Goal: Task Accomplishment & Management: Complete application form

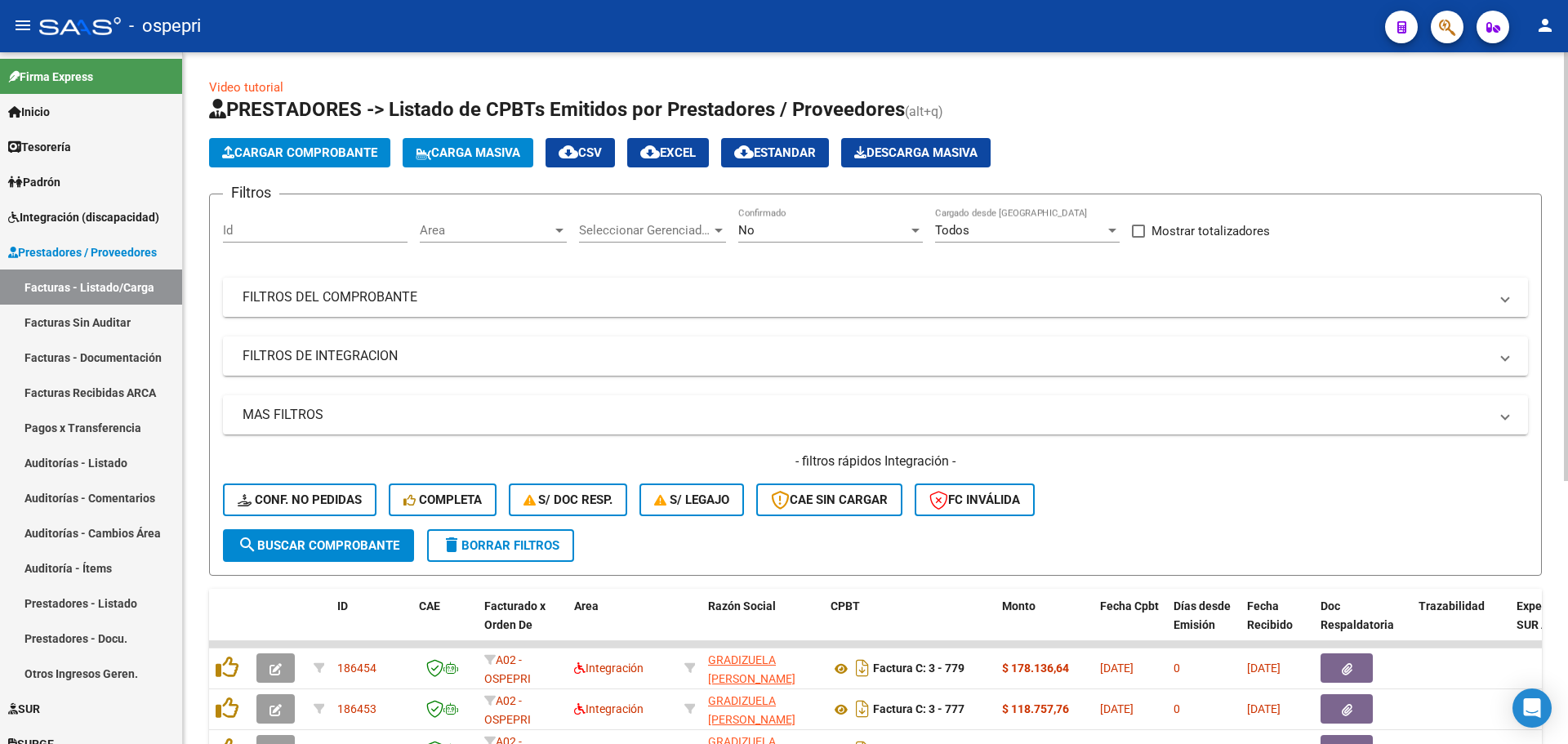
click at [1504, 298] on span at bounding box center [1505, 297] width 7 height 18
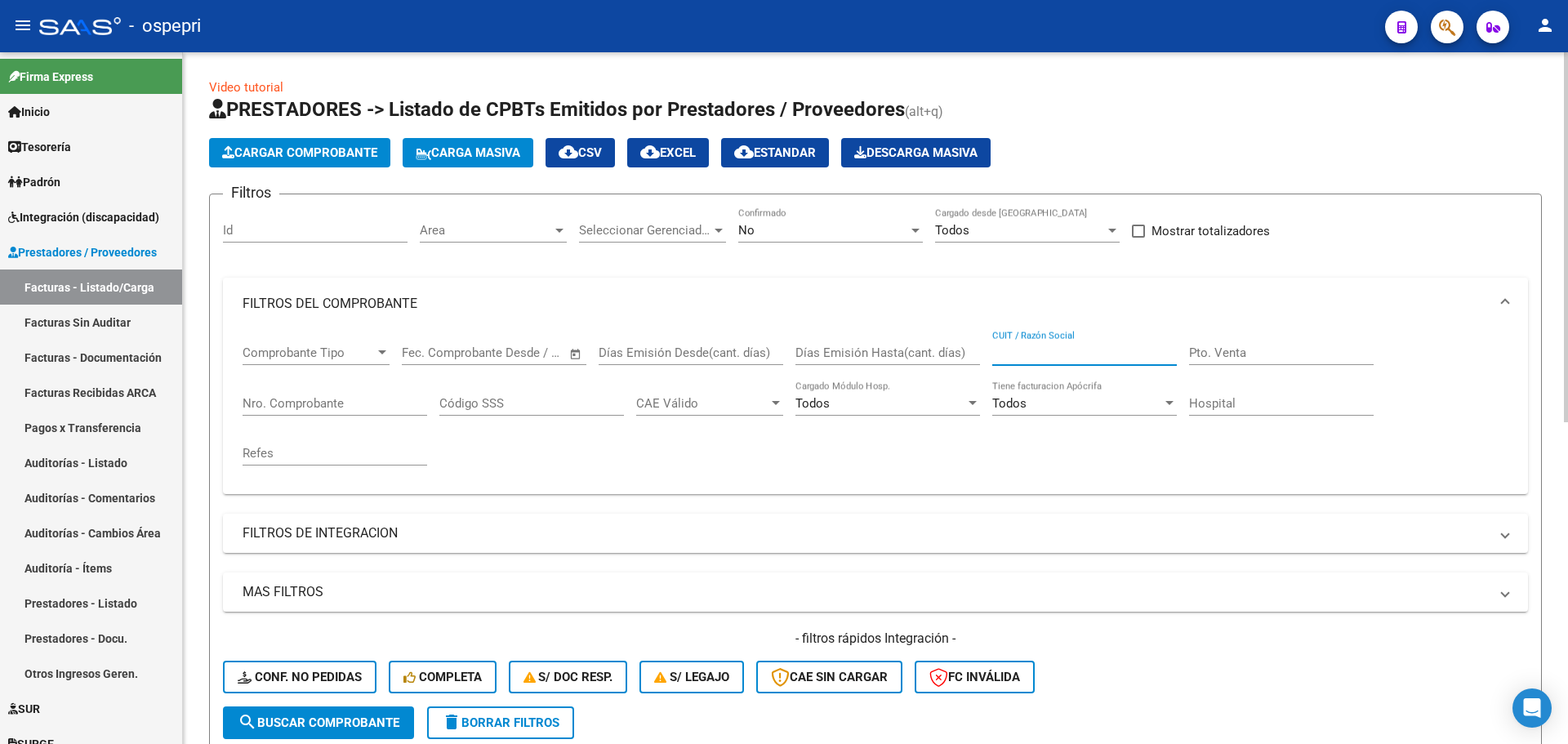
click at [1074, 353] on input "CUIT / Razón Social" at bounding box center [1084, 352] width 185 height 14
type input "27146434075"
click at [921, 229] on div at bounding box center [915, 230] width 14 height 13
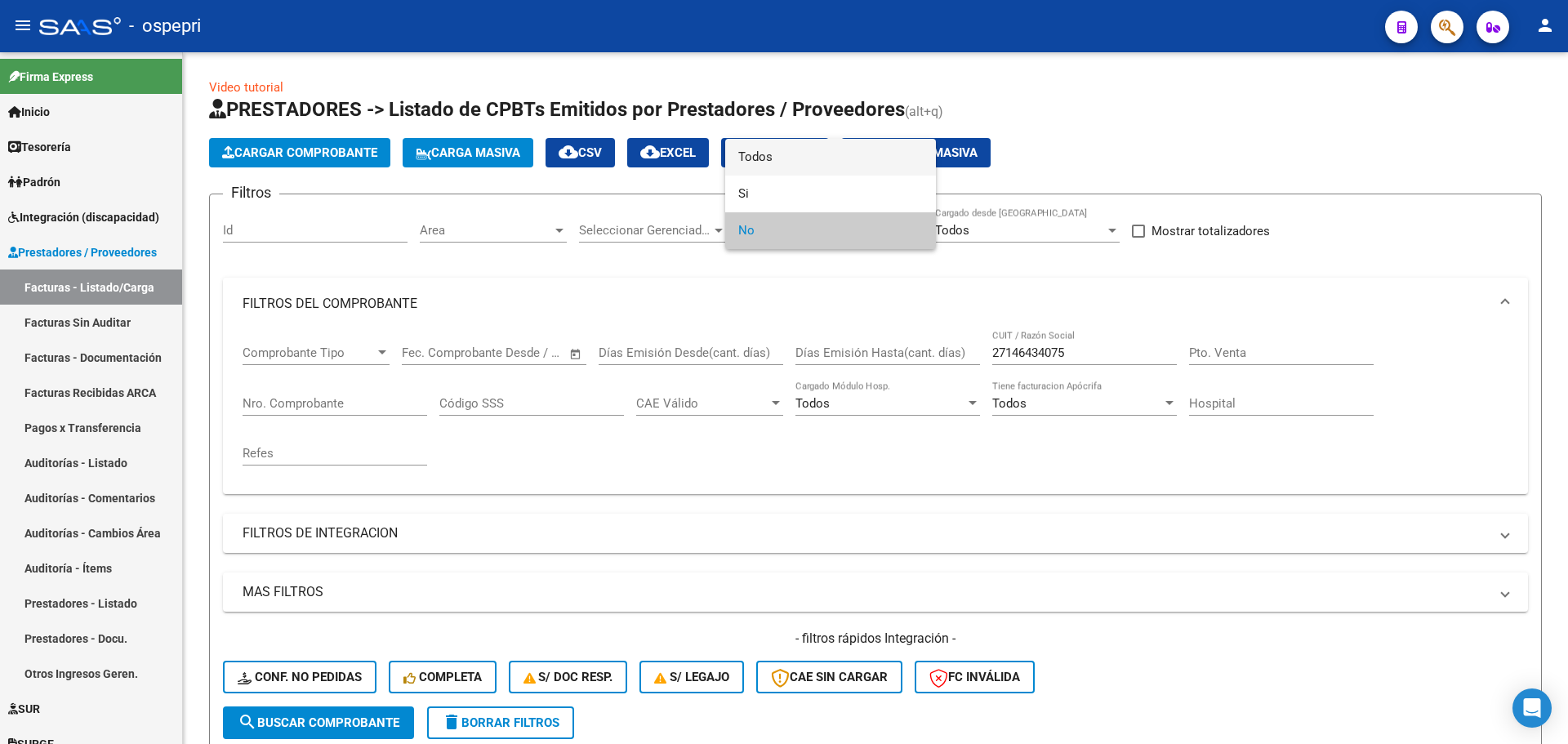
click at [771, 154] on span "Todos" at bounding box center [831, 157] width 185 height 36
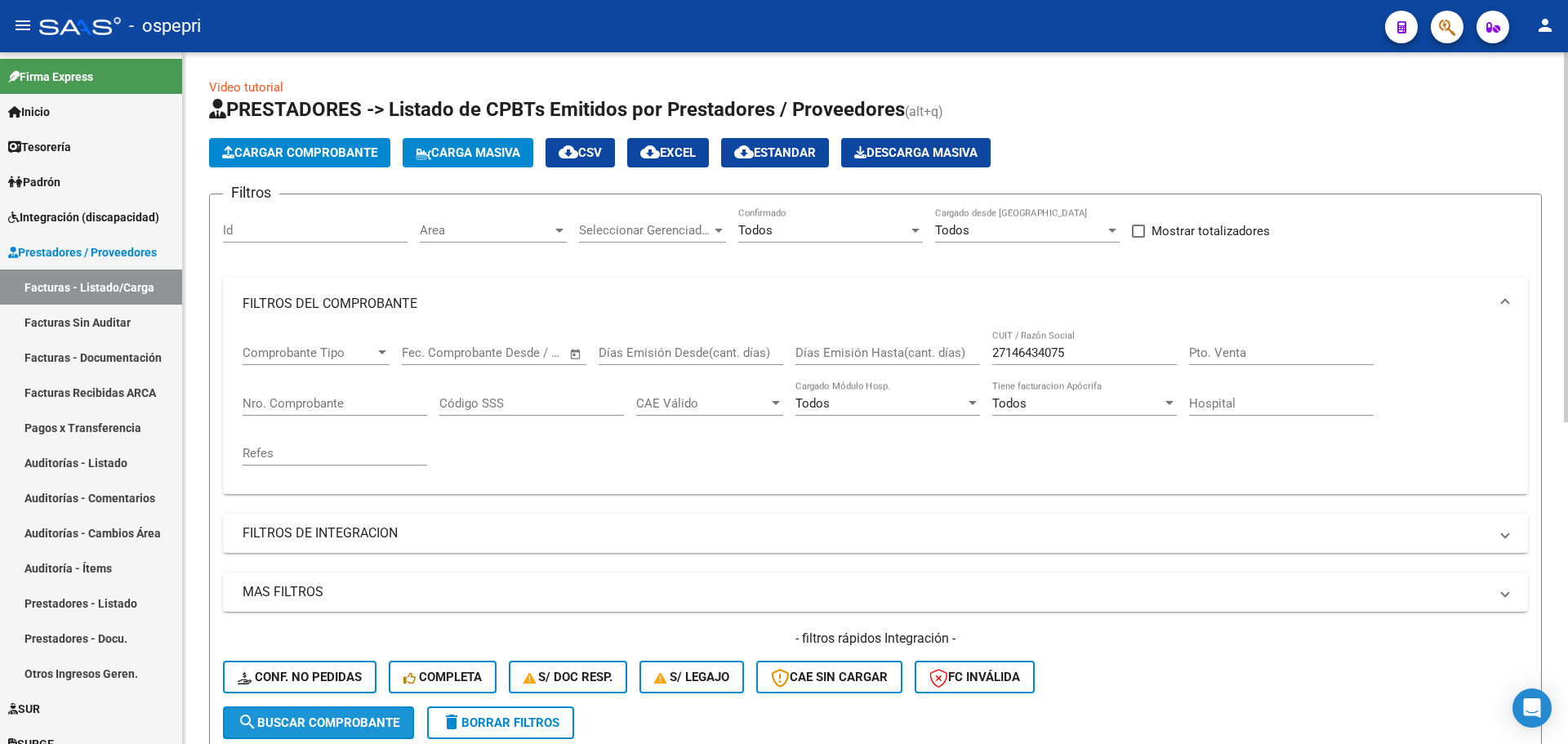
click at [336, 719] on span "search Buscar Comprobante" at bounding box center [318, 722] width 162 height 14
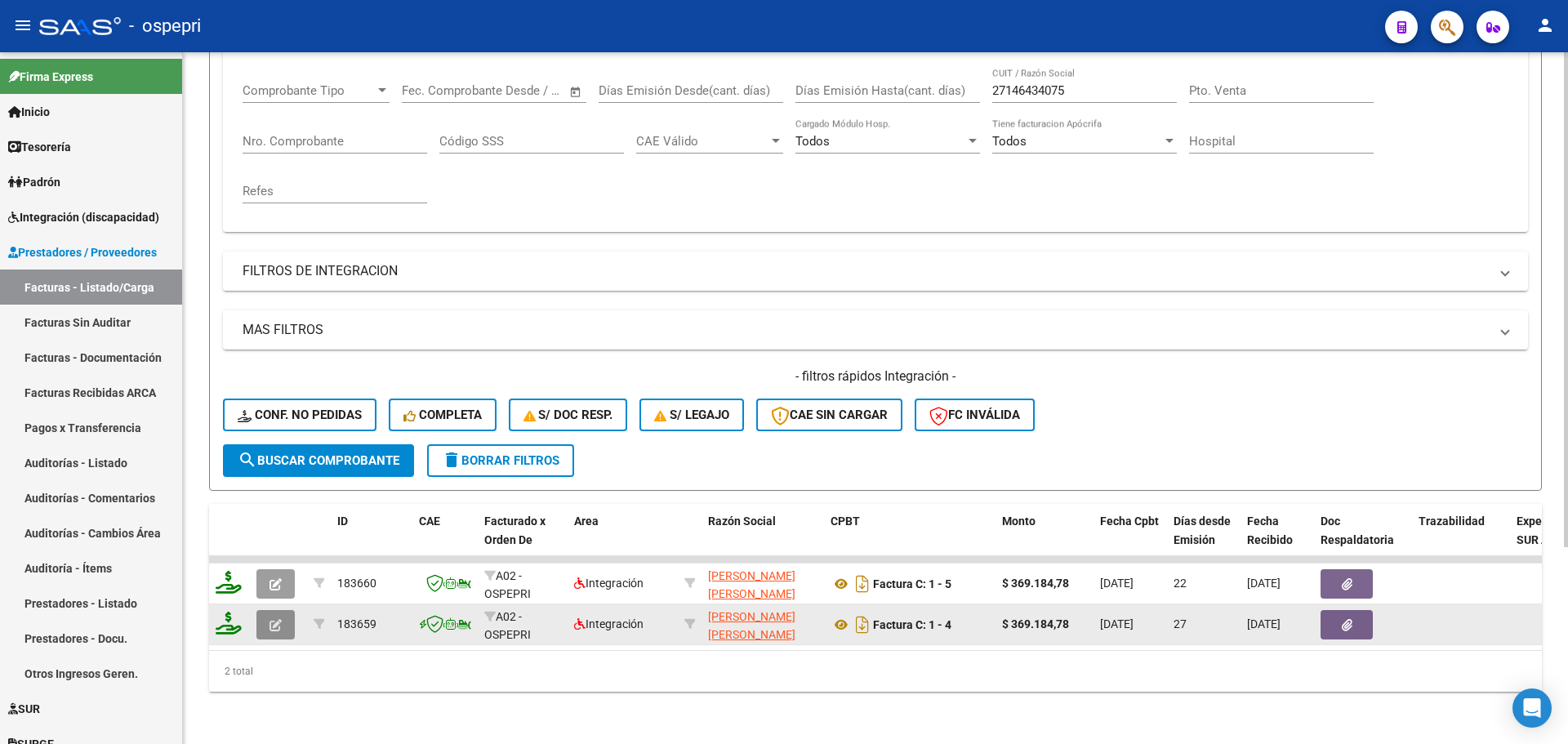
click at [278, 619] on icon "button" at bounding box center [275, 625] width 12 height 12
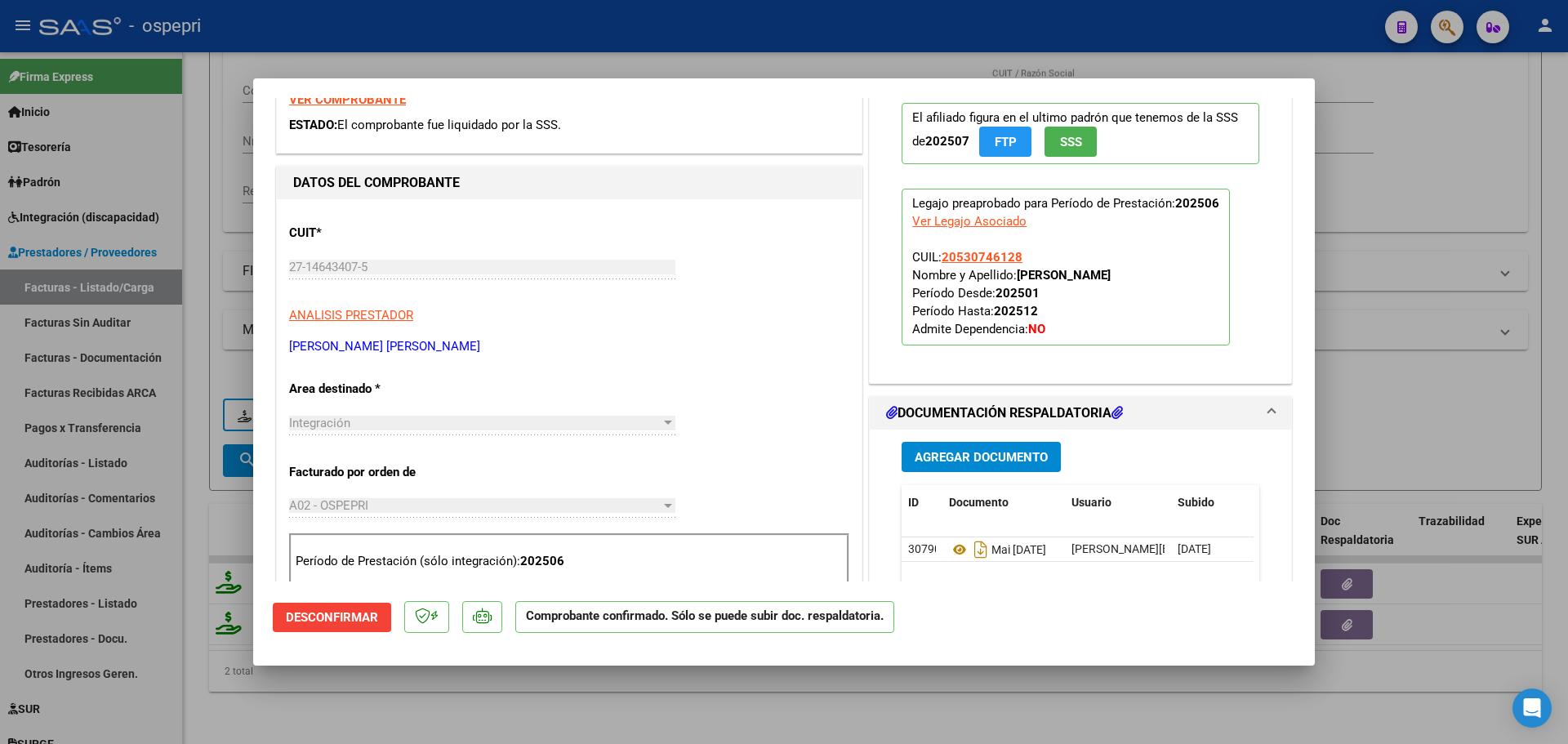
scroll to position [408, 0]
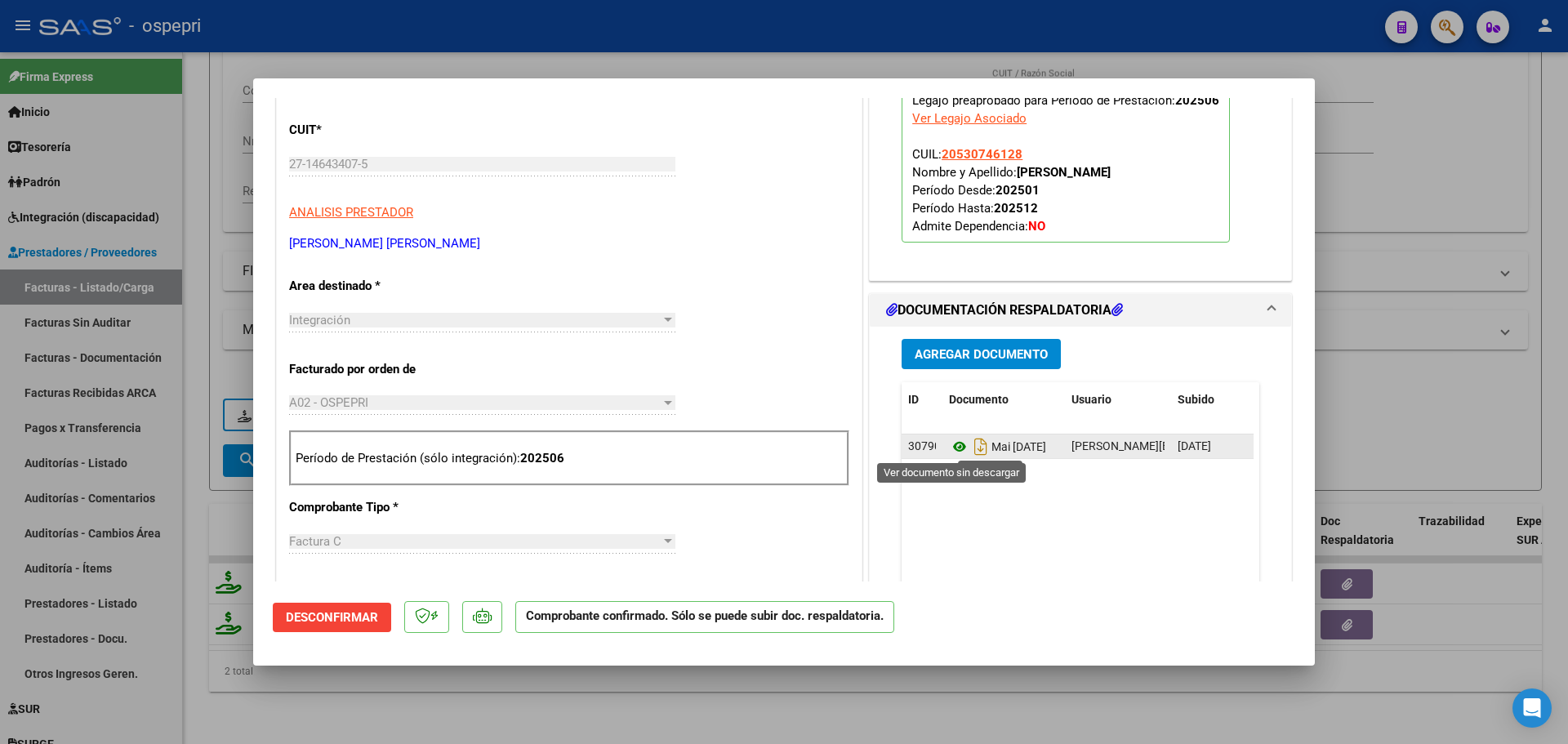
click at [948, 447] on icon at bounding box center [959, 446] width 21 height 19
type input "$ 0,00"
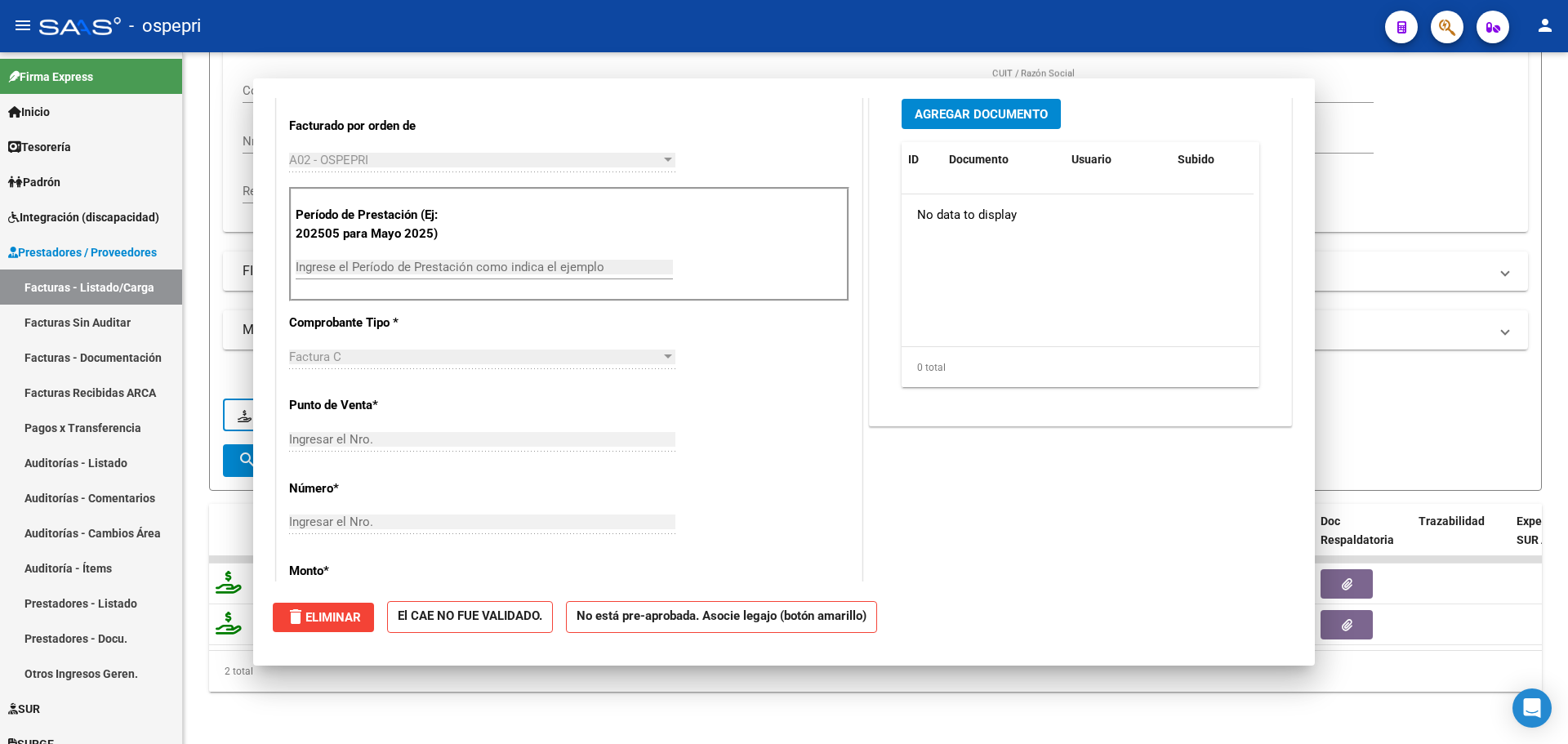
scroll to position [0, 0]
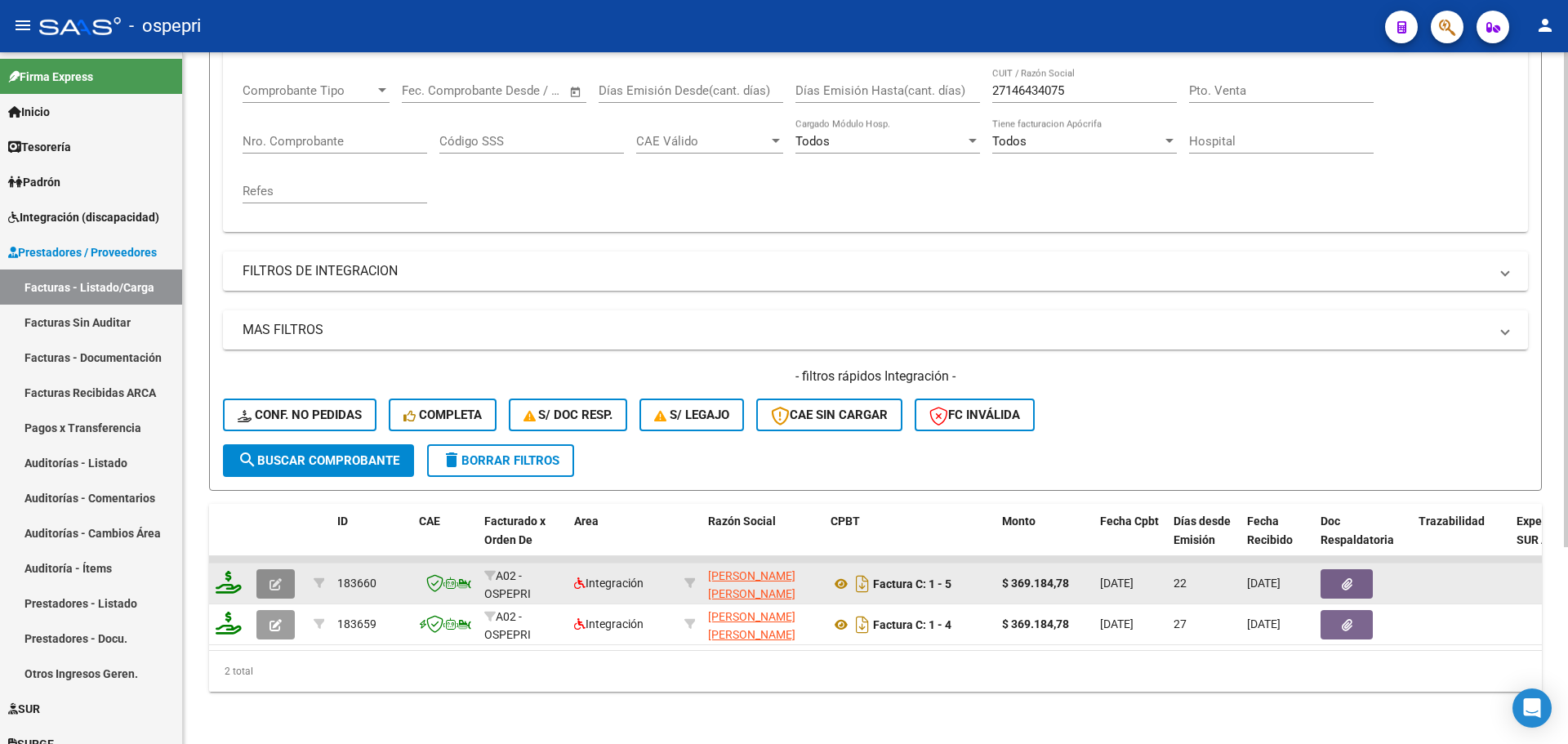
click at [264, 569] on button "button" at bounding box center [275, 583] width 38 height 30
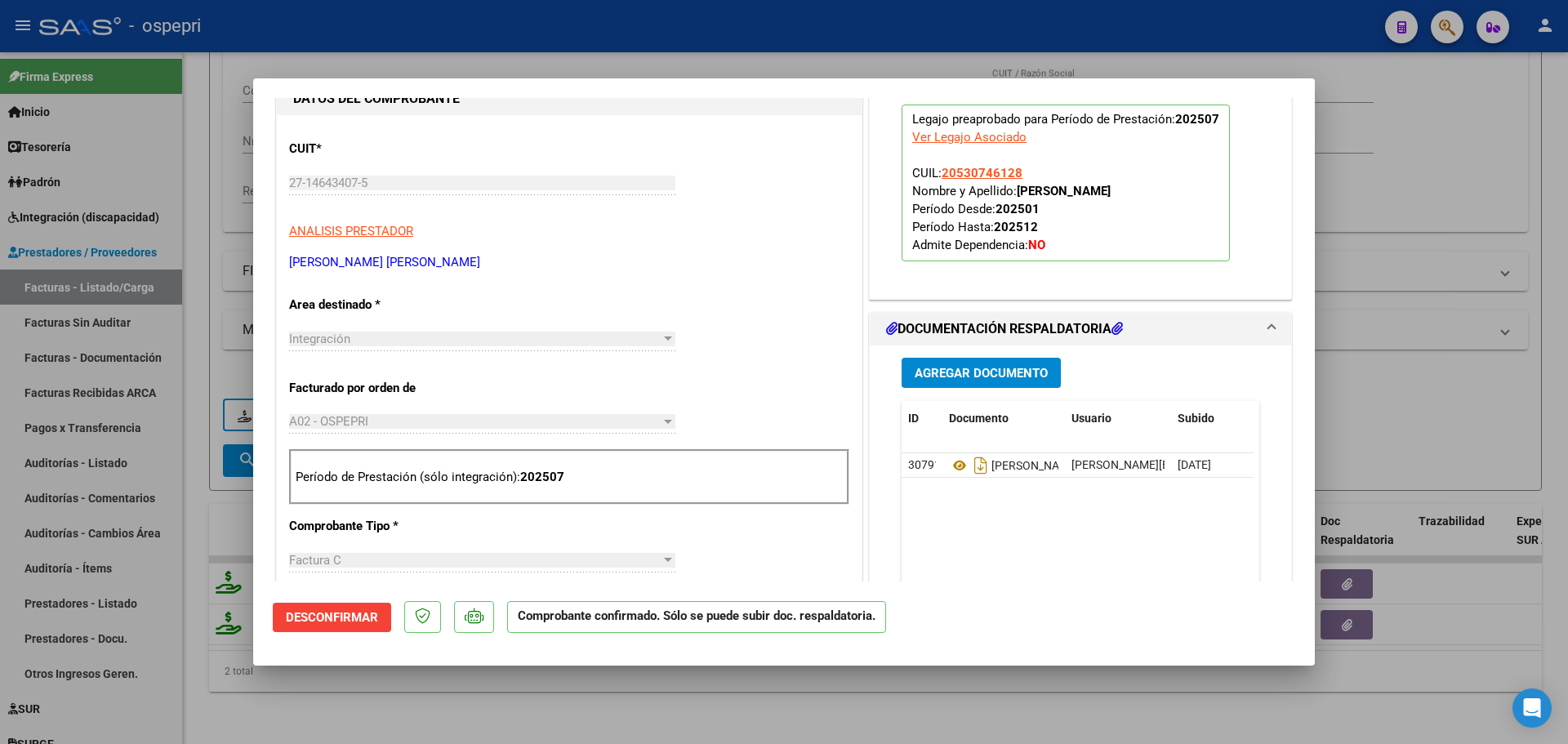
scroll to position [408, 0]
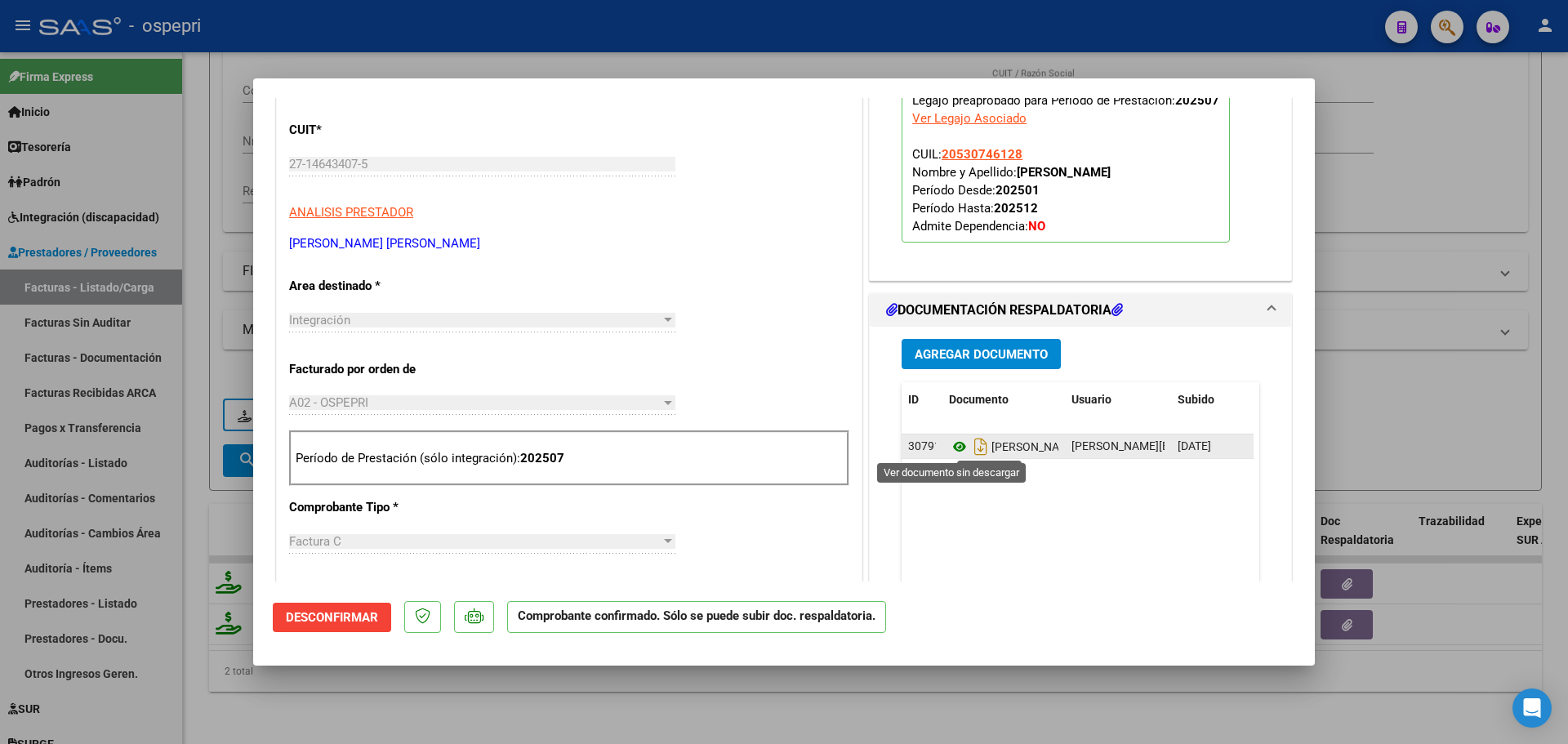
click at [950, 444] on icon at bounding box center [959, 446] width 21 height 19
type input "$ 0,00"
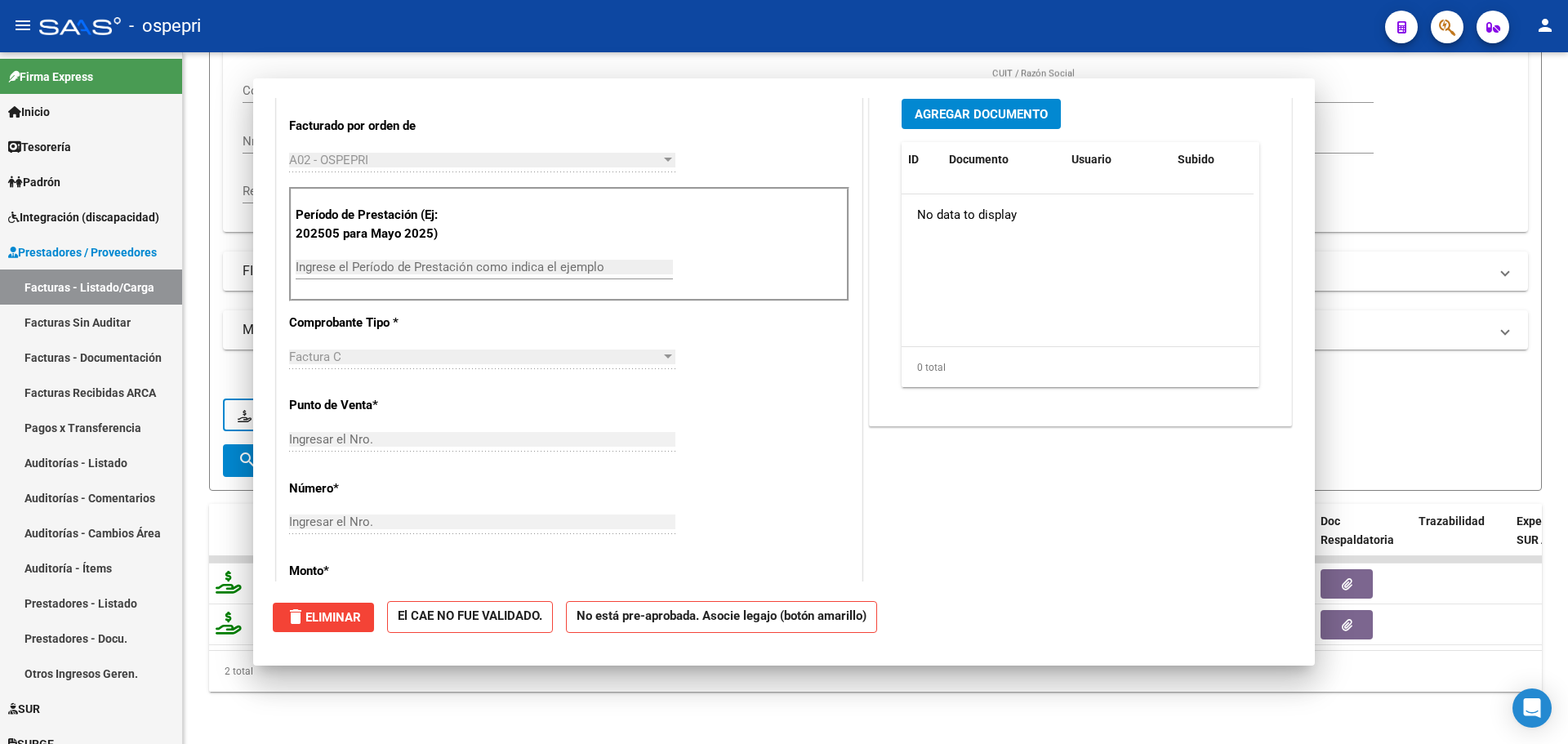
scroll to position [0, 0]
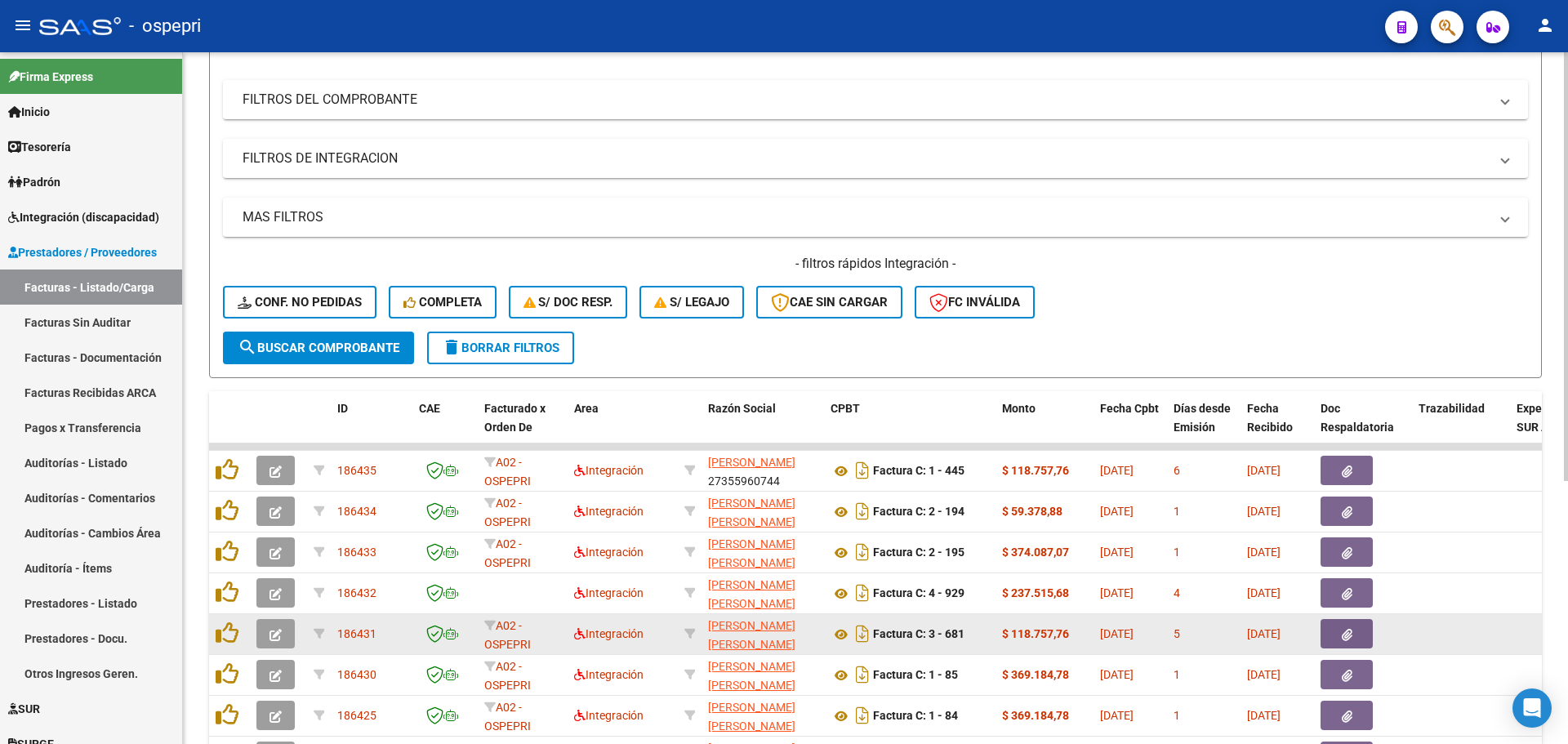
scroll to position [245, 0]
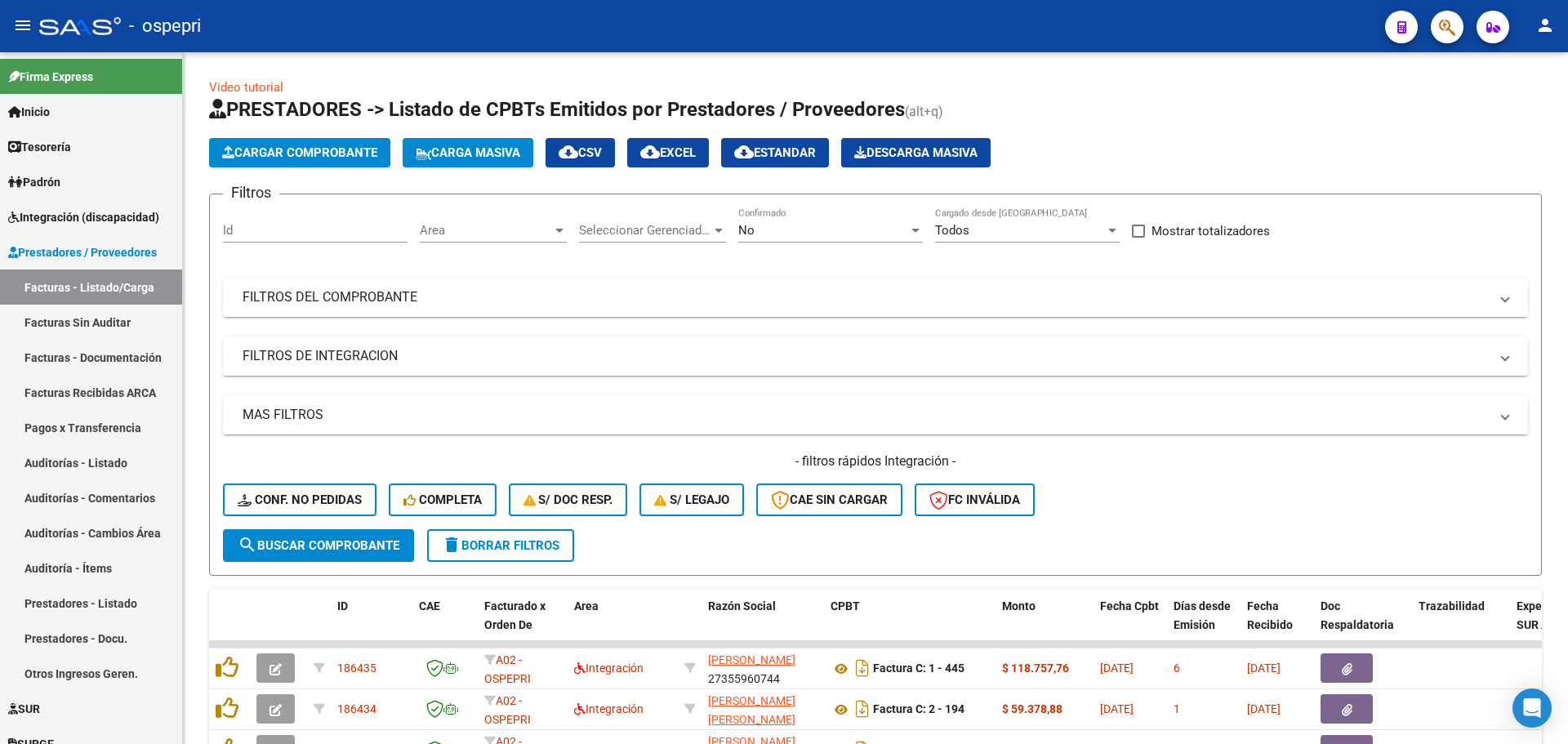
click at [1246, 17] on div "- ospepri" at bounding box center [705, 26] width 1332 height 36
click at [1506, 299] on span at bounding box center [1505, 297] width 7 height 18
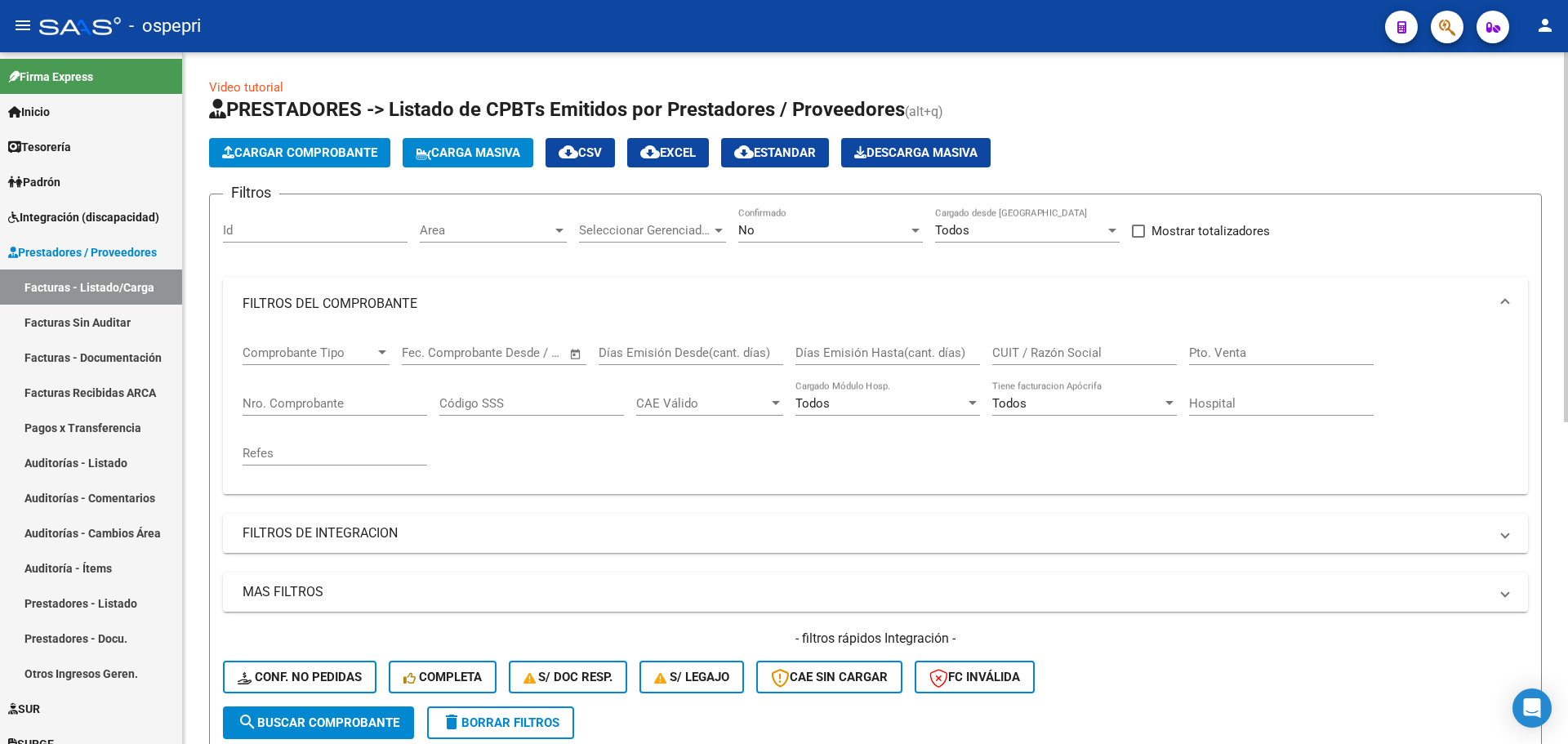
click at [1032, 349] on input "CUIT / Razón Social" at bounding box center [1084, 352] width 185 height 14
paste input "27244909901"
type input "27244909901"
click at [348, 724] on span "search Buscar Comprobante" at bounding box center [318, 722] width 162 height 14
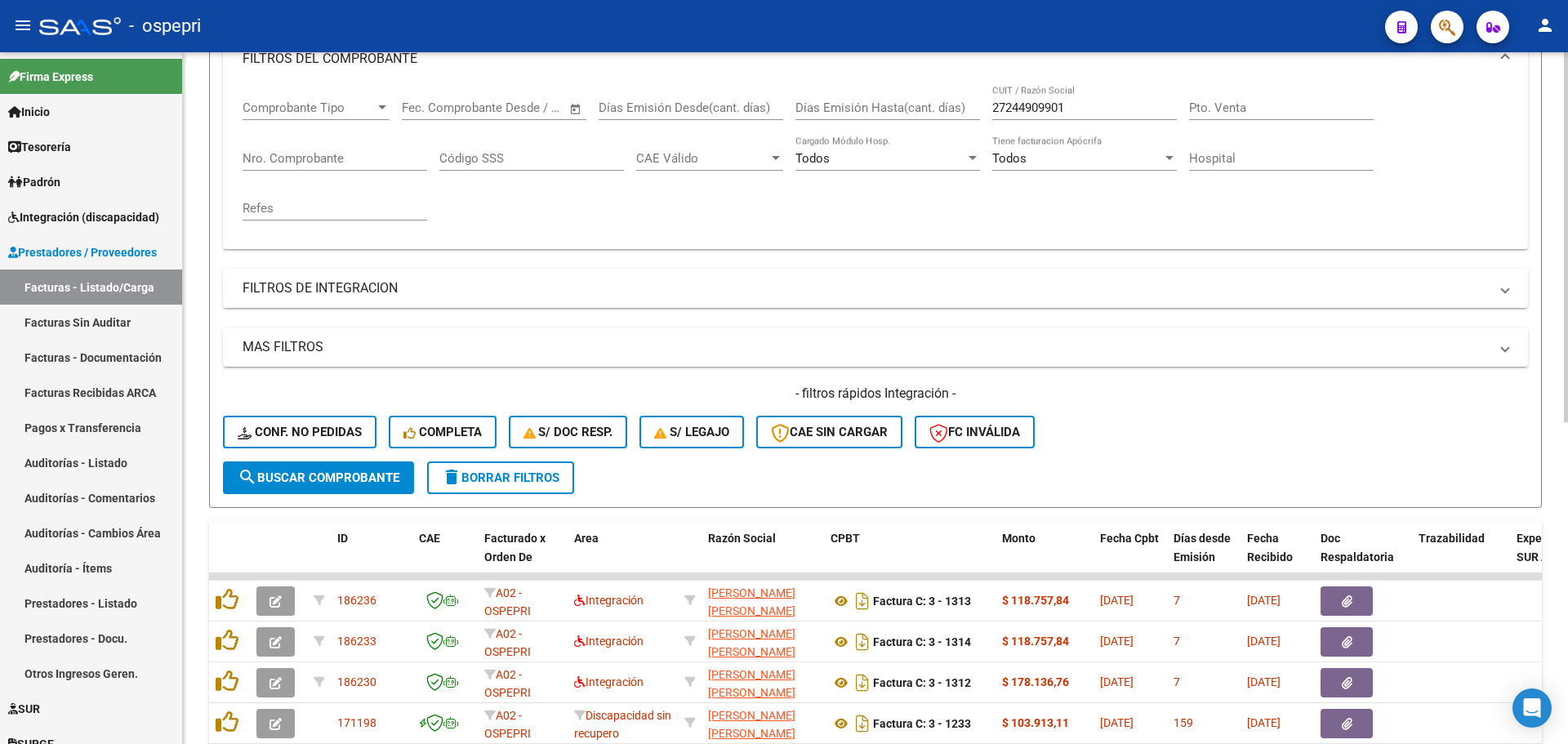
scroll to position [408, 0]
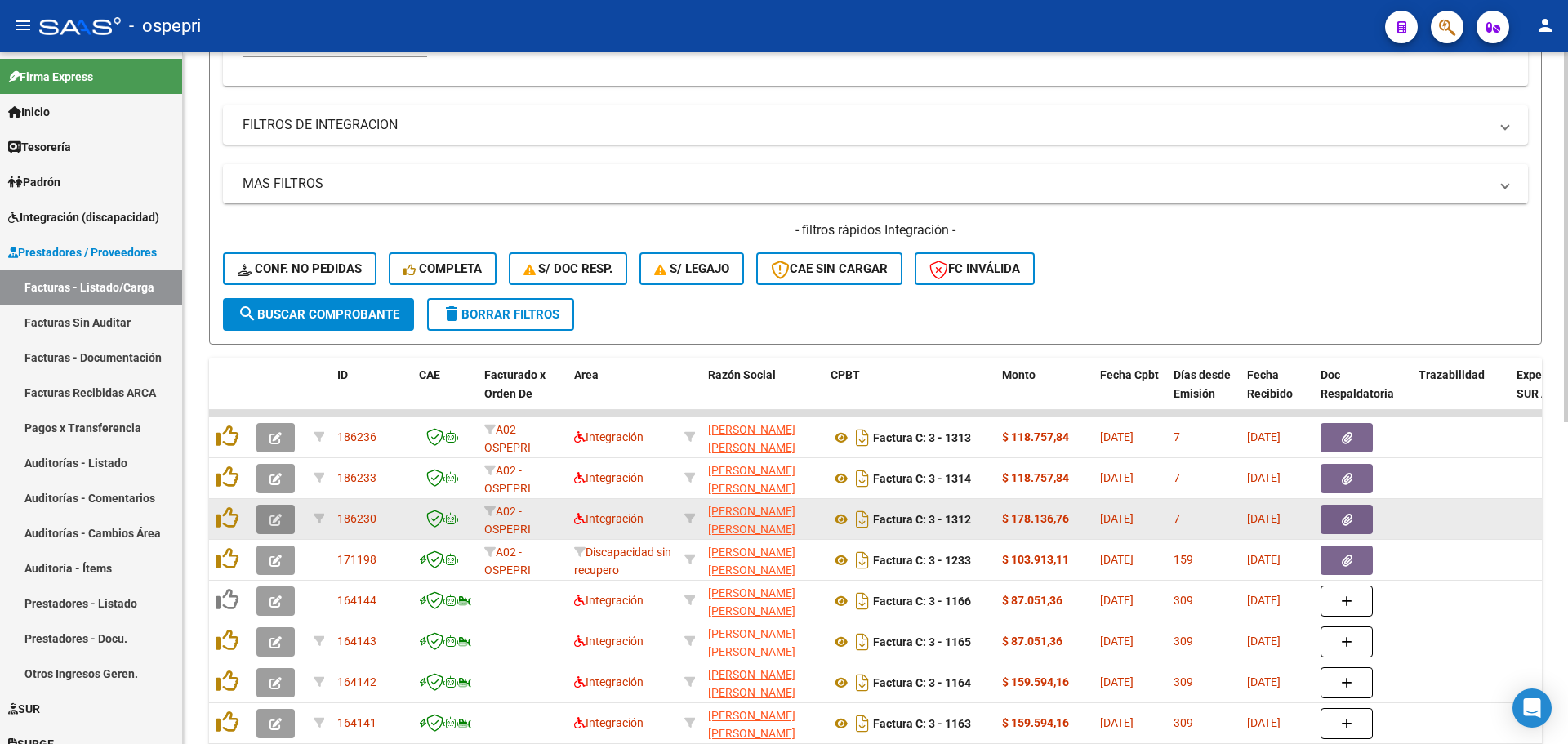
click at [275, 517] on icon "button" at bounding box center [275, 519] width 12 height 12
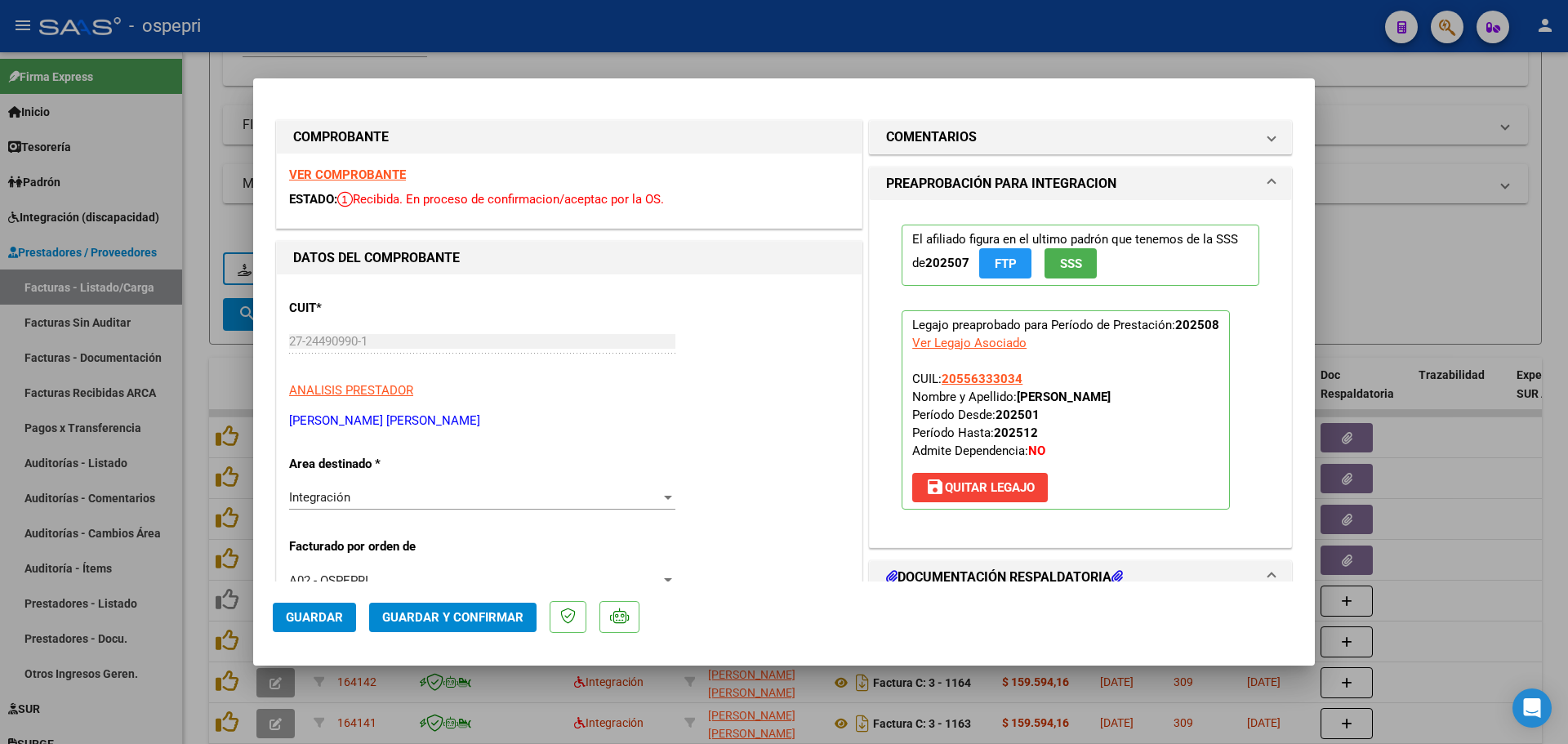
click at [345, 175] on strong "VER COMPROBANTE" at bounding box center [348, 174] width 117 height 14
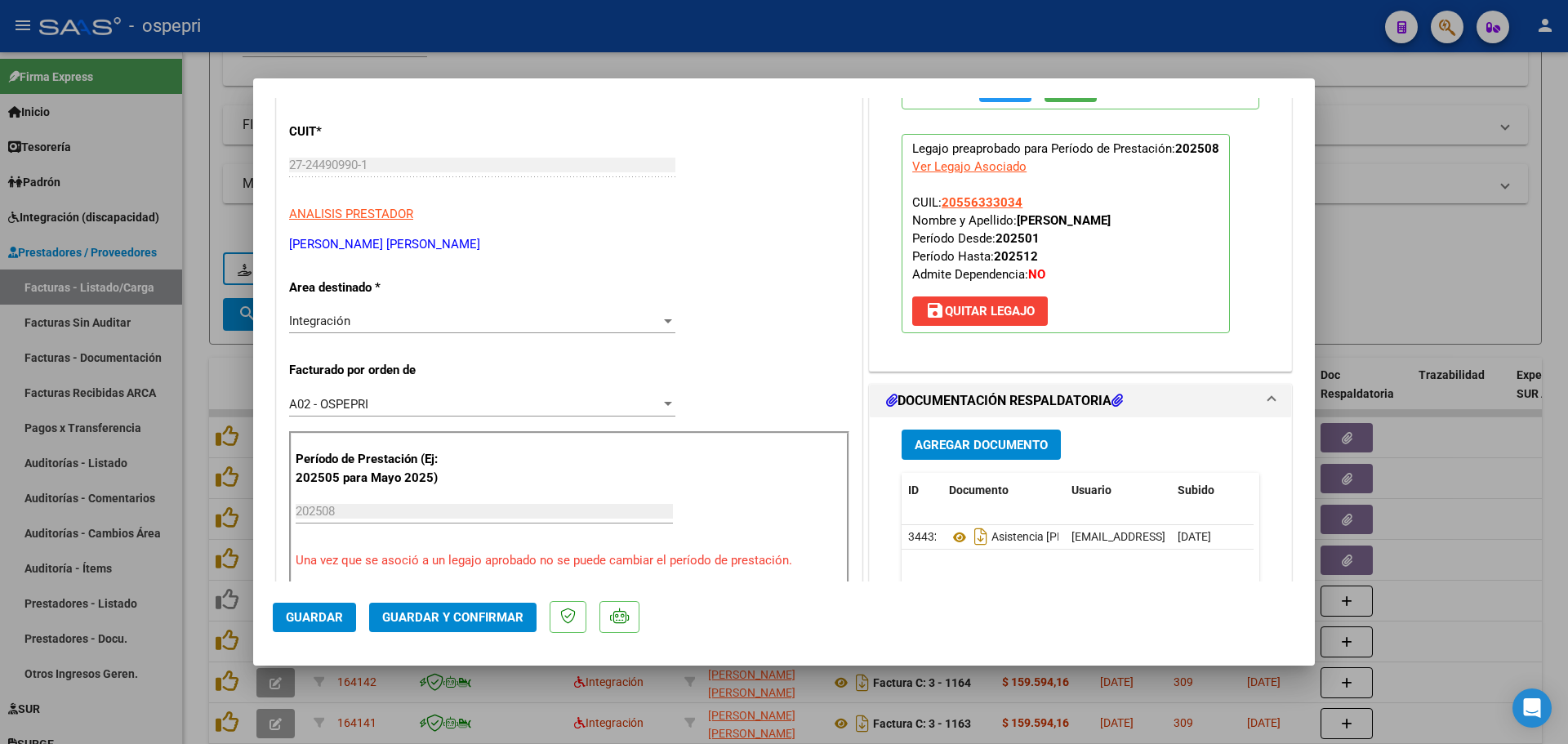
scroll to position [245, 0]
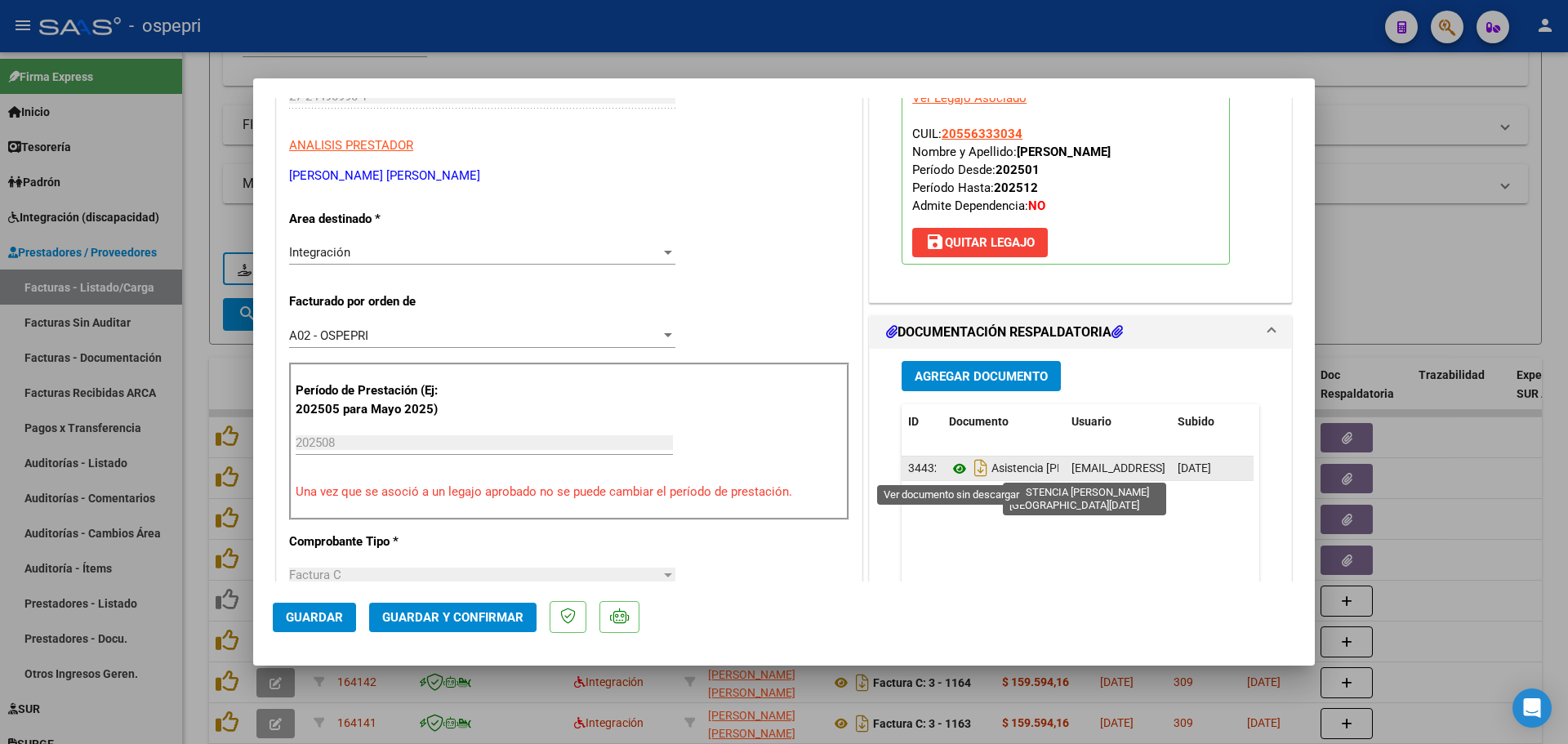
click at [953, 470] on icon at bounding box center [959, 468] width 21 height 19
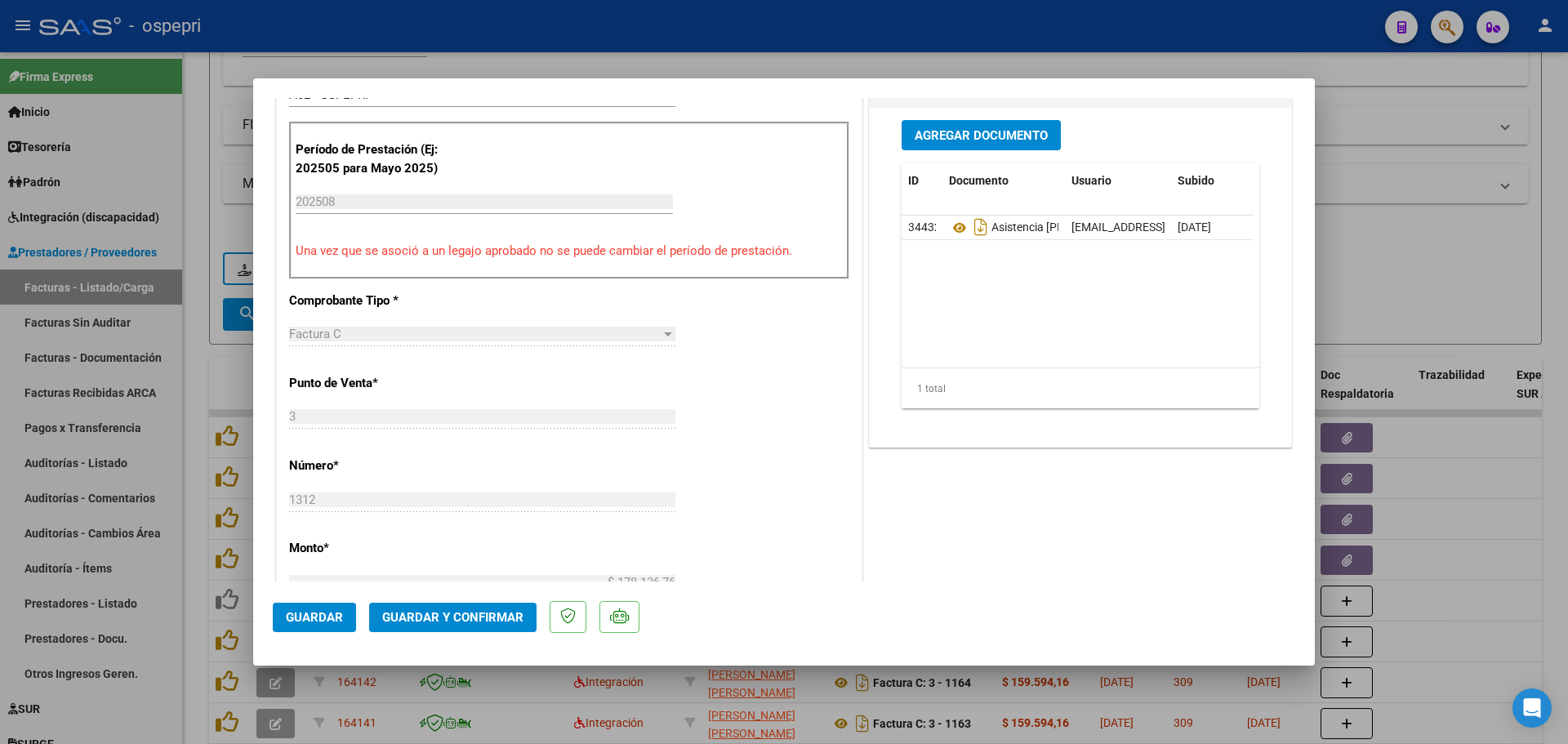
scroll to position [490, 0]
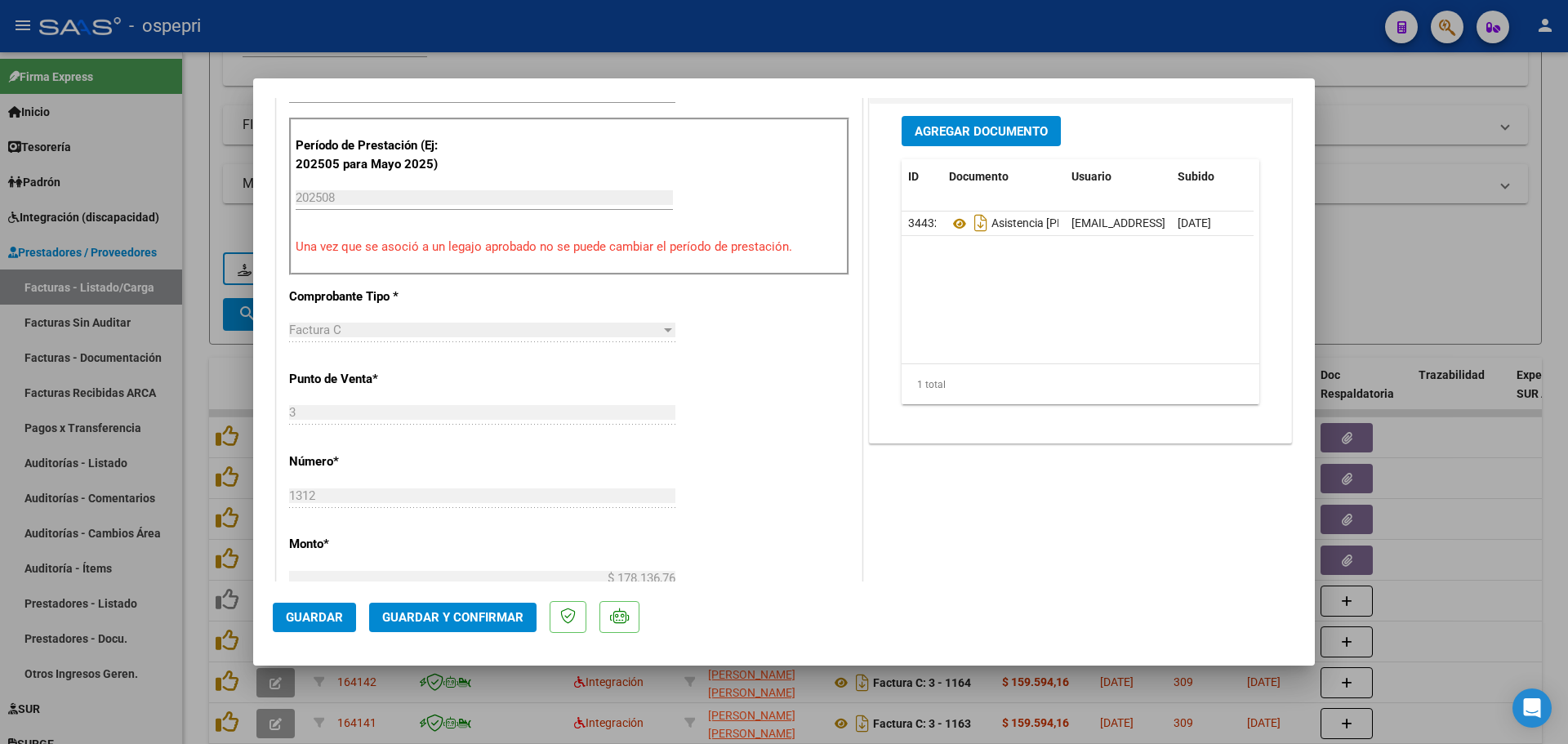
click at [459, 613] on span "Guardar y Confirmar" at bounding box center [453, 617] width 142 height 14
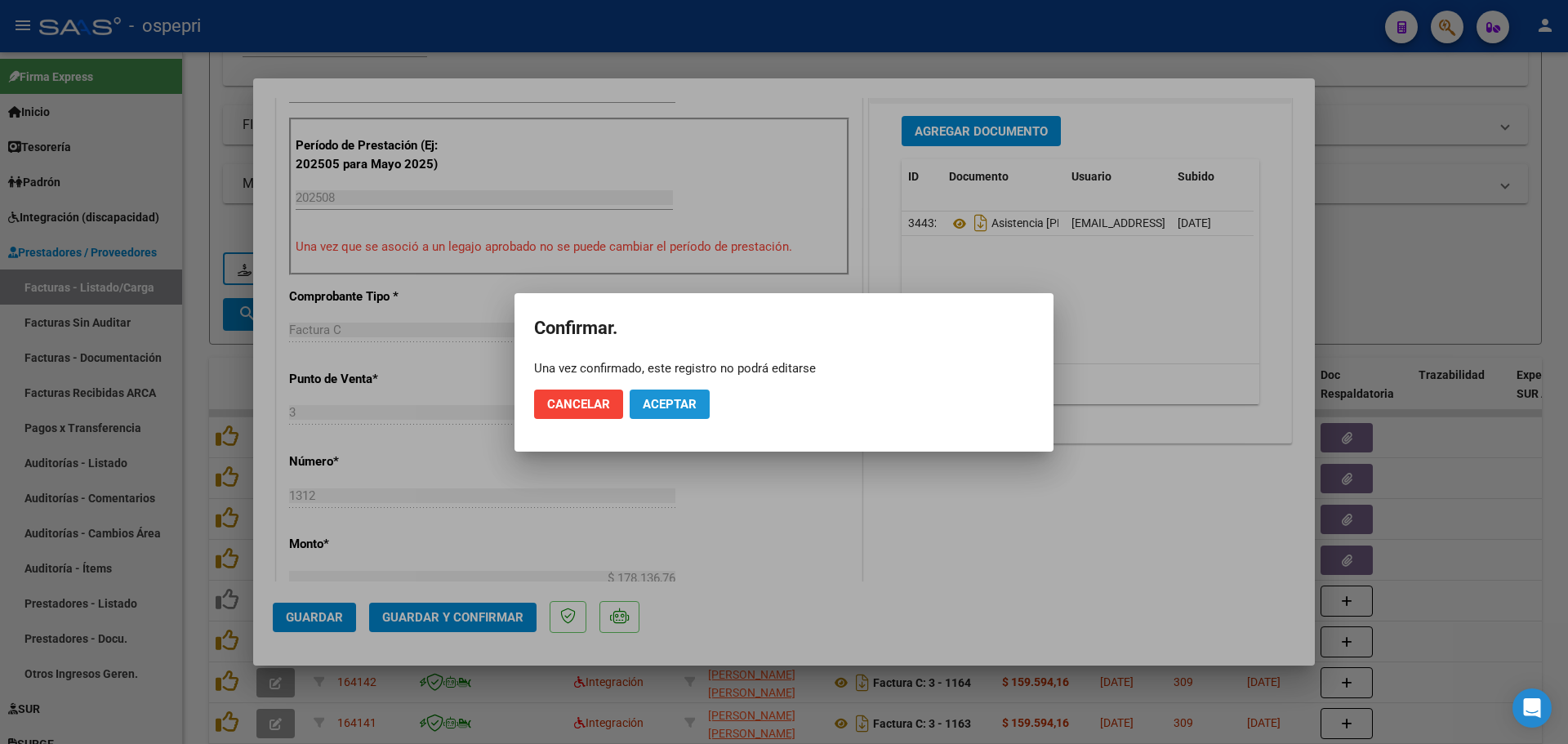
click at [652, 405] on span "Aceptar" at bounding box center [670, 403] width 54 height 14
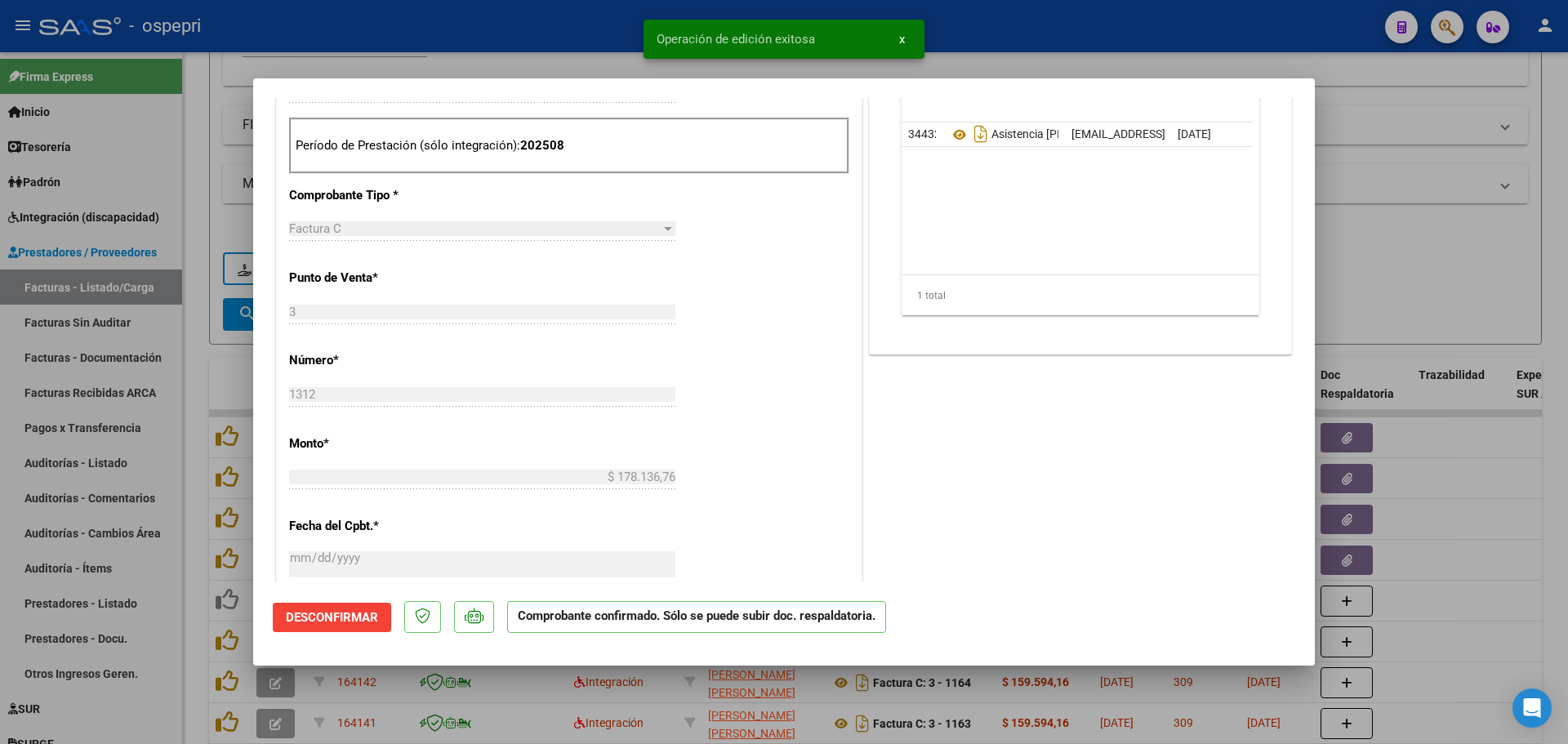
type input "$ 0,00"
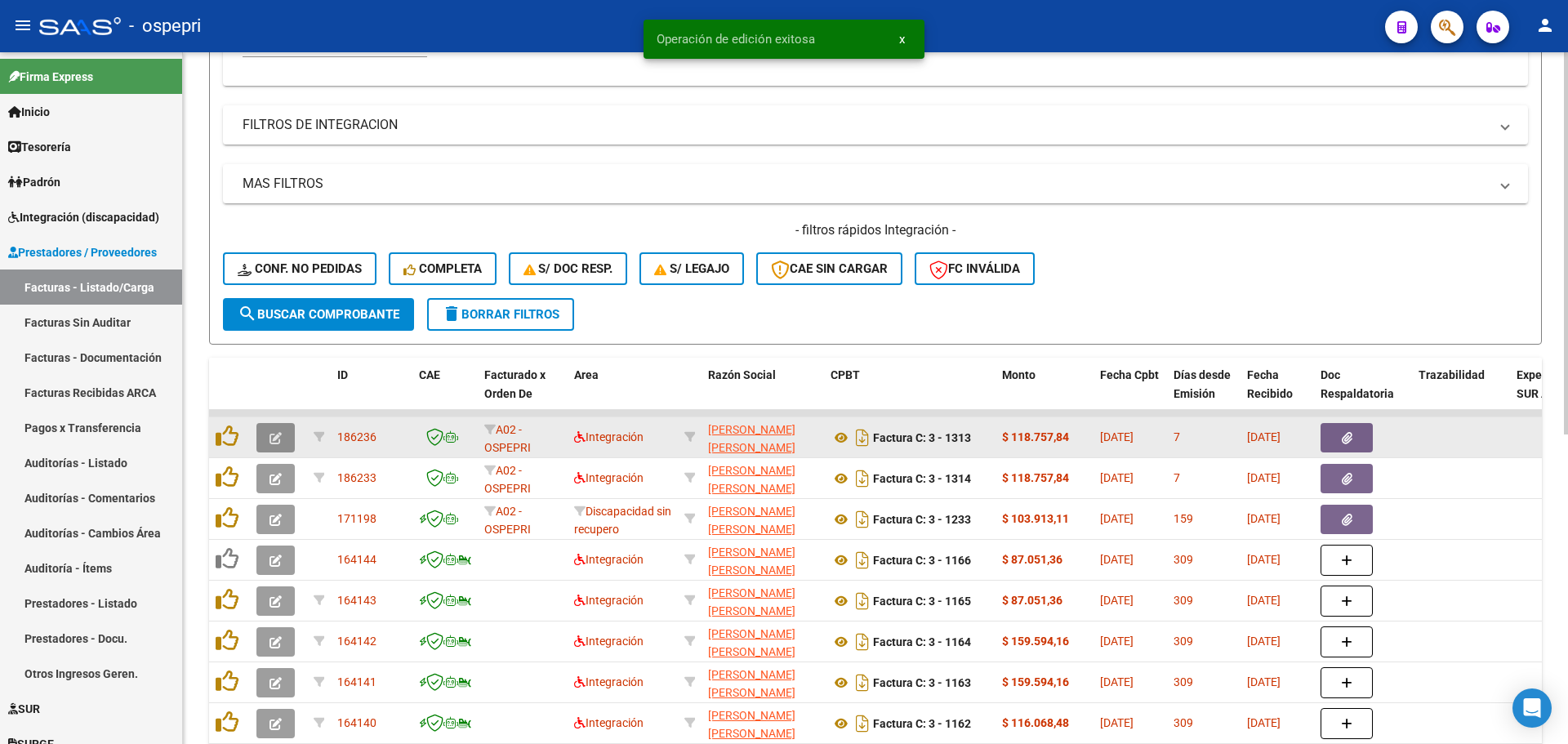
click at [271, 437] on icon "button" at bounding box center [275, 438] width 12 height 12
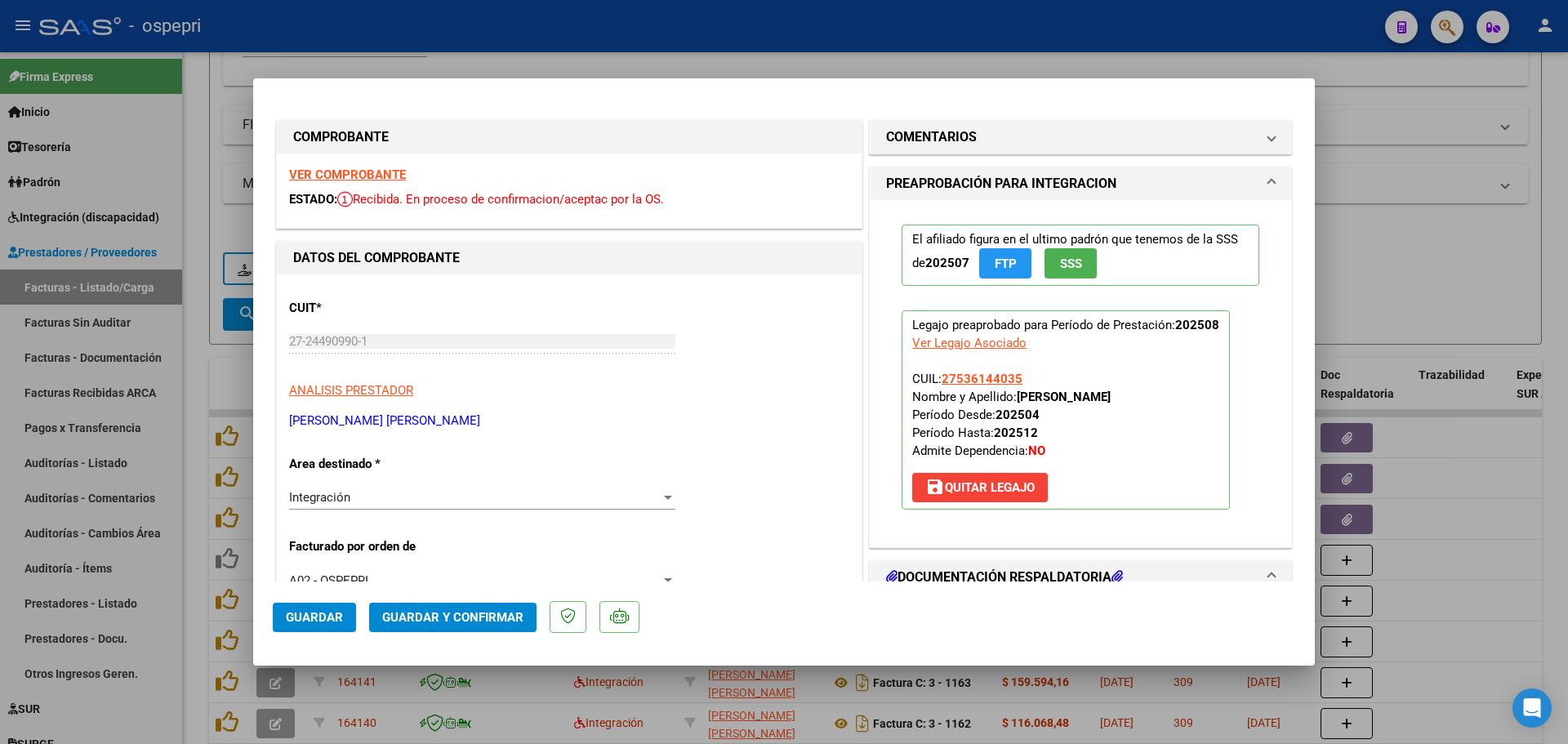
click at [354, 180] on strong "VER COMPROBANTE" at bounding box center [348, 174] width 117 height 14
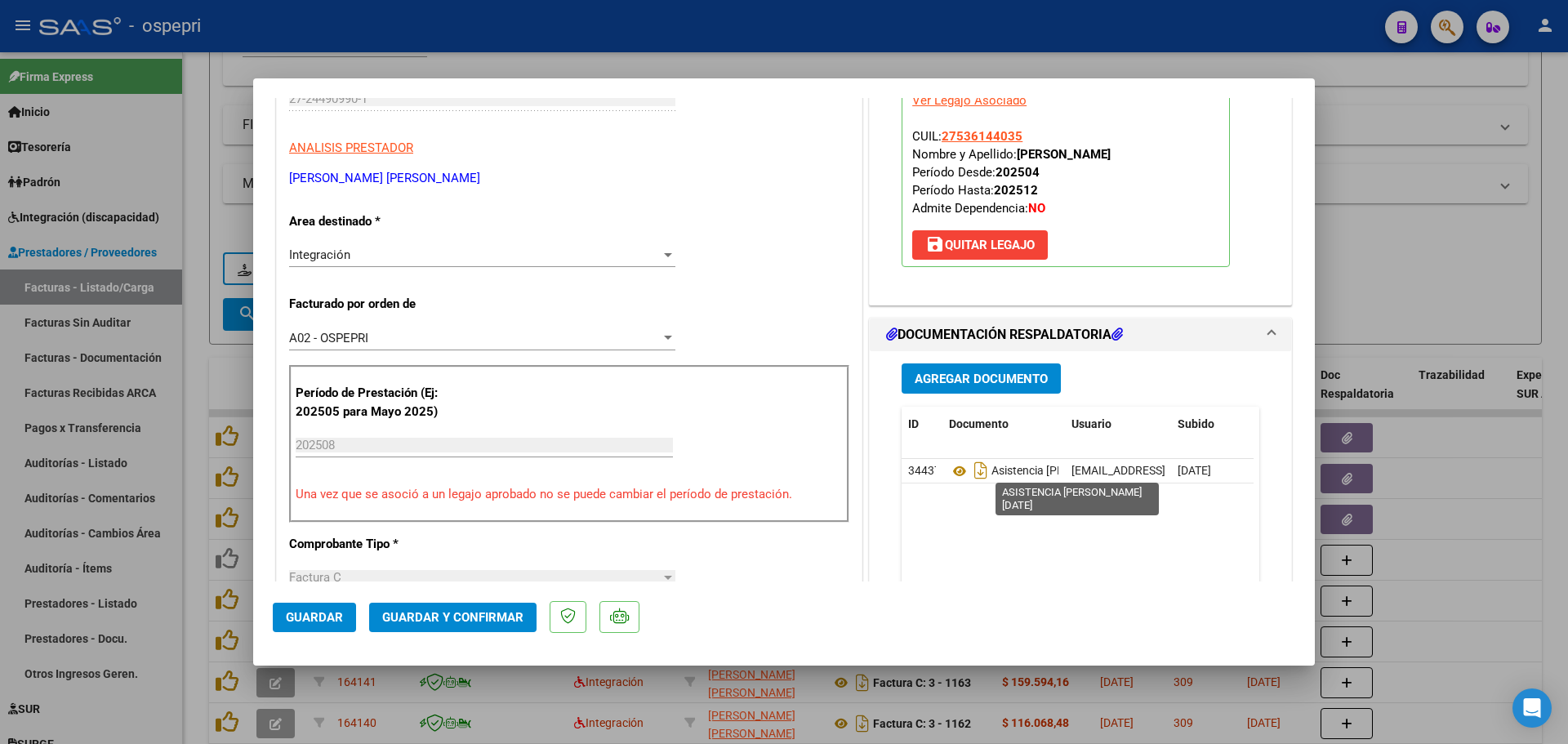
scroll to position [245, 0]
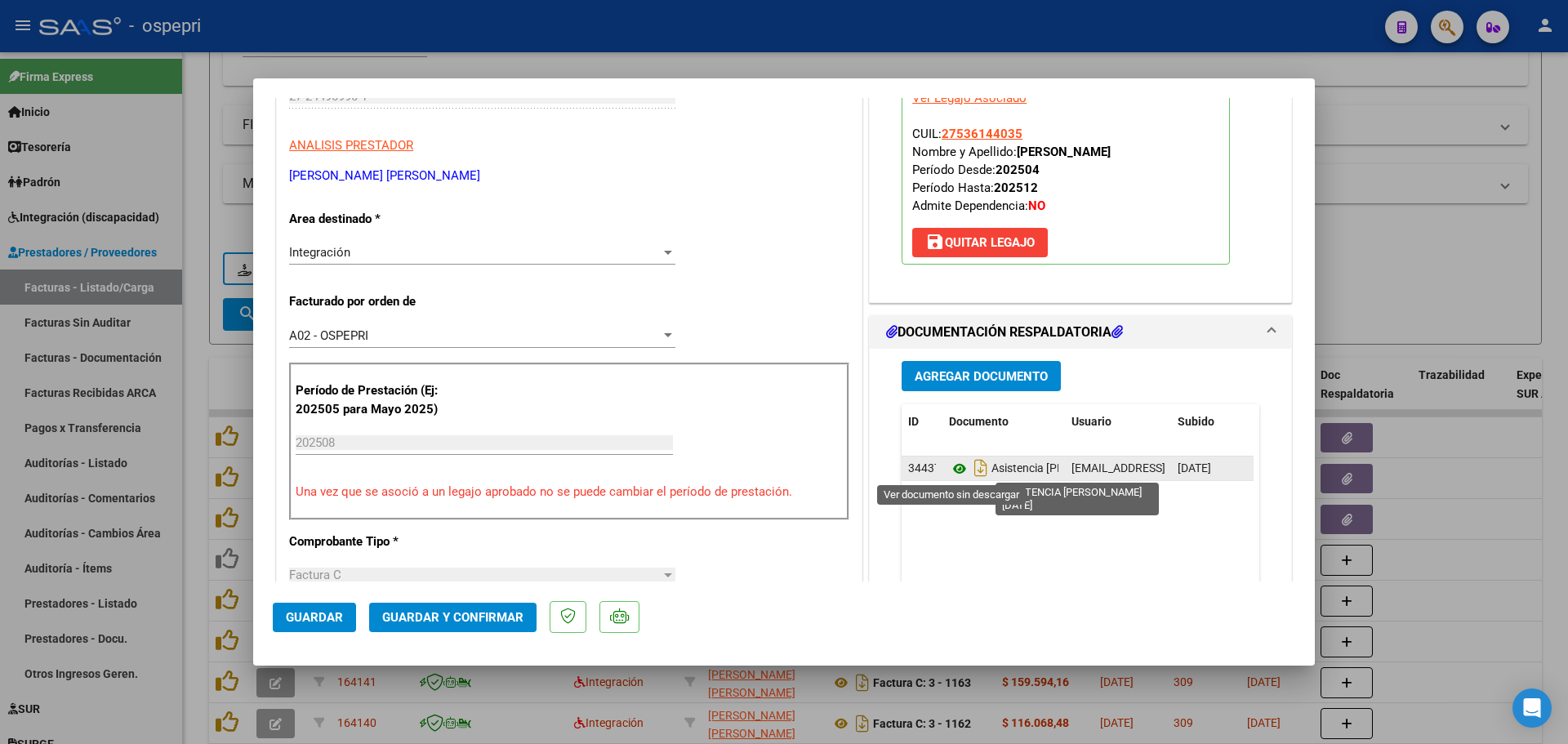
click at [950, 469] on icon at bounding box center [959, 468] width 21 height 19
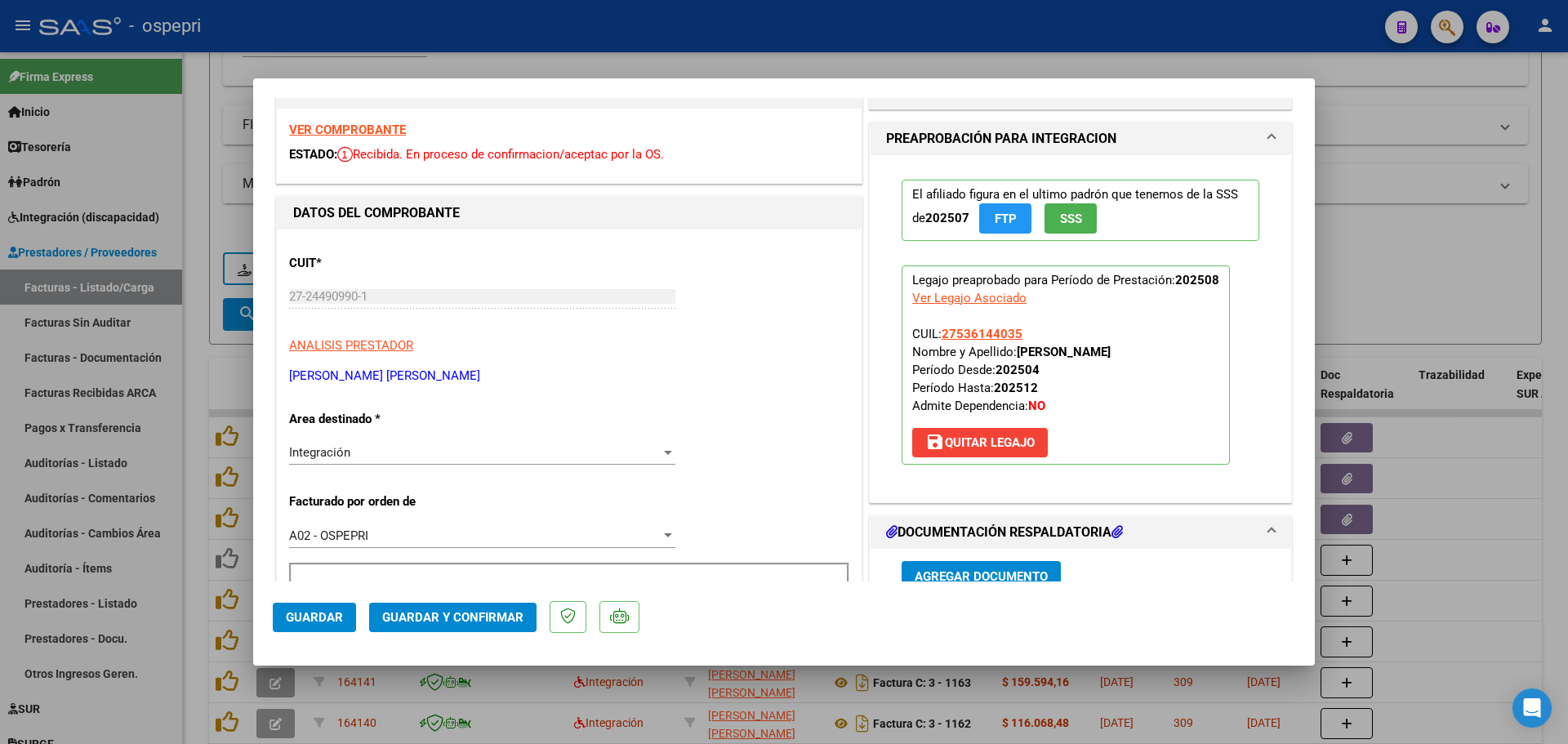
scroll to position [0, 0]
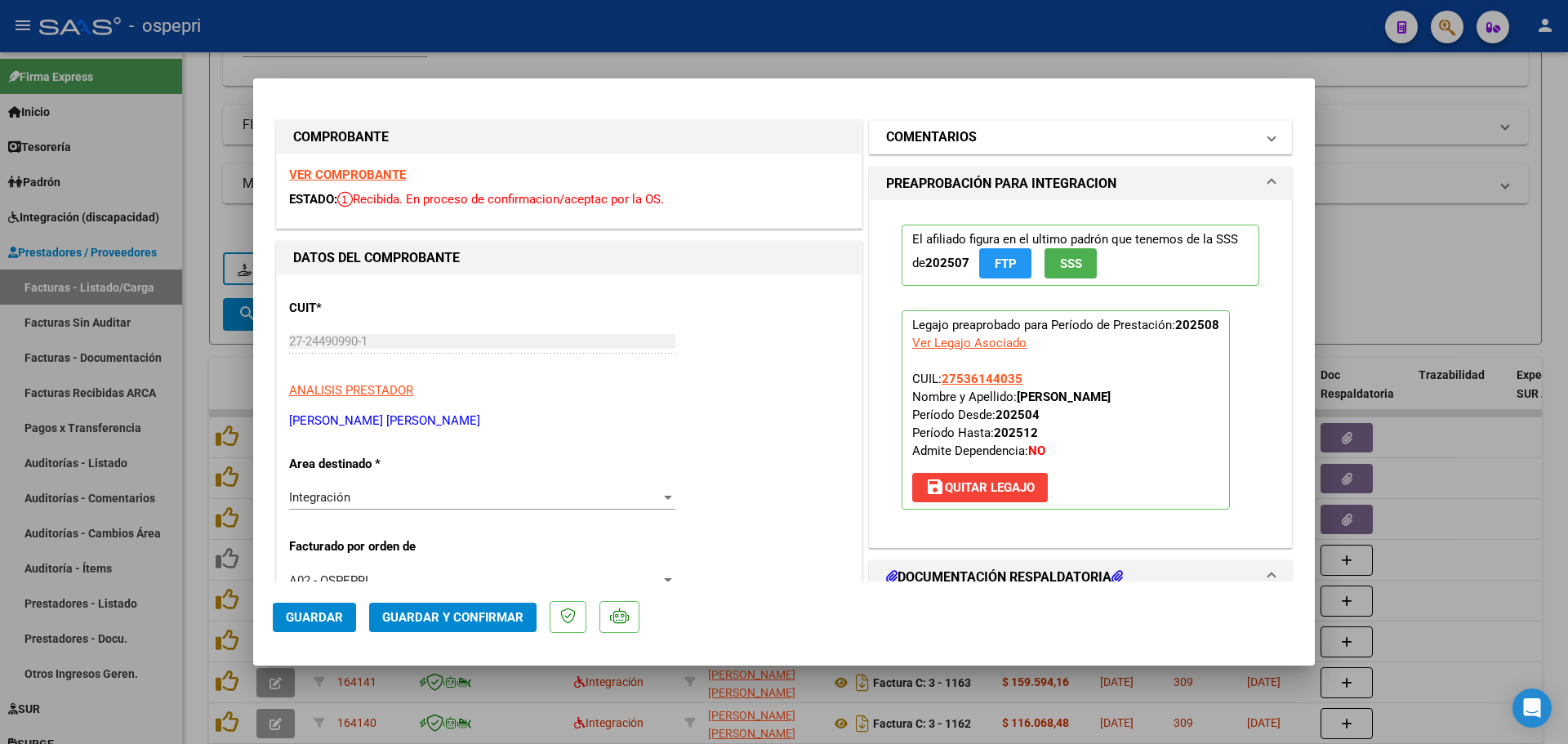
click at [1268, 143] on span at bounding box center [1271, 136] width 7 height 19
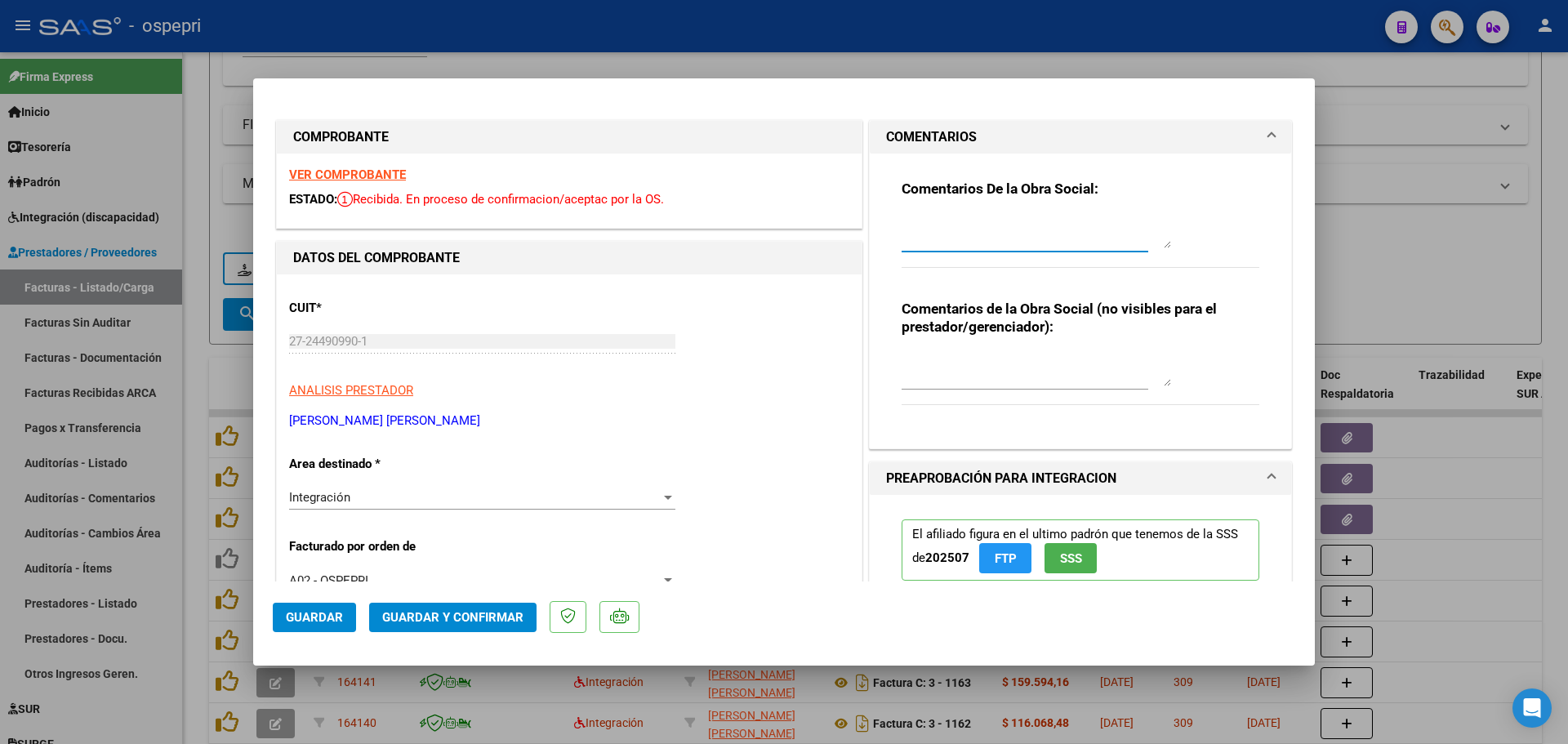
click at [976, 220] on textarea at bounding box center [1037, 231] width 270 height 33
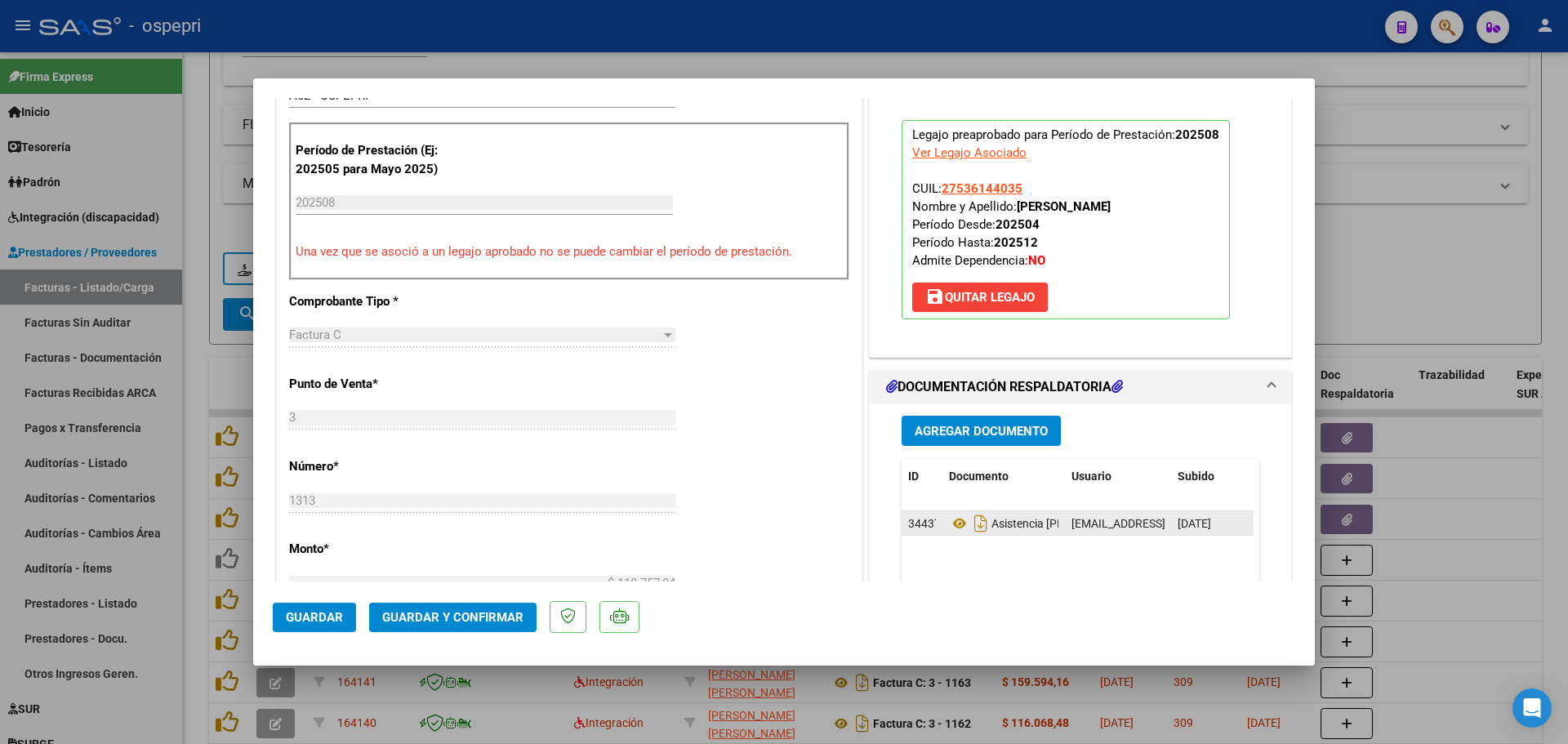
scroll to position [571, 0]
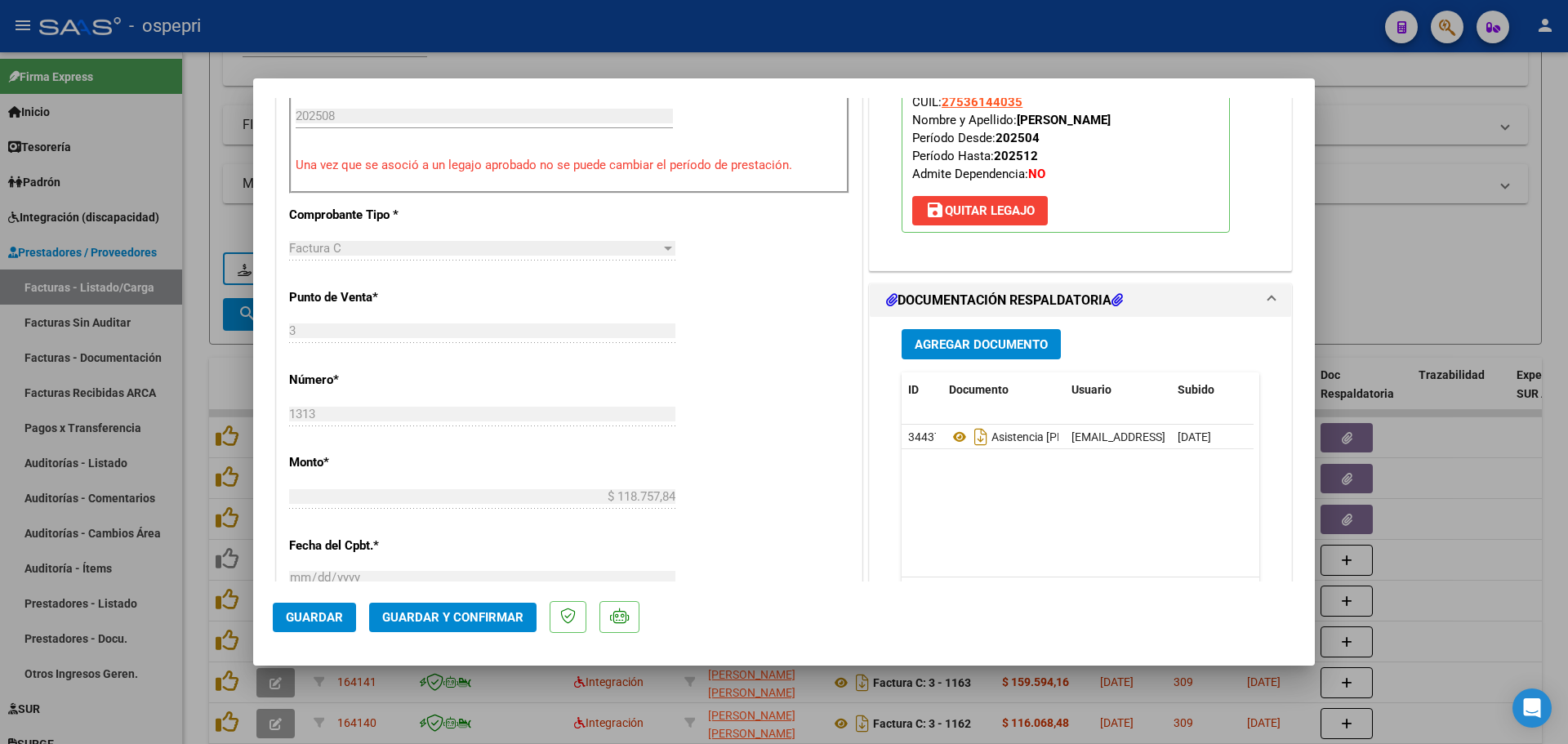
type textarea "Hola buenas tardes: estimada la planilla NO cumple con los requisitos solicitad…"
click at [467, 618] on span "Guardar y Confirmar" at bounding box center [453, 617] width 142 height 14
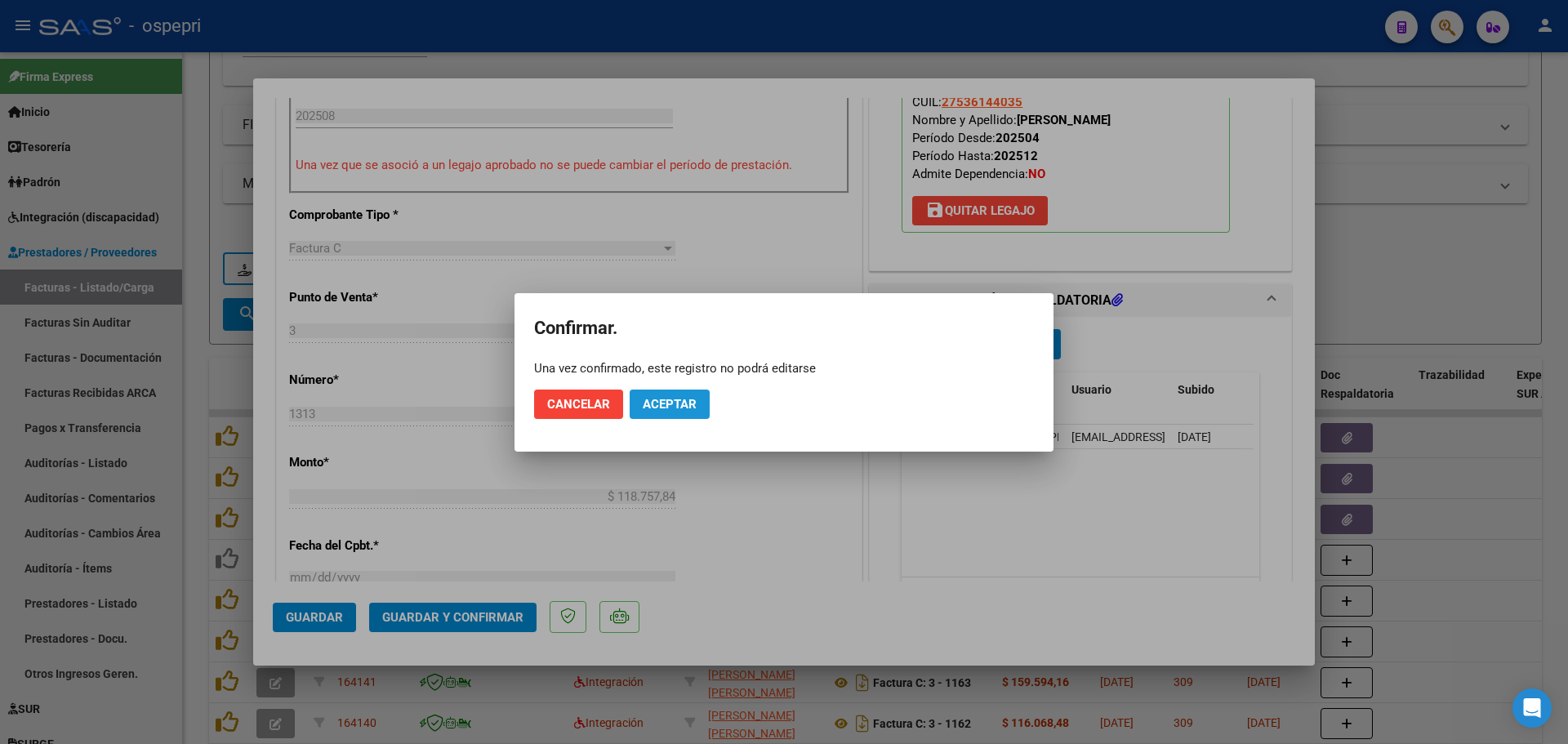
click at [670, 405] on span "Aceptar" at bounding box center [670, 403] width 54 height 14
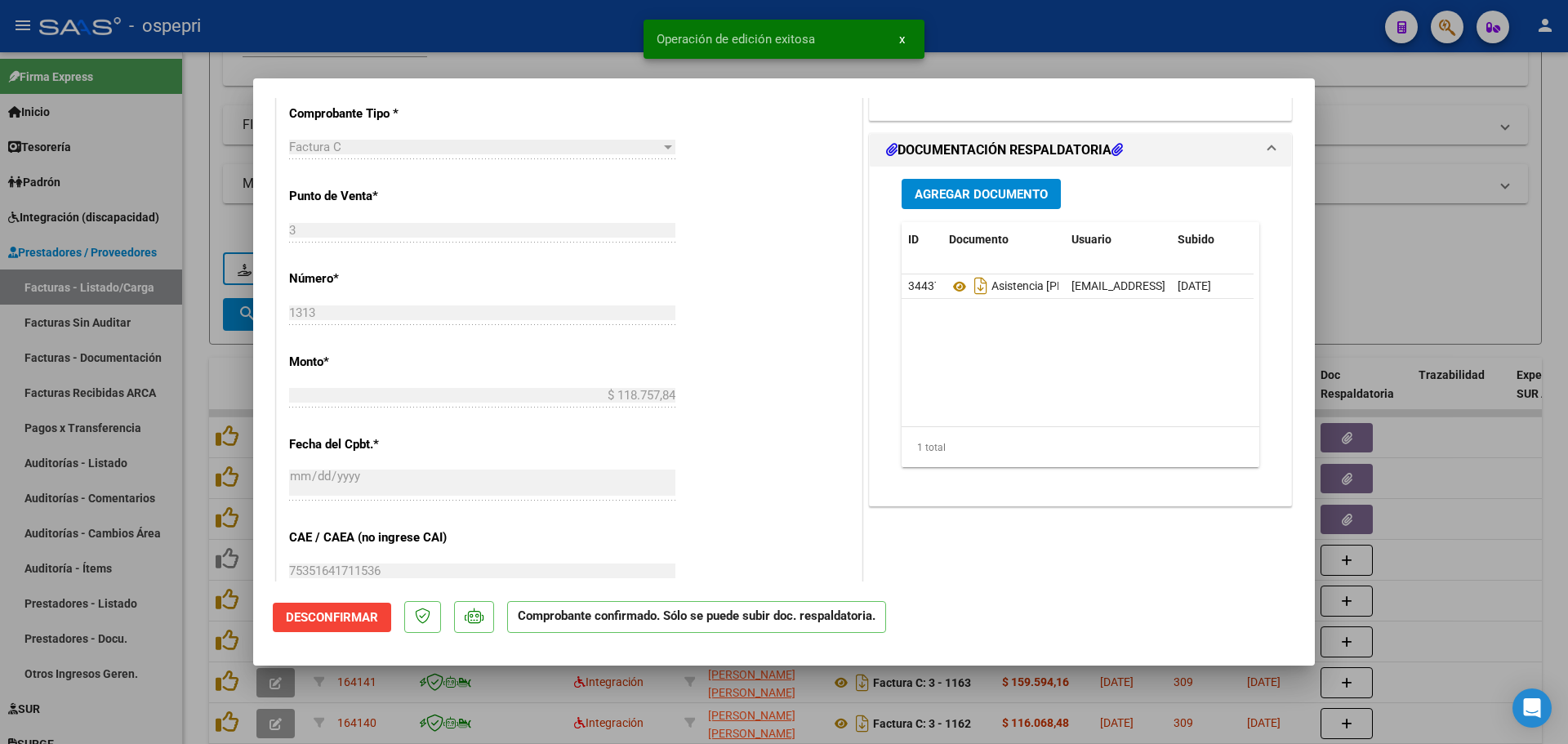
type input "$ 0,00"
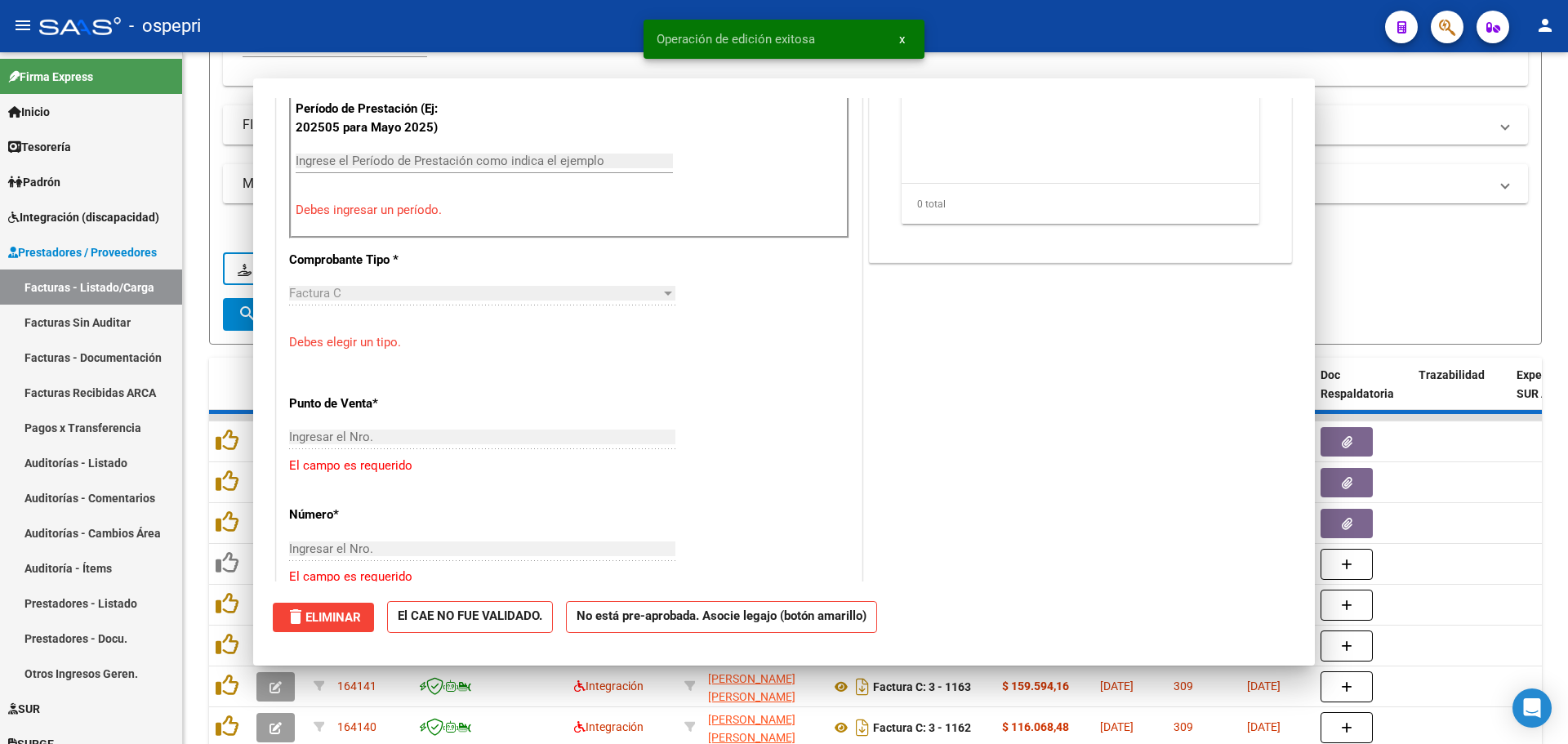
scroll to position [600, 0]
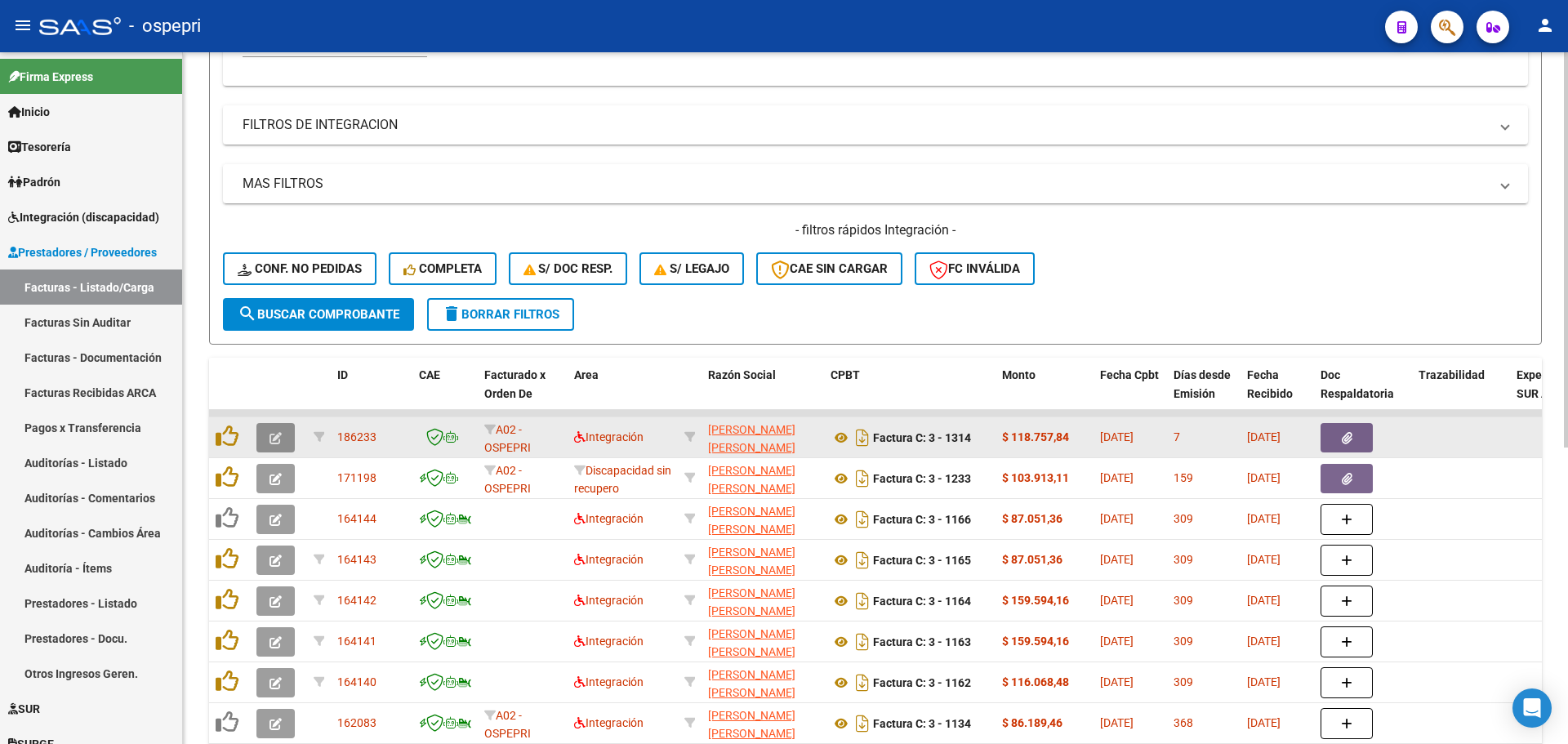
click at [264, 434] on button "button" at bounding box center [275, 437] width 38 height 30
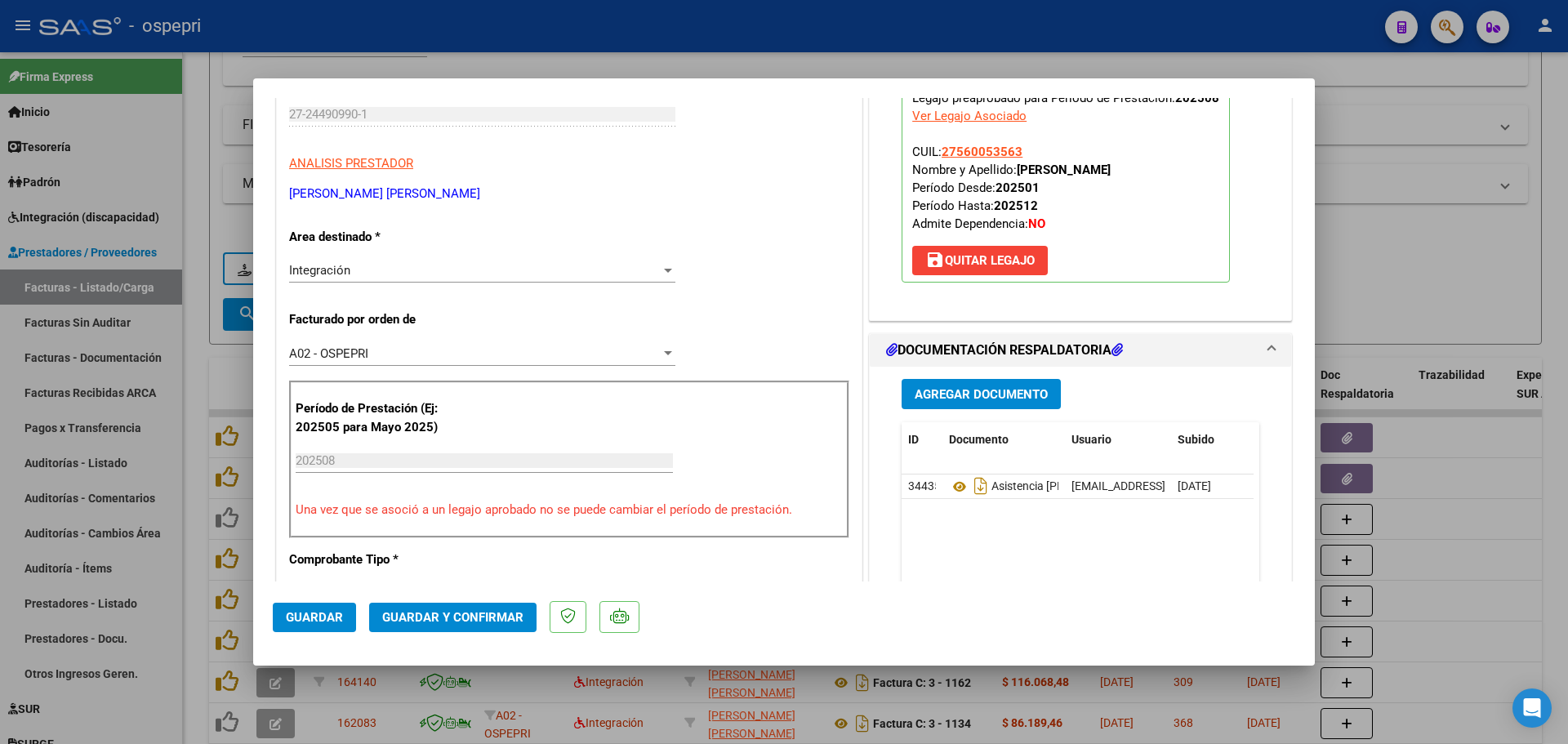
scroll to position [245, 0]
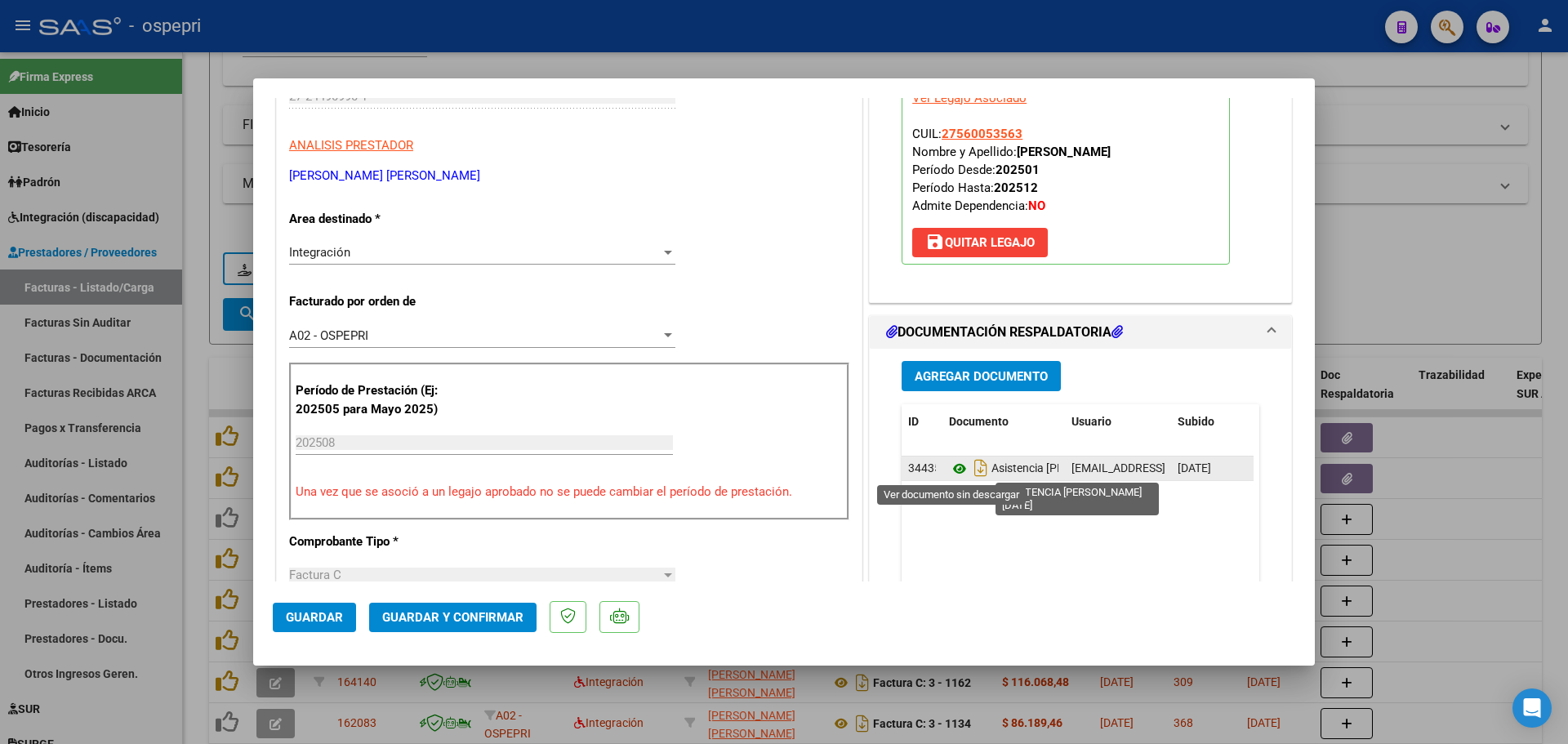
click at [950, 468] on icon at bounding box center [959, 468] width 21 height 19
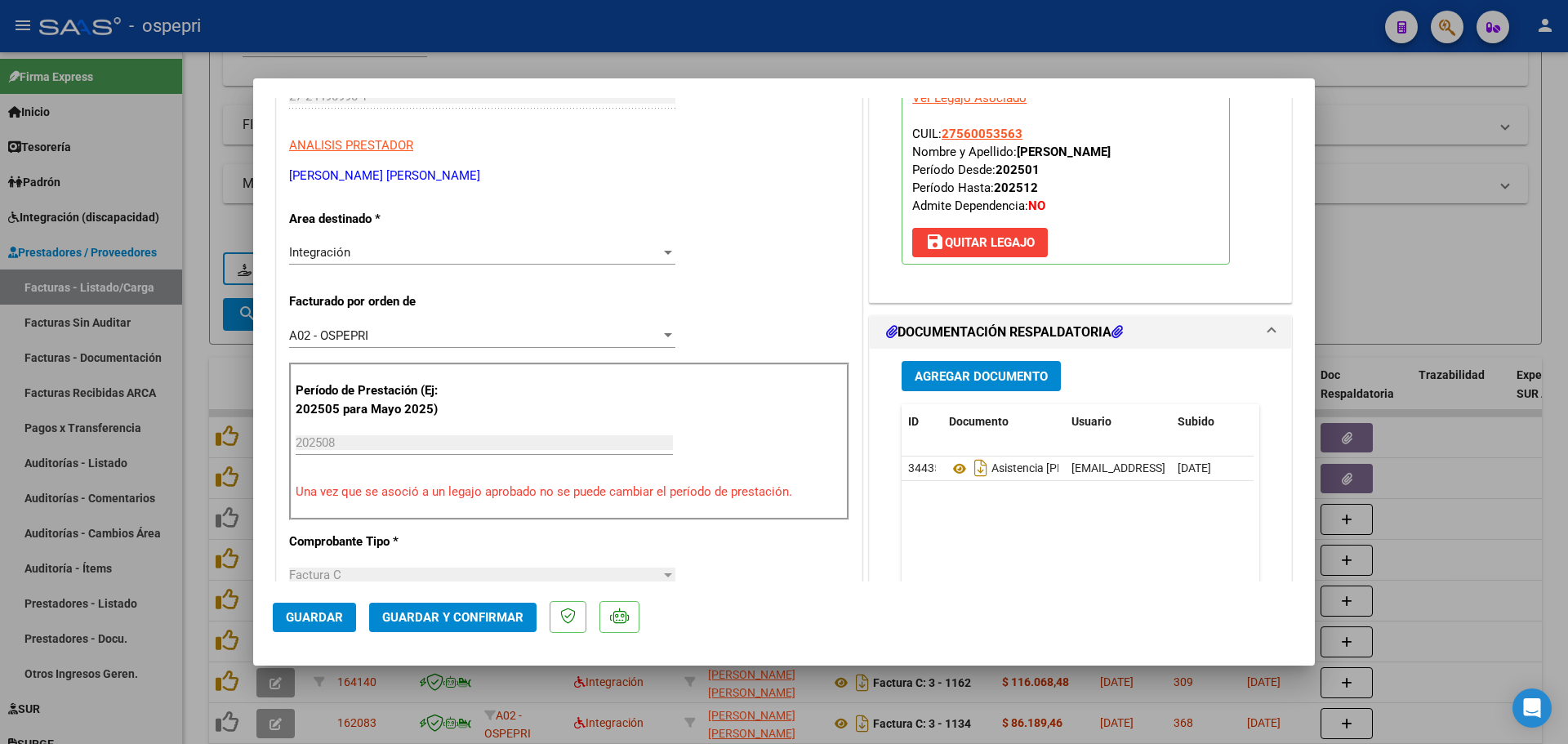
scroll to position [0, 0]
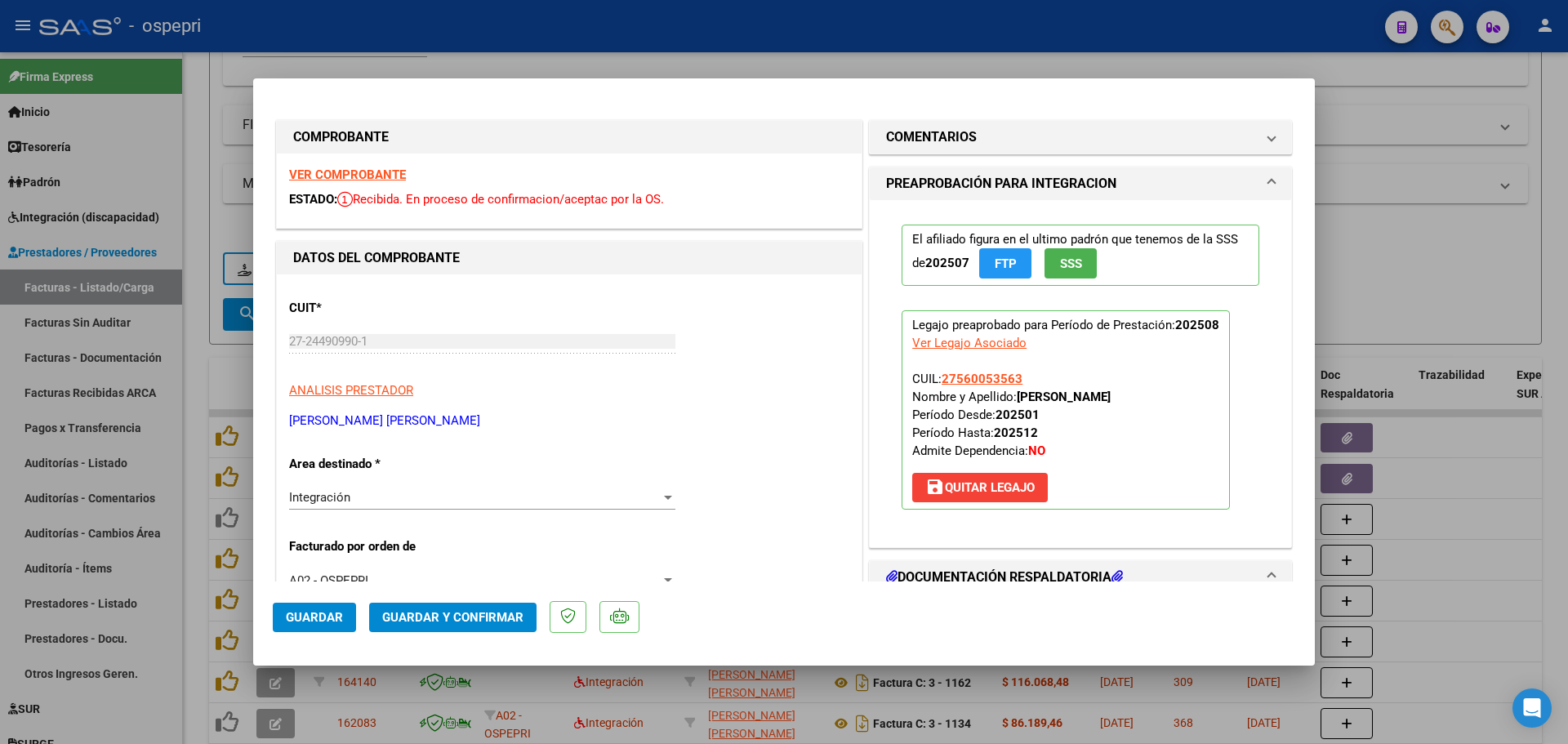
click at [353, 173] on strong "VER COMPROBANTE" at bounding box center [348, 174] width 117 height 14
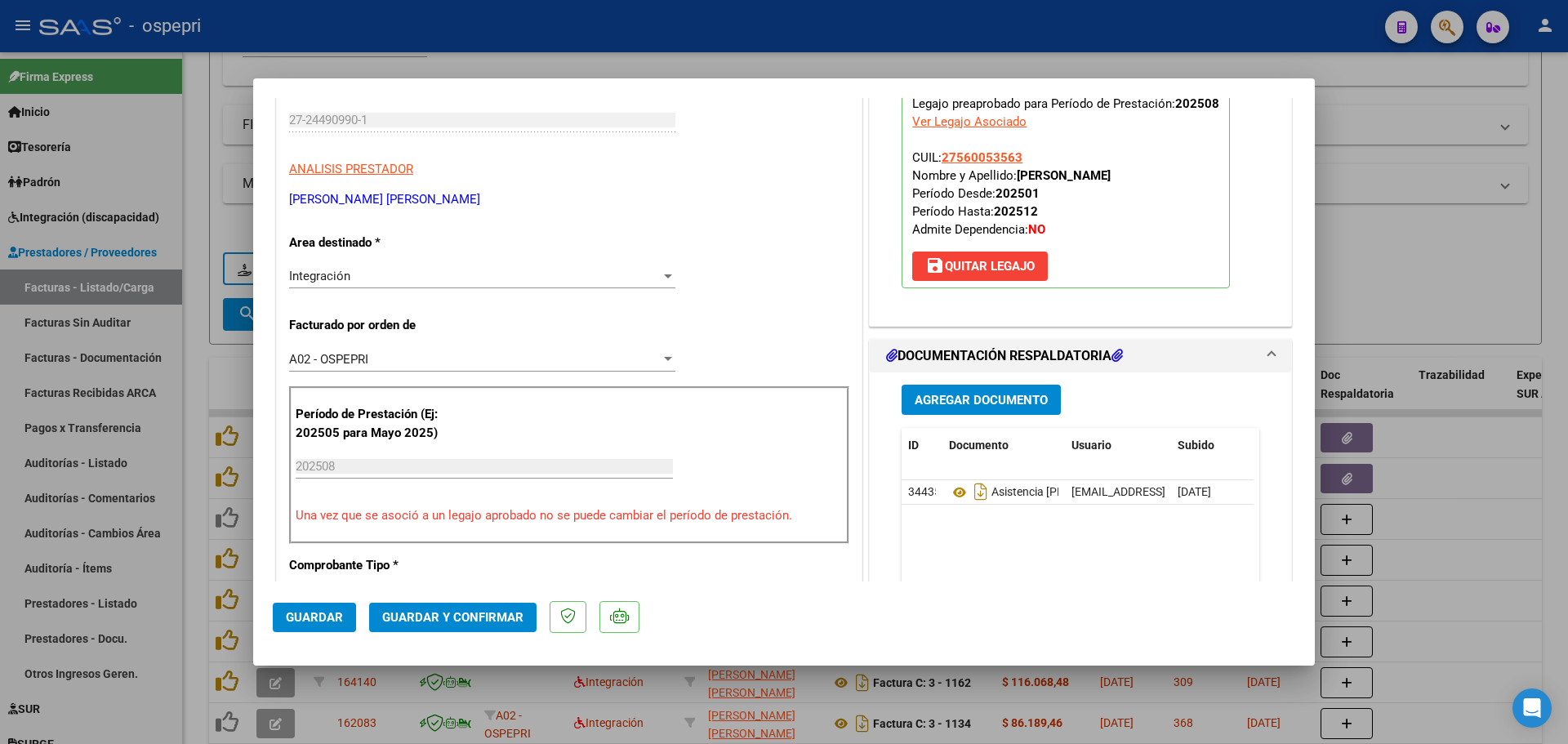
scroll to position [326, 0]
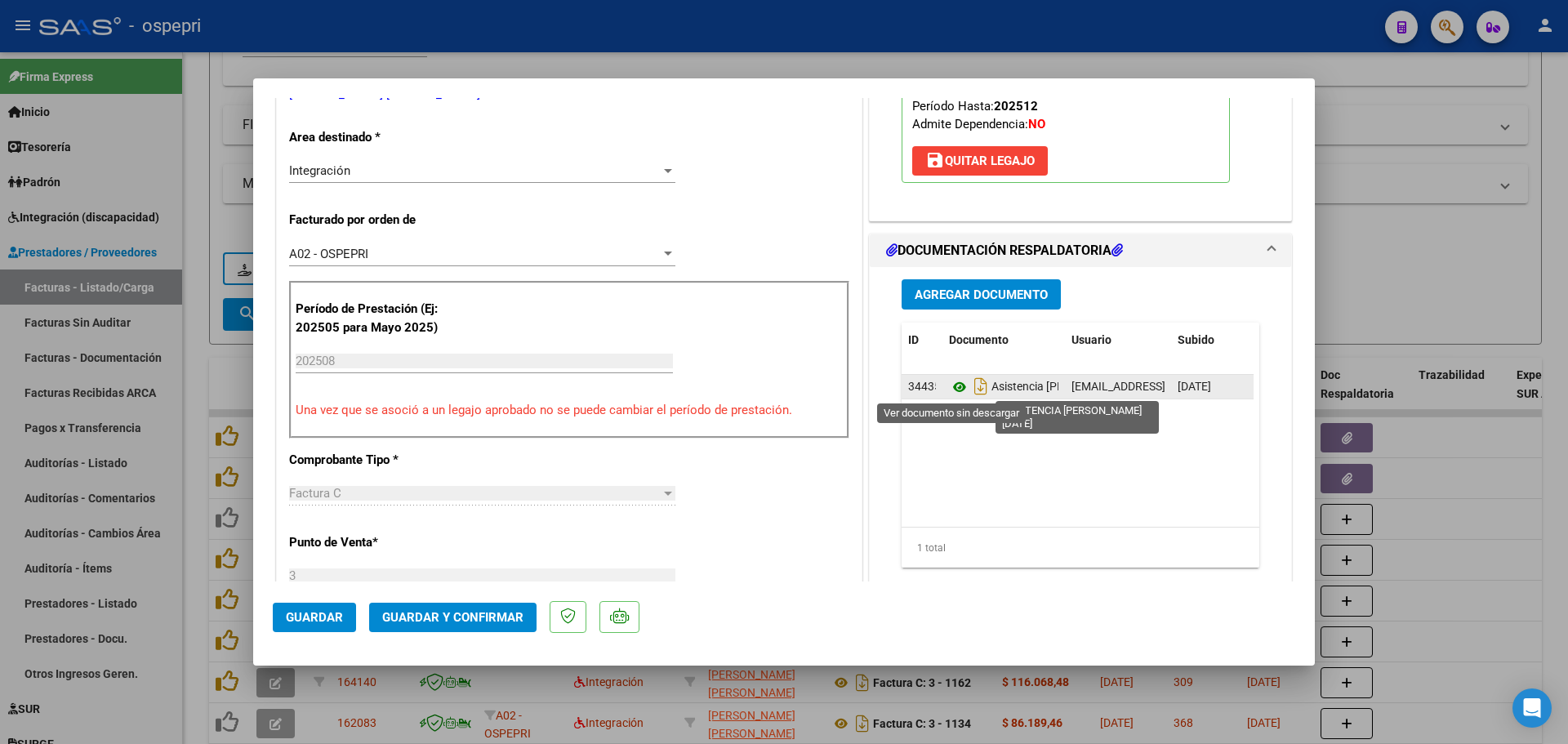
click at [952, 386] on icon at bounding box center [959, 386] width 21 height 19
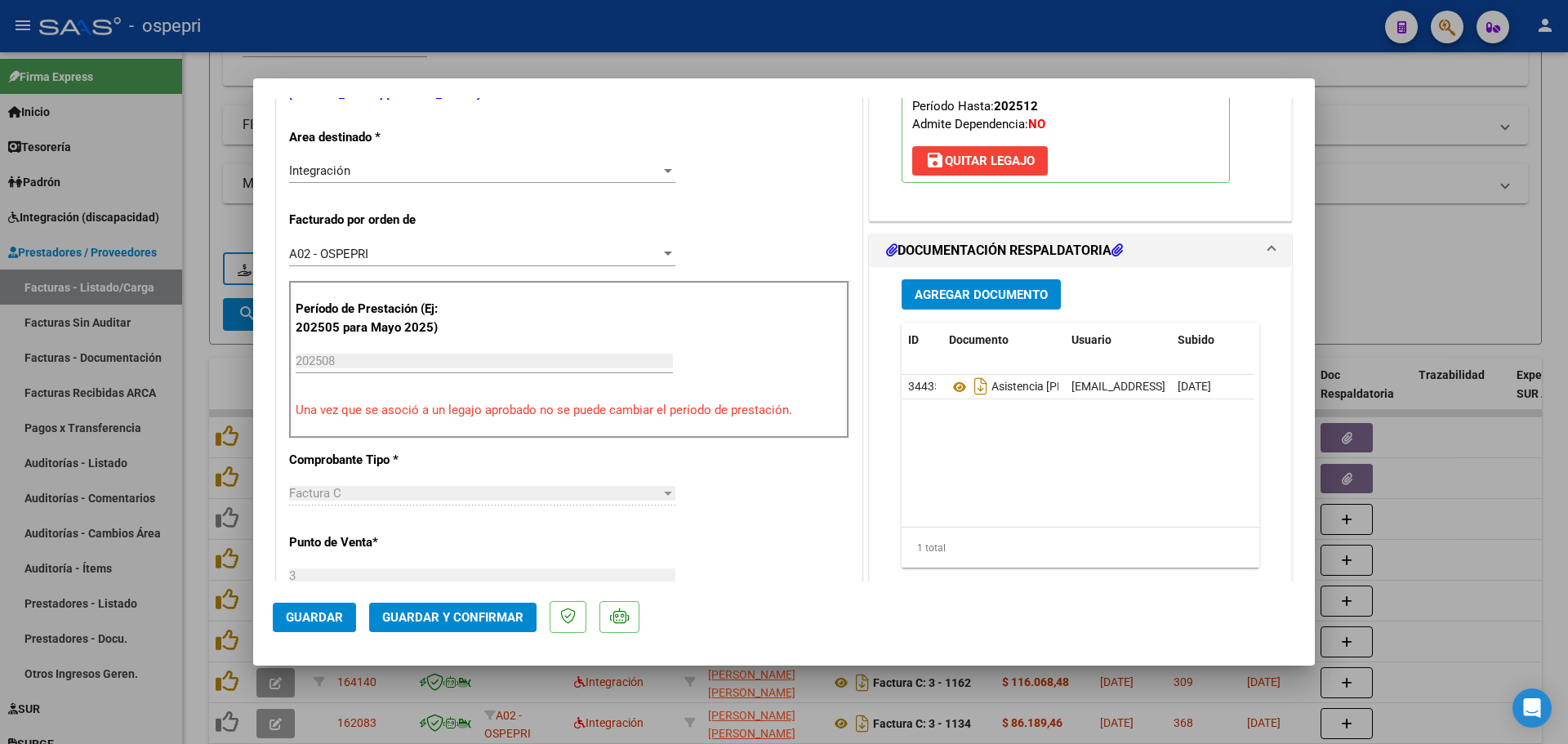
click at [443, 602] on button "Guardar y Confirmar" at bounding box center [452, 617] width 167 height 30
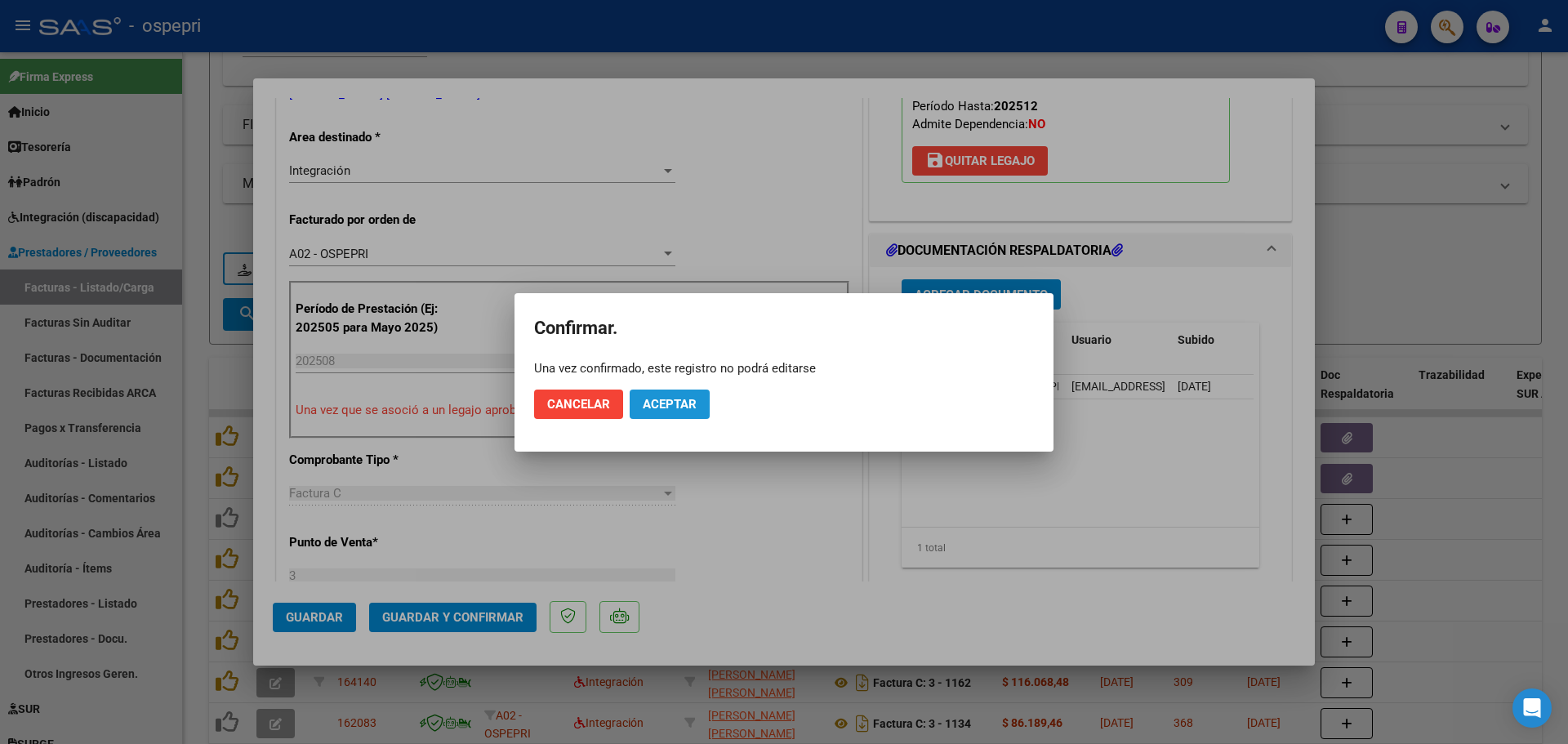
click at [681, 405] on span "Aceptar" at bounding box center [670, 403] width 54 height 14
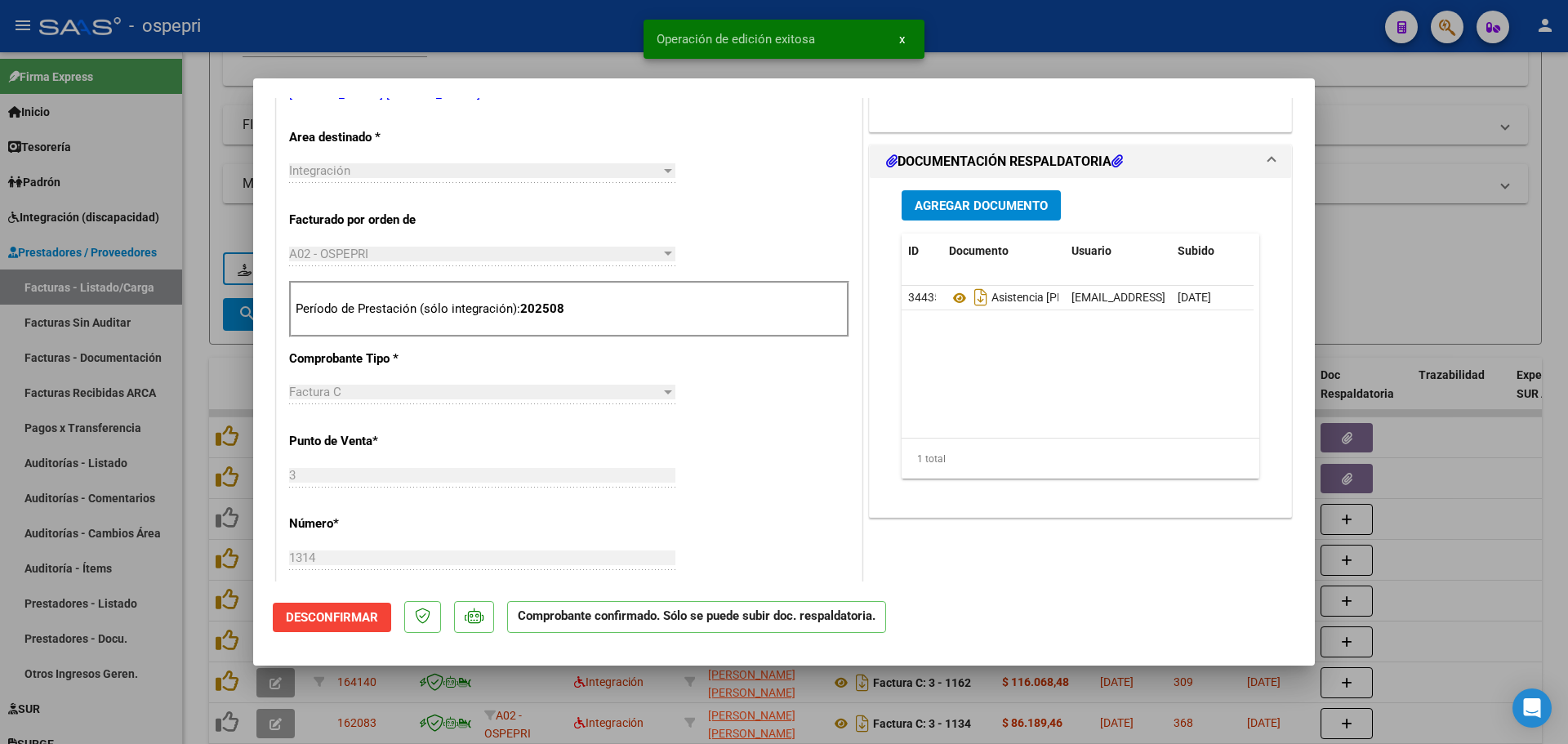
type input "$ 0,00"
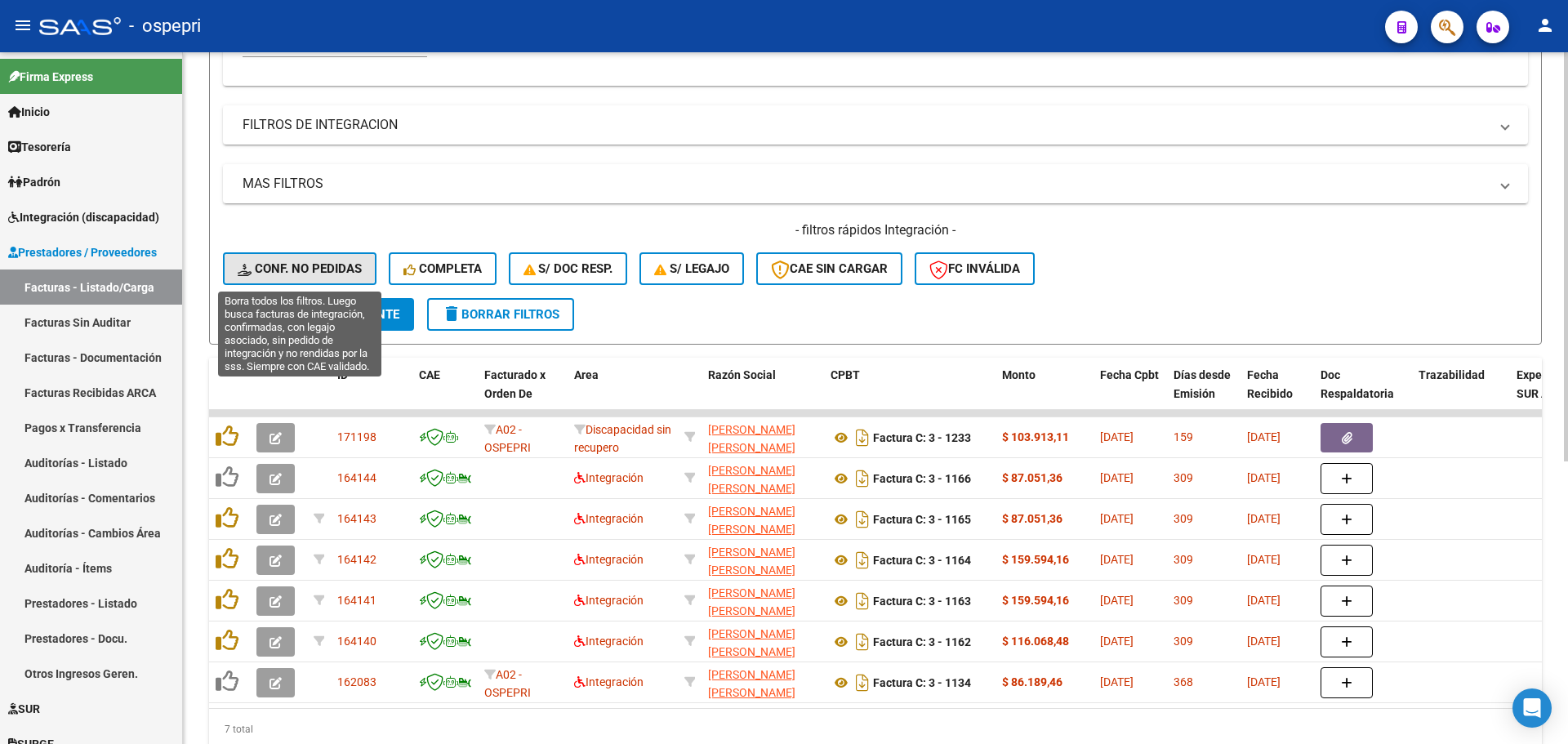
click at [293, 265] on span "Conf. no pedidas" at bounding box center [299, 268] width 124 height 14
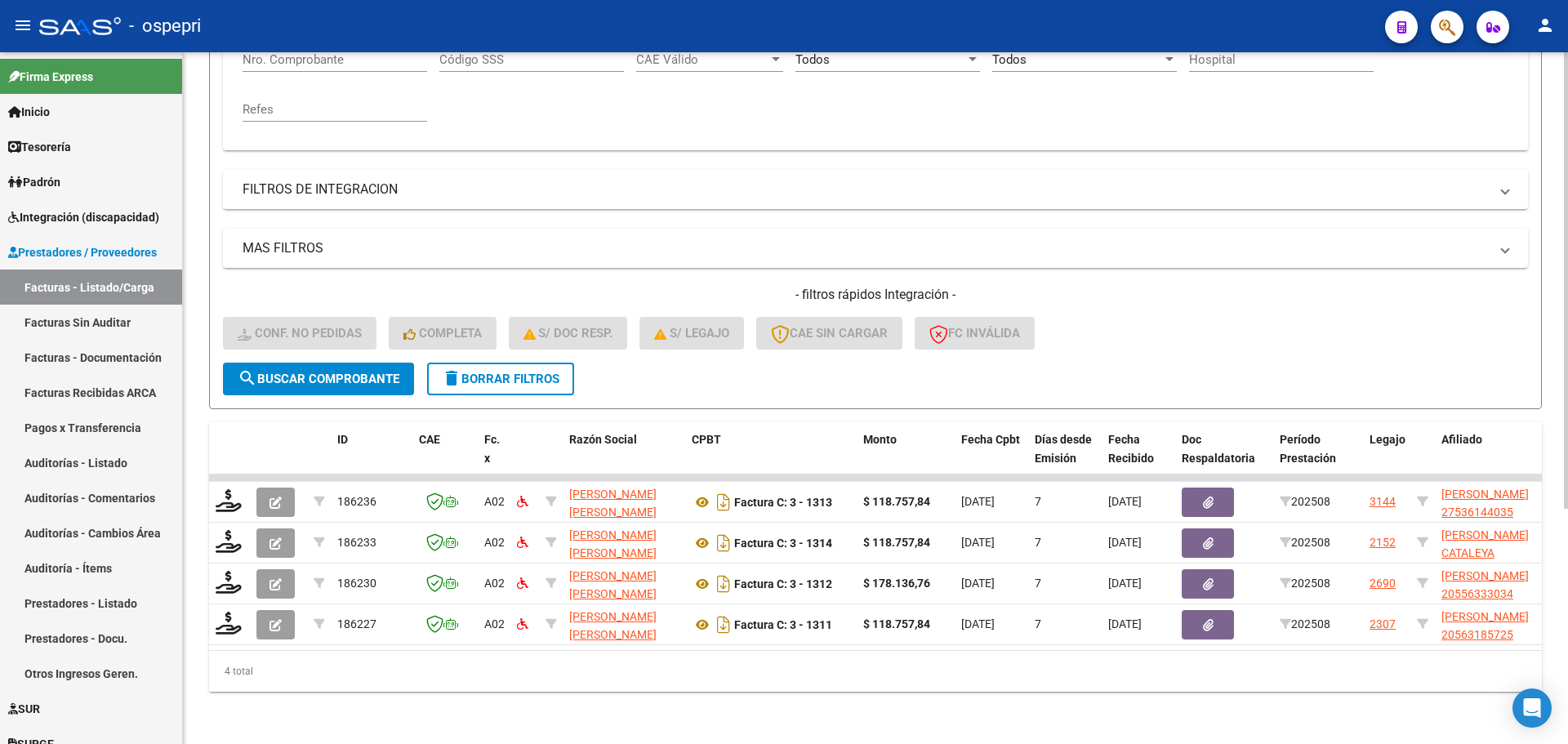
scroll to position [356, 0]
click at [1125, 28] on div "- ospepri" at bounding box center [705, 26] width 1332 height 36
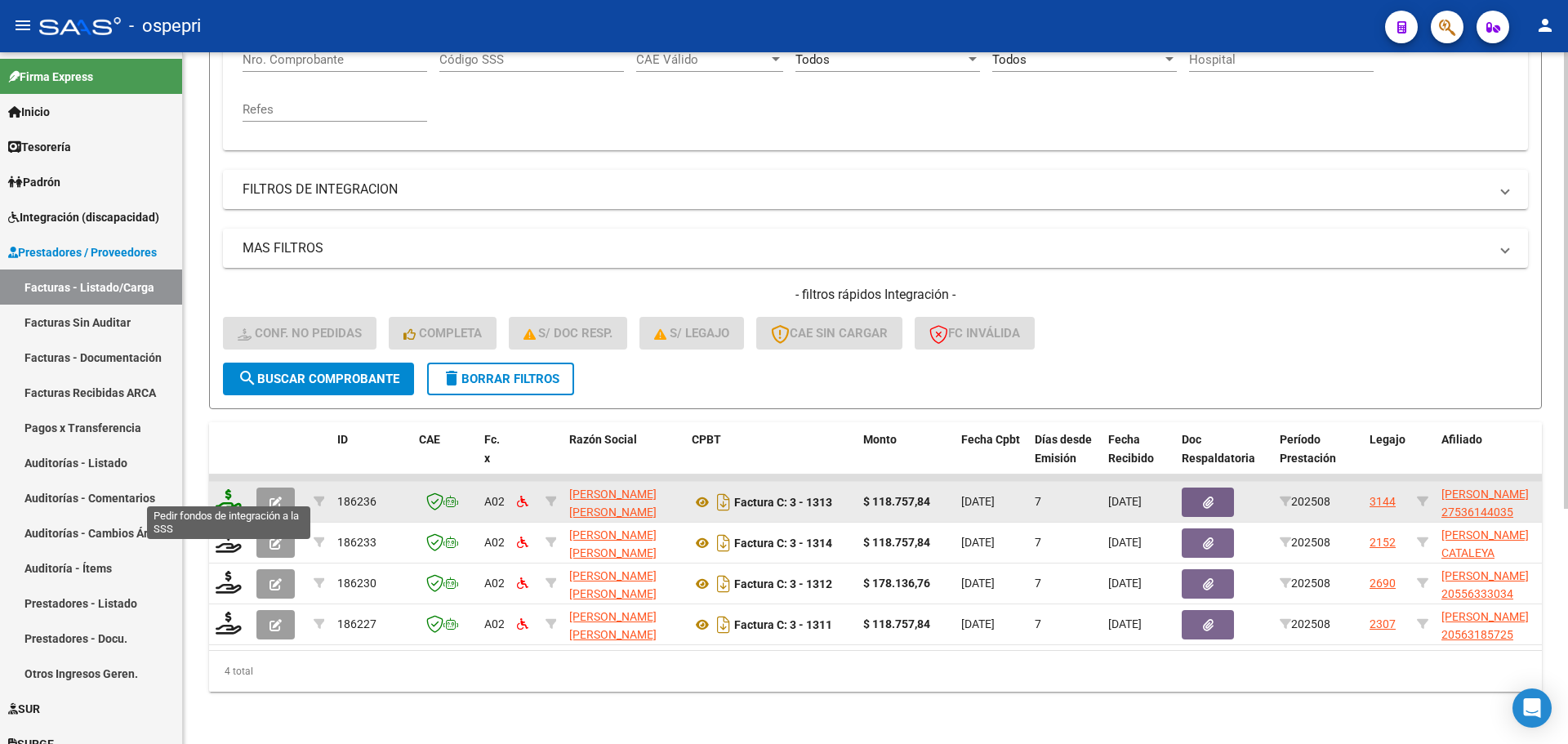
click at [240, 491] on icon at bounding box center [228, 500] width 26 height 23
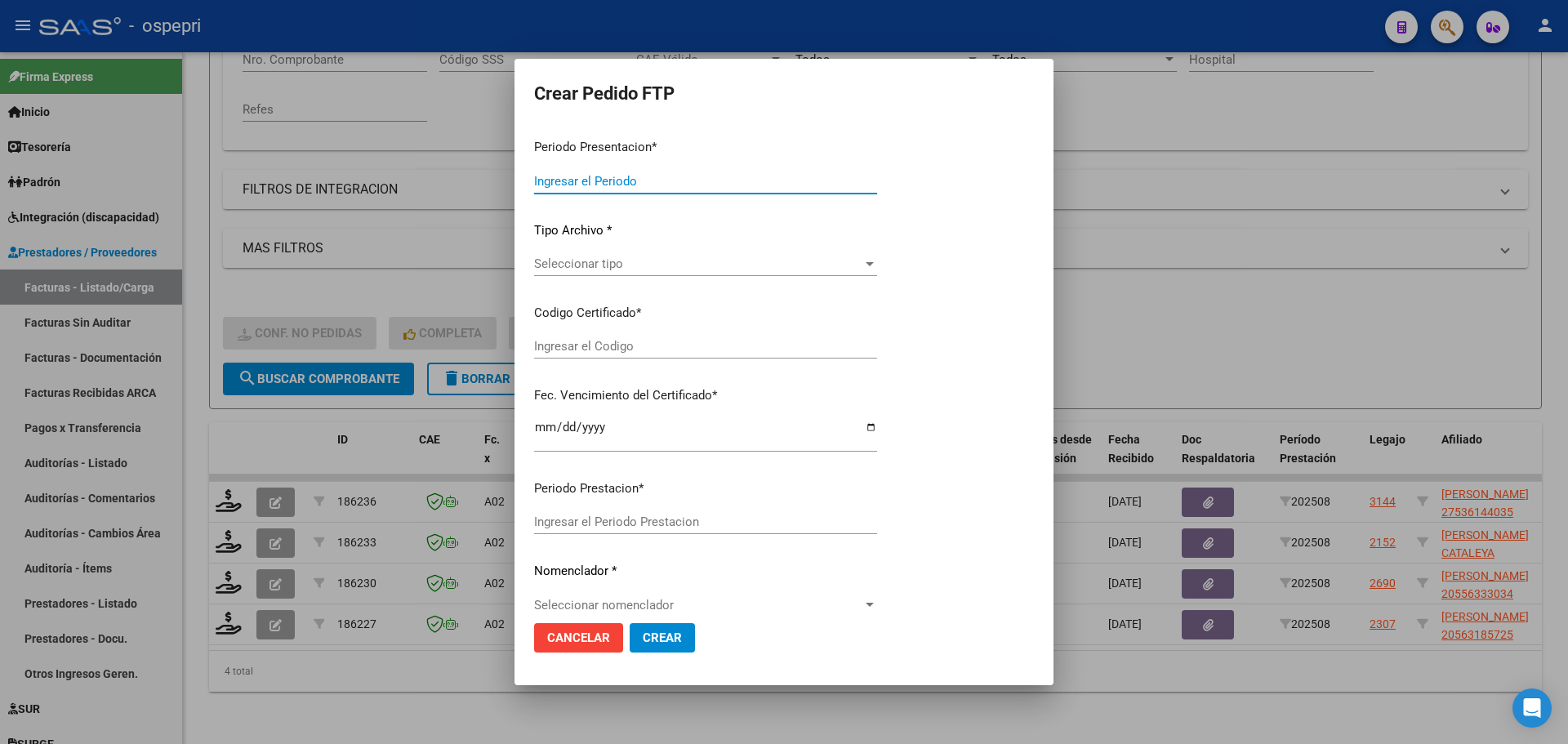
type input "202508"
type input "$ 118.757,84"
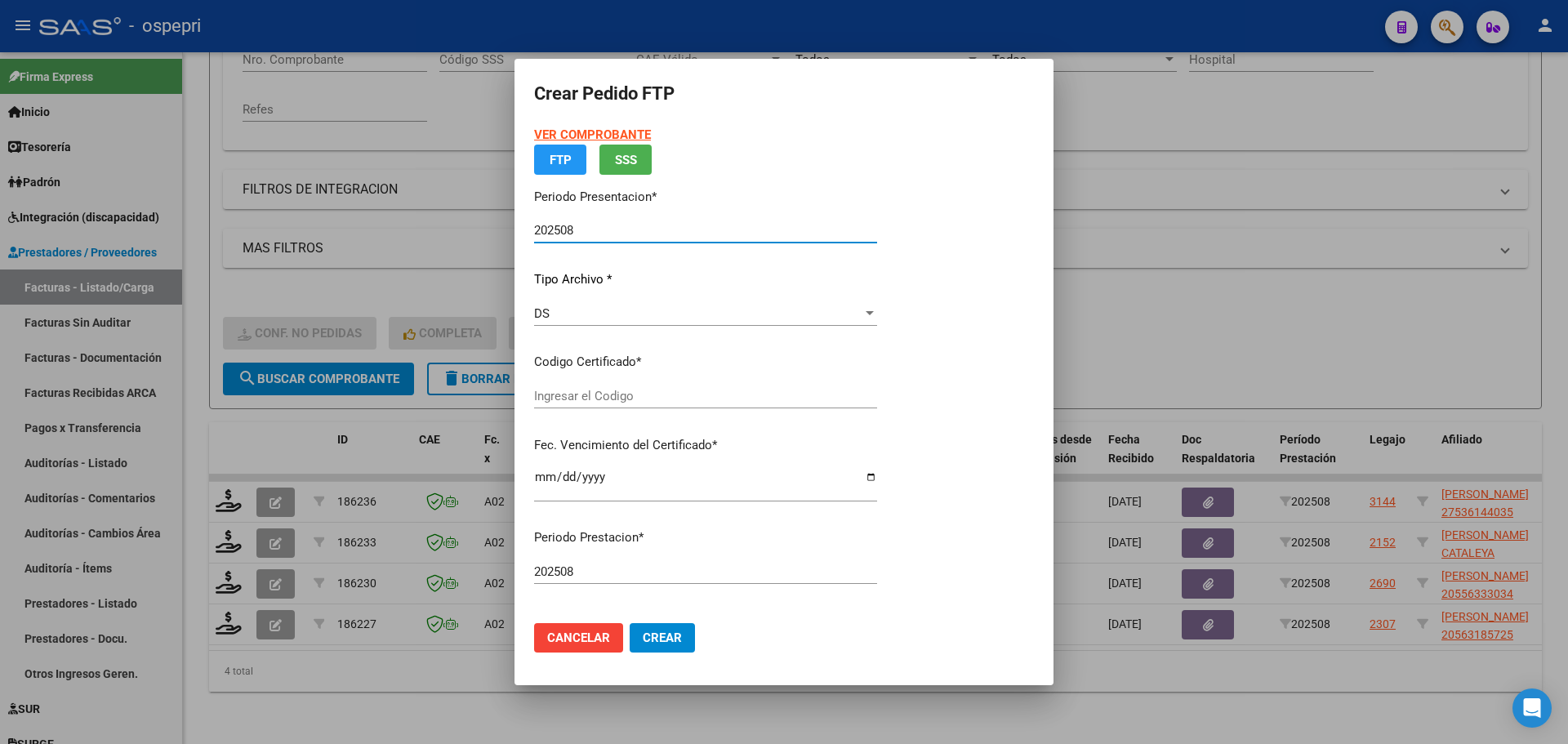
type input "2753614403-5"
type input "2026-01-10"
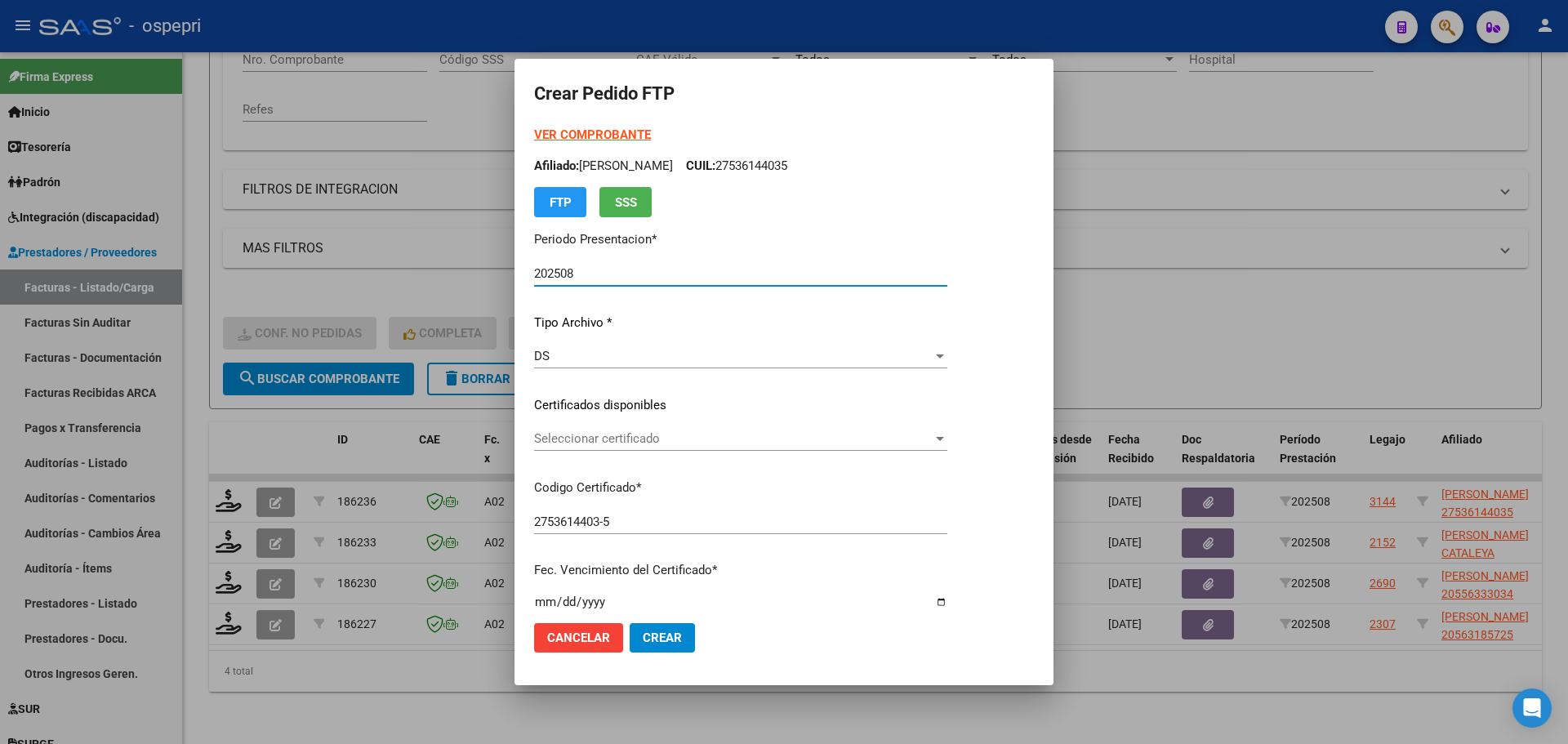
click at [638, 434] on span "Seleccionar certificado" at bounding box center [733, 438] width 398 height 14
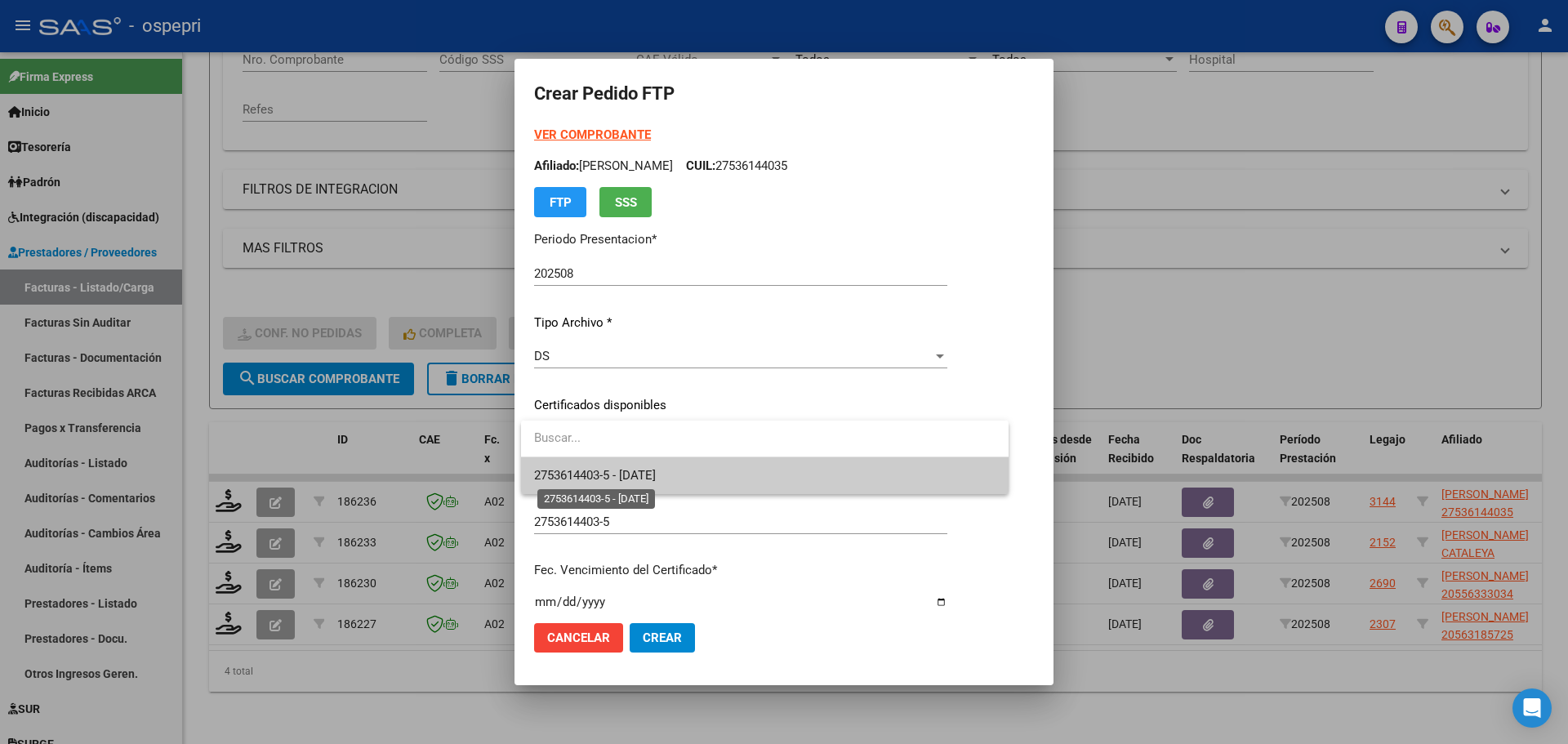
click at [656, 471] on span "2753614403-5 - 2026-01-10" at bounding box center [595, 475] width 122 height 14
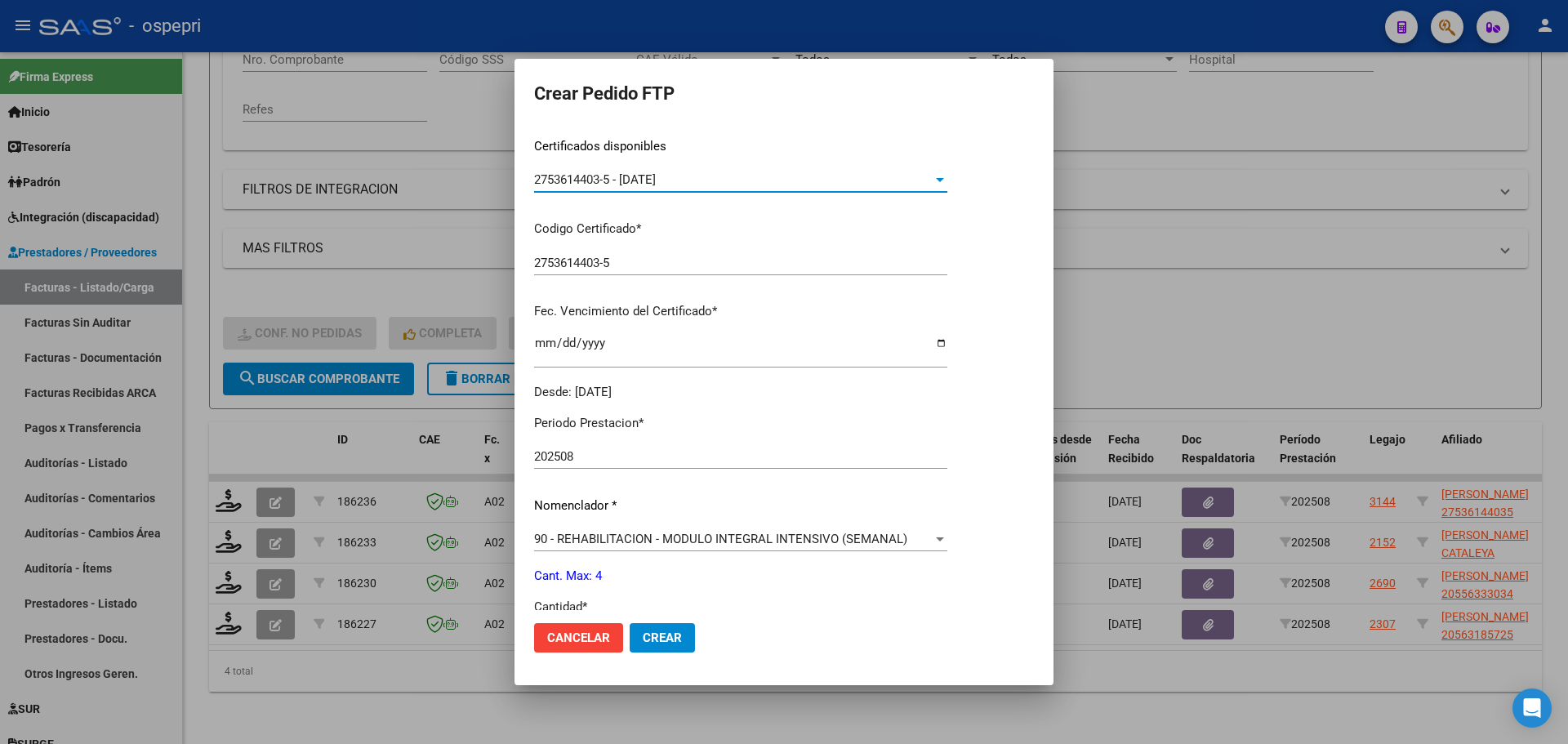
scroll to position [326, 0]
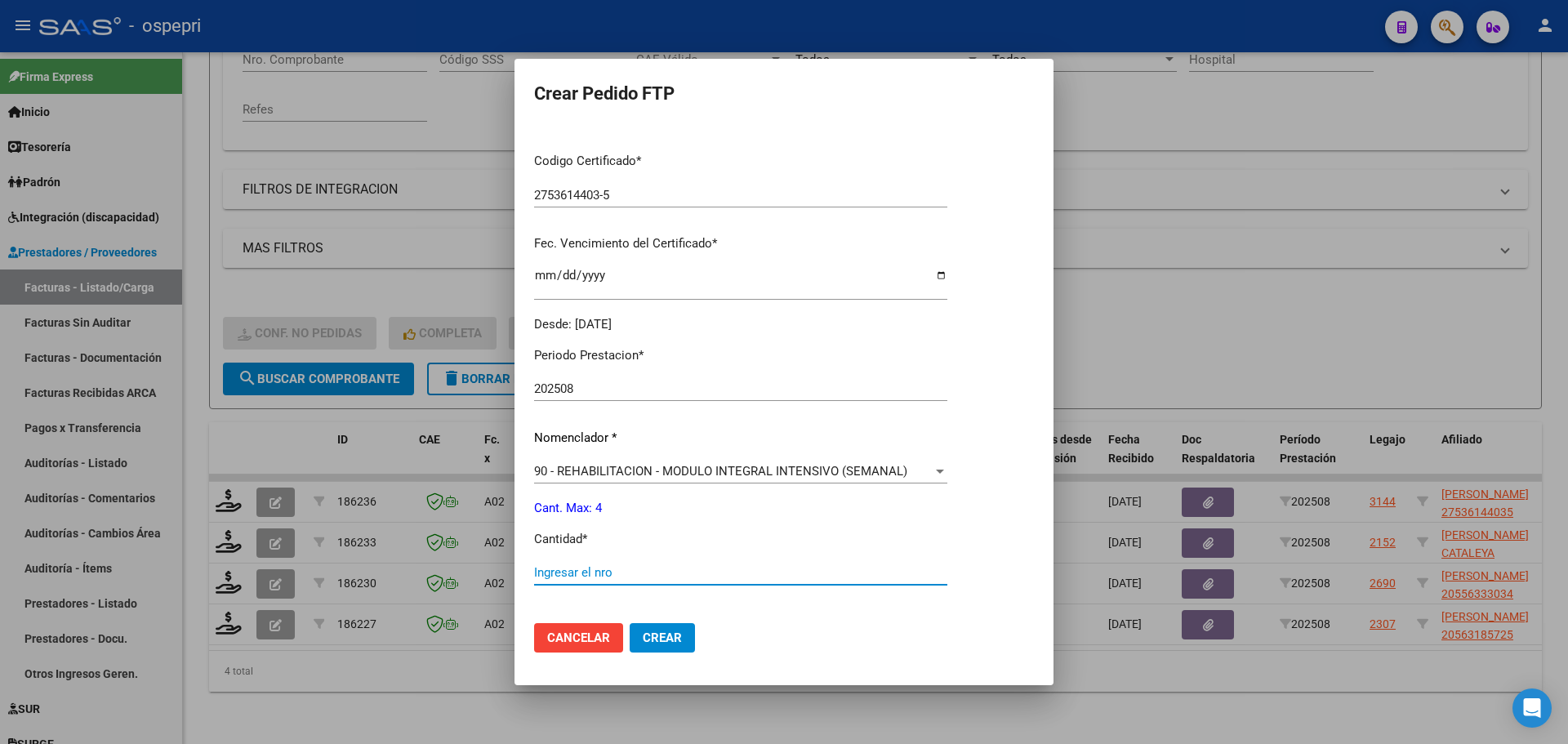
click at [609, 568] on input "Ingresar el nro" at bounding box center [740, 572] width 413 height 14
type input "4"
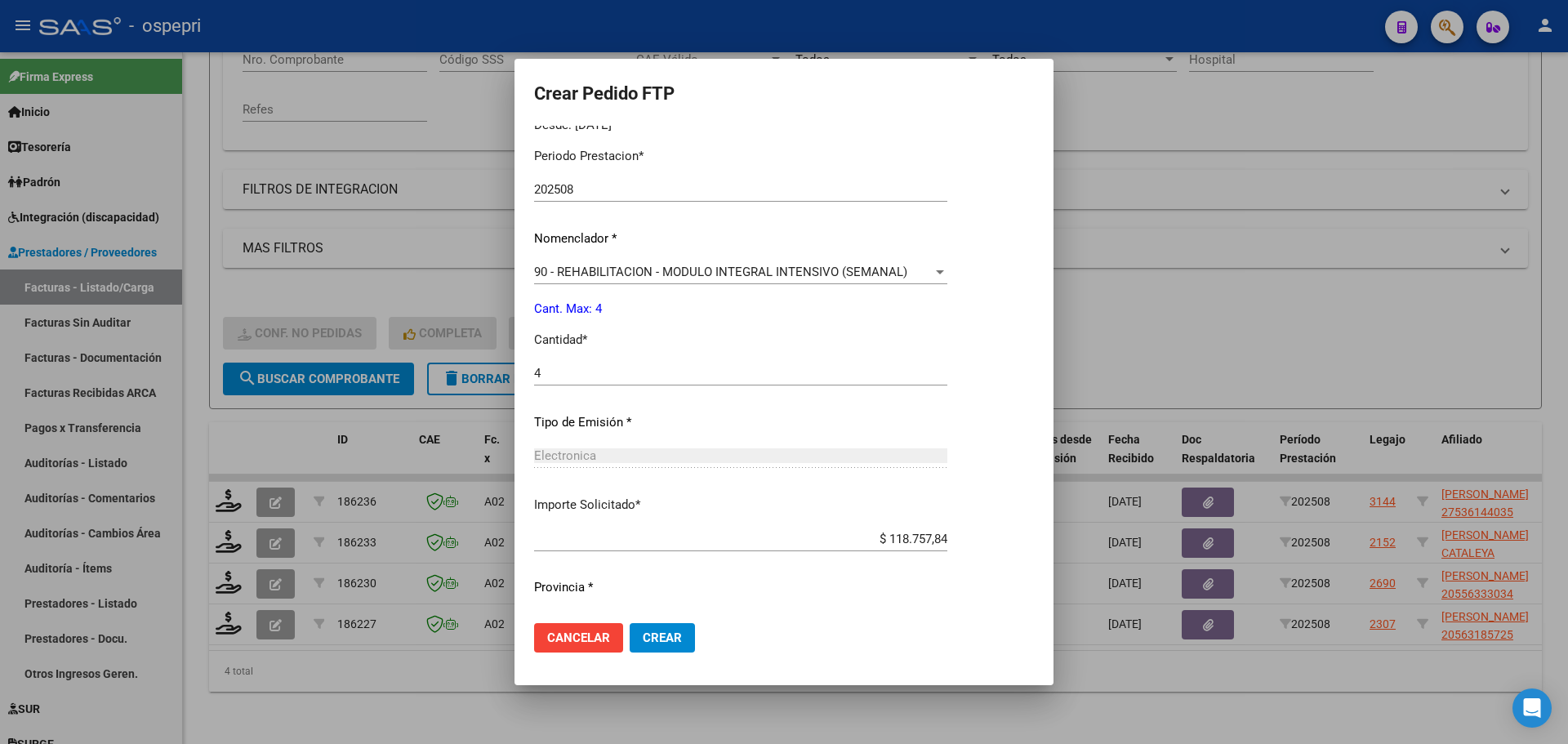
scroll to position [565, 0]
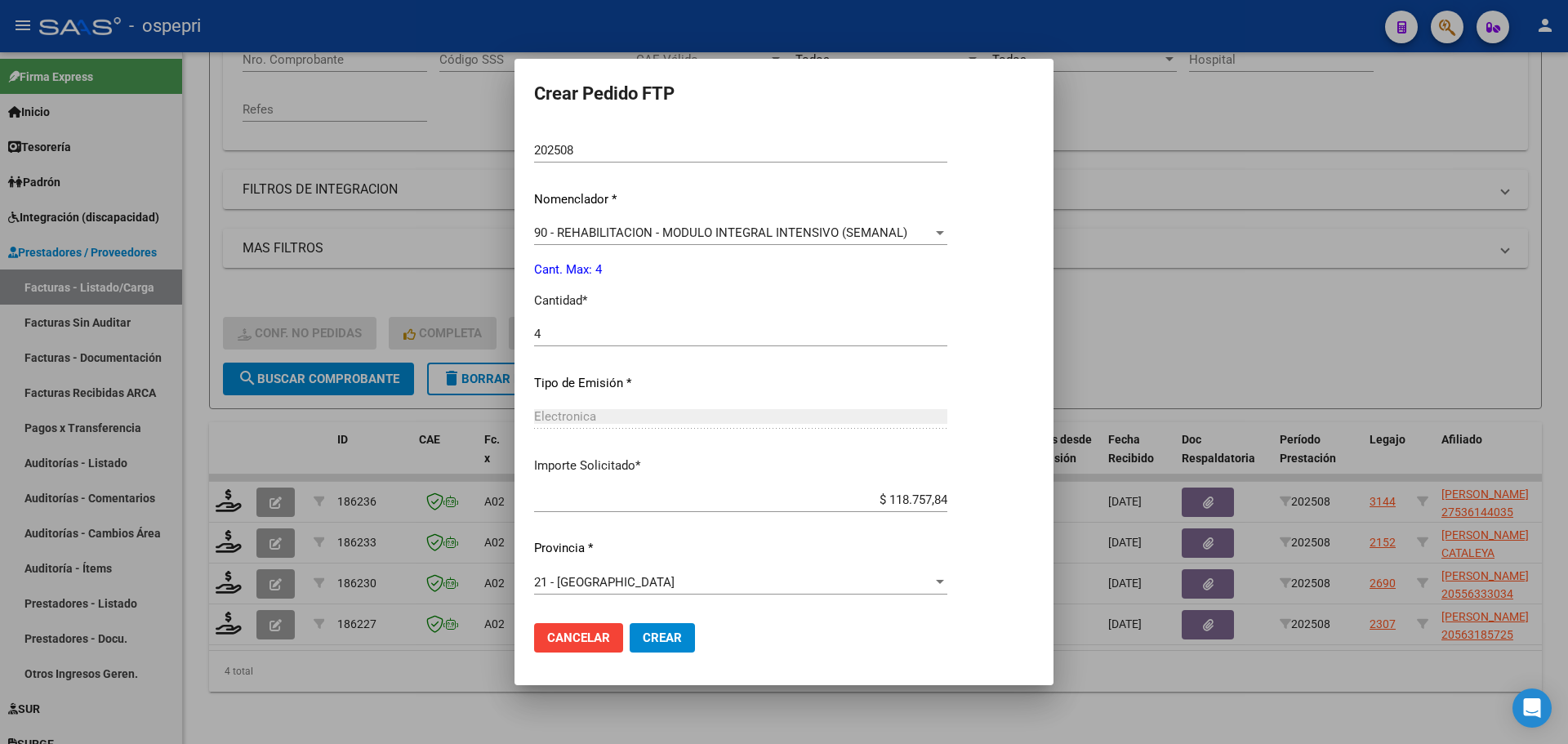
click at [665, 636] on span "Crear" at bounding box center [662, 637] width 39 height 14
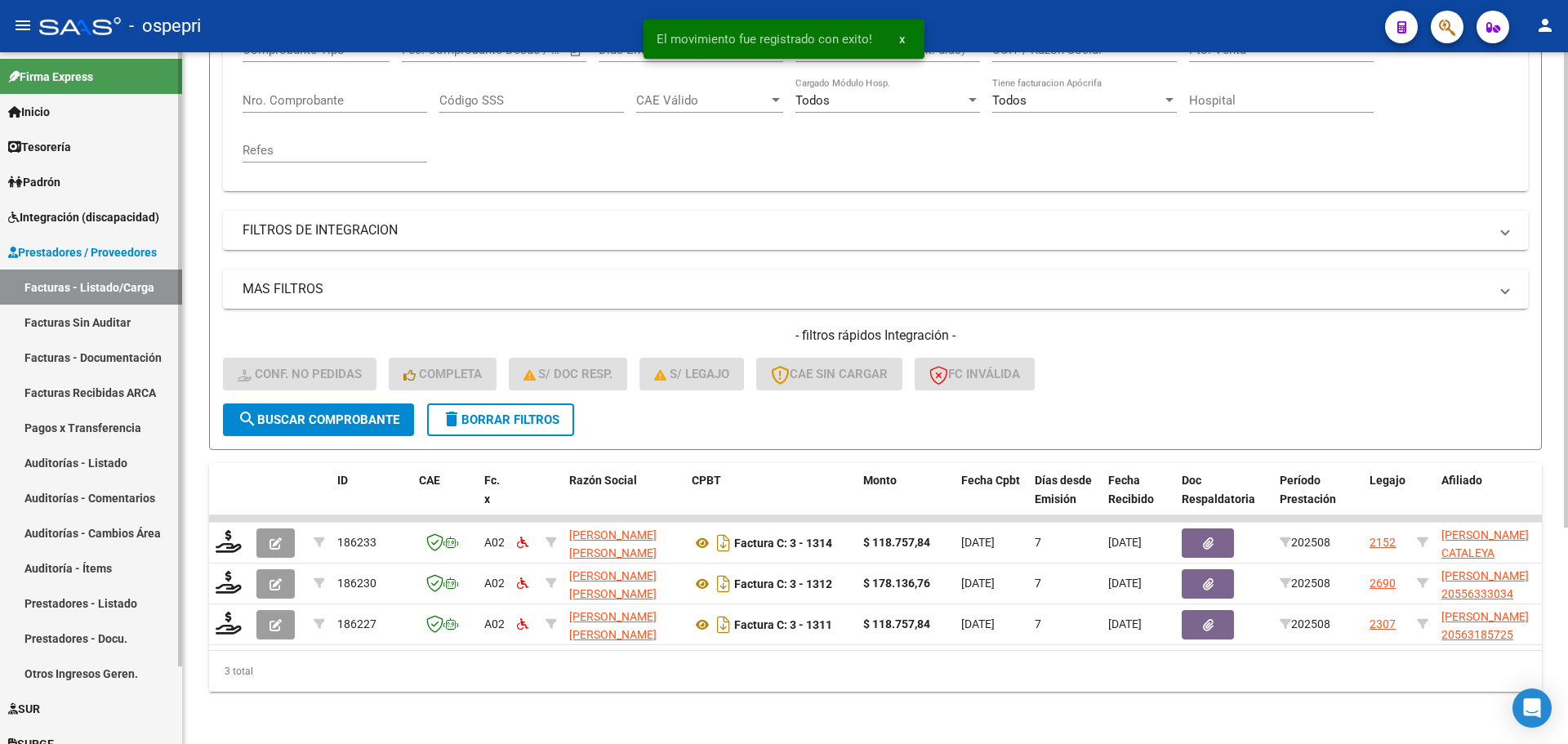
scroll to position [315, 0]
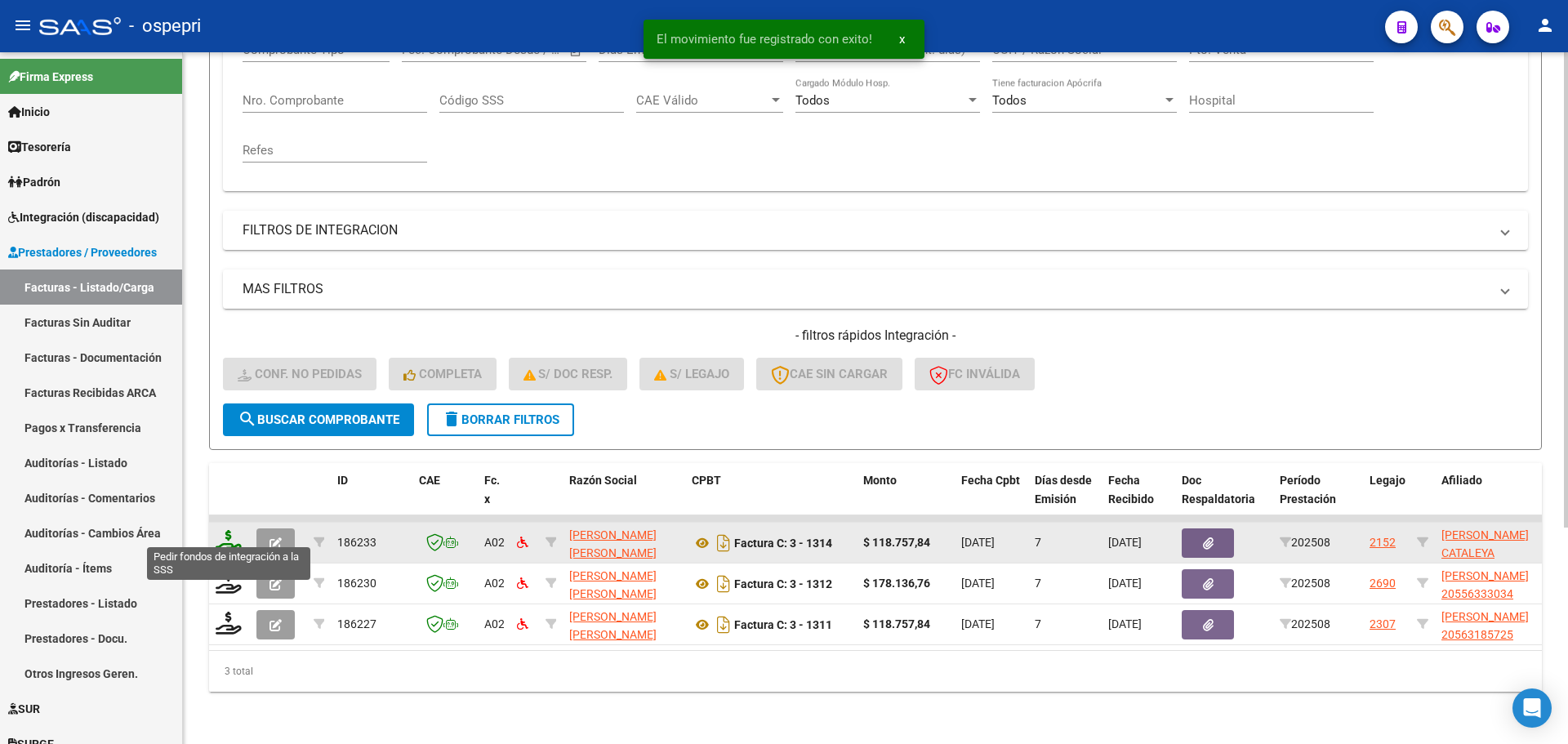
click at [238, 536] on icon at bounding box center [228, 541] width 26 height 23
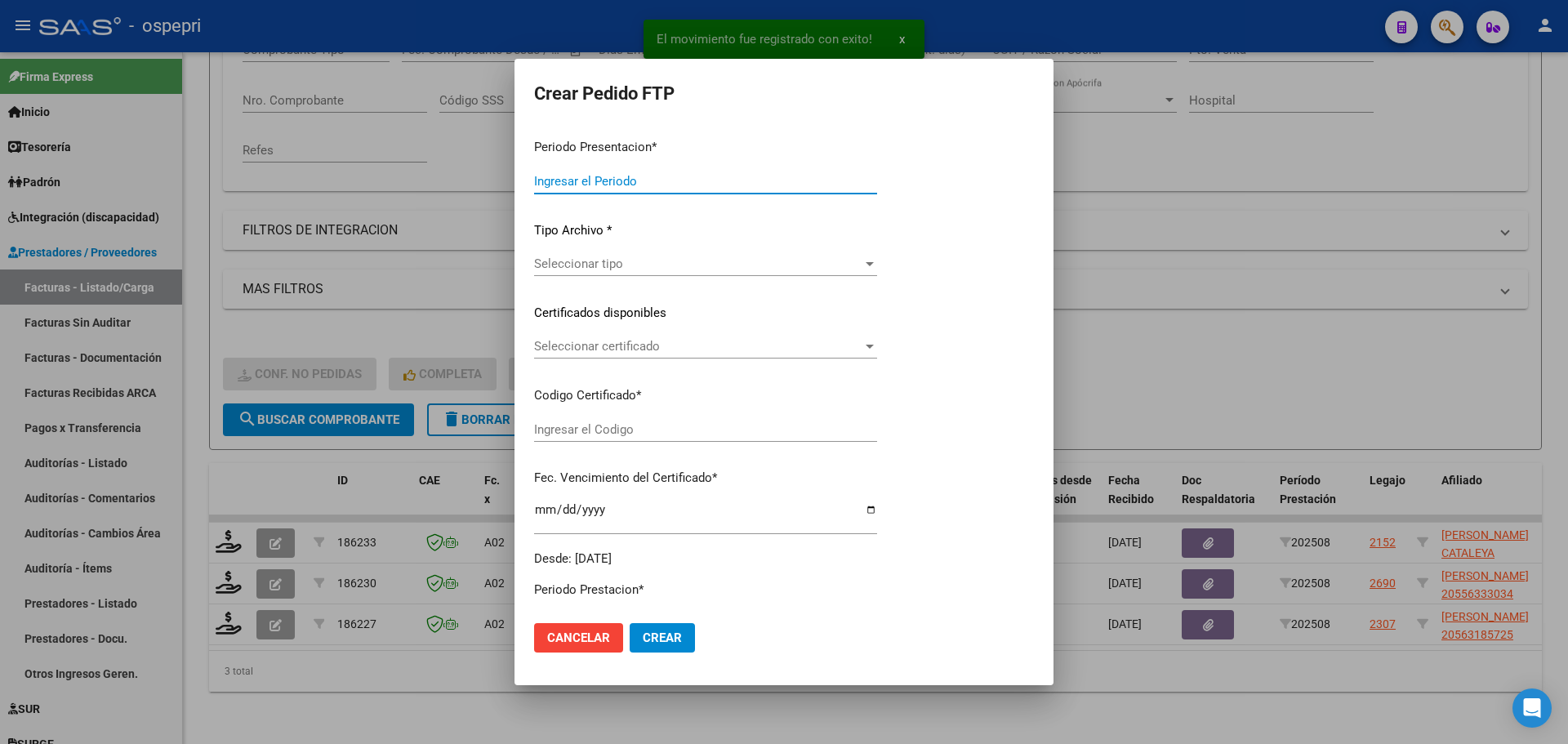
type input "202508"
type input "$ 118.757,84"
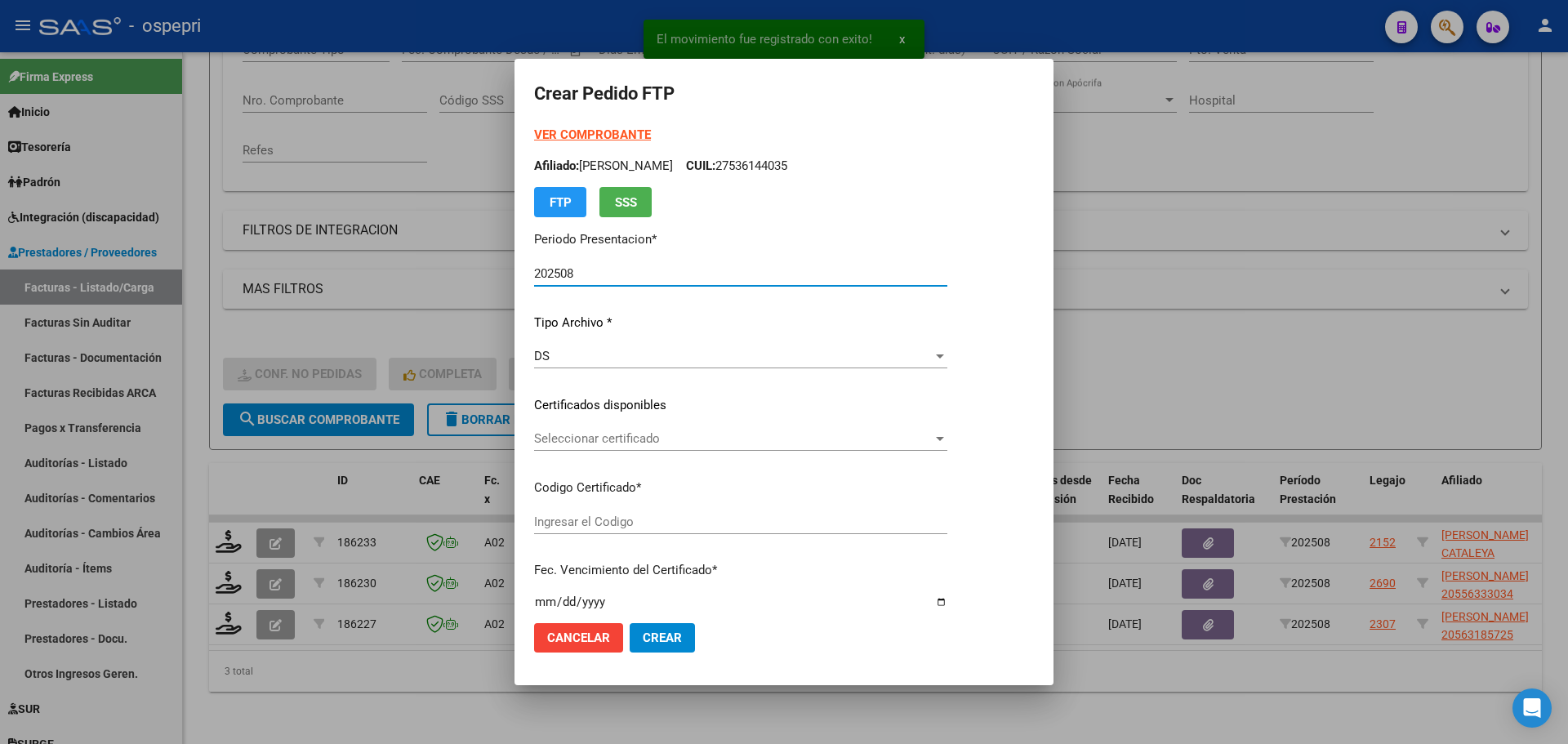
type input "2756005356-3"
type input "2028-01-01"
click at [629, 445] on span "Seleccionar certificado" at bounding box center [733, 438] width 398 height 14
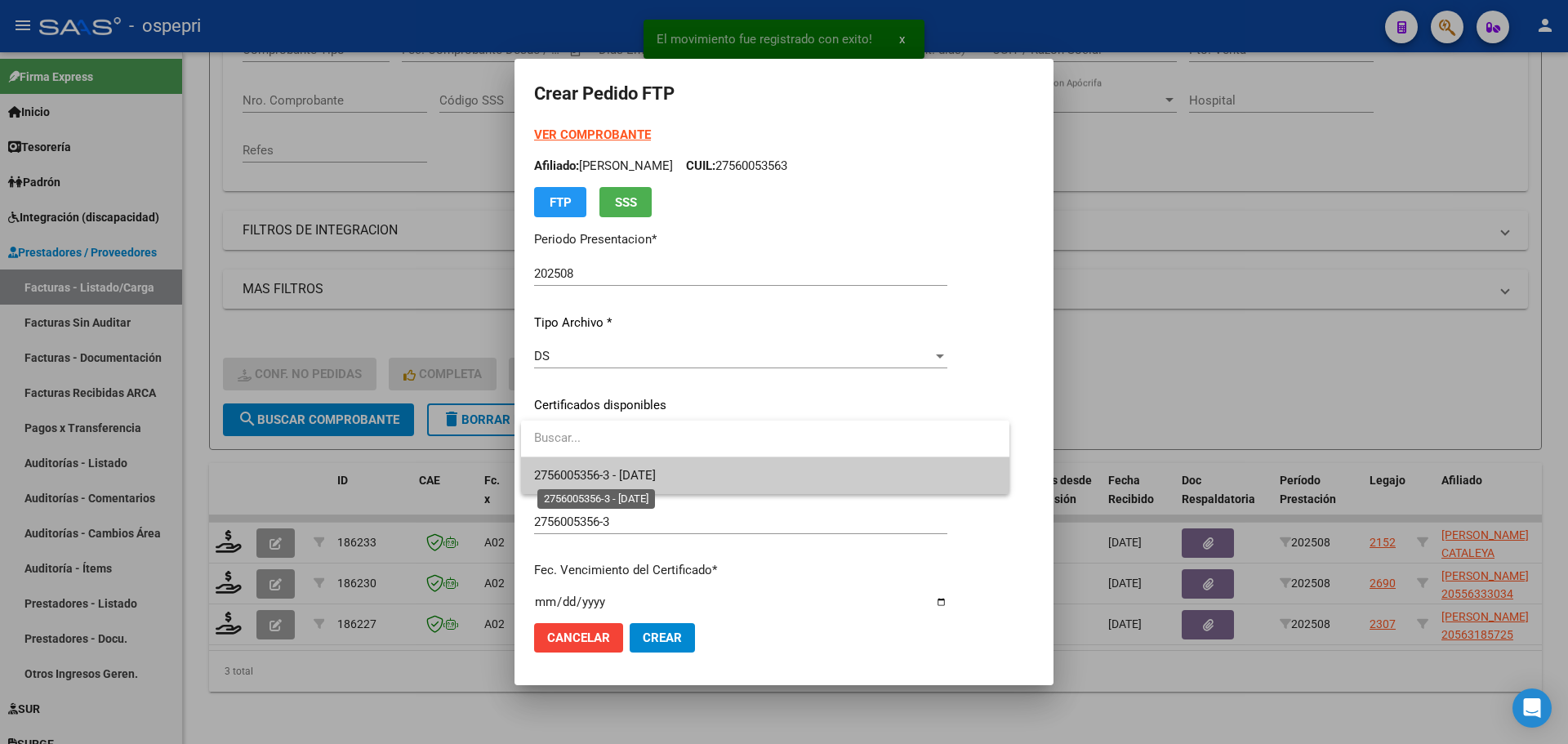
click at [626, 476] on span "2756005356-3 - 2028-01-01" at bounding box center [595, 475] width 122 height 14
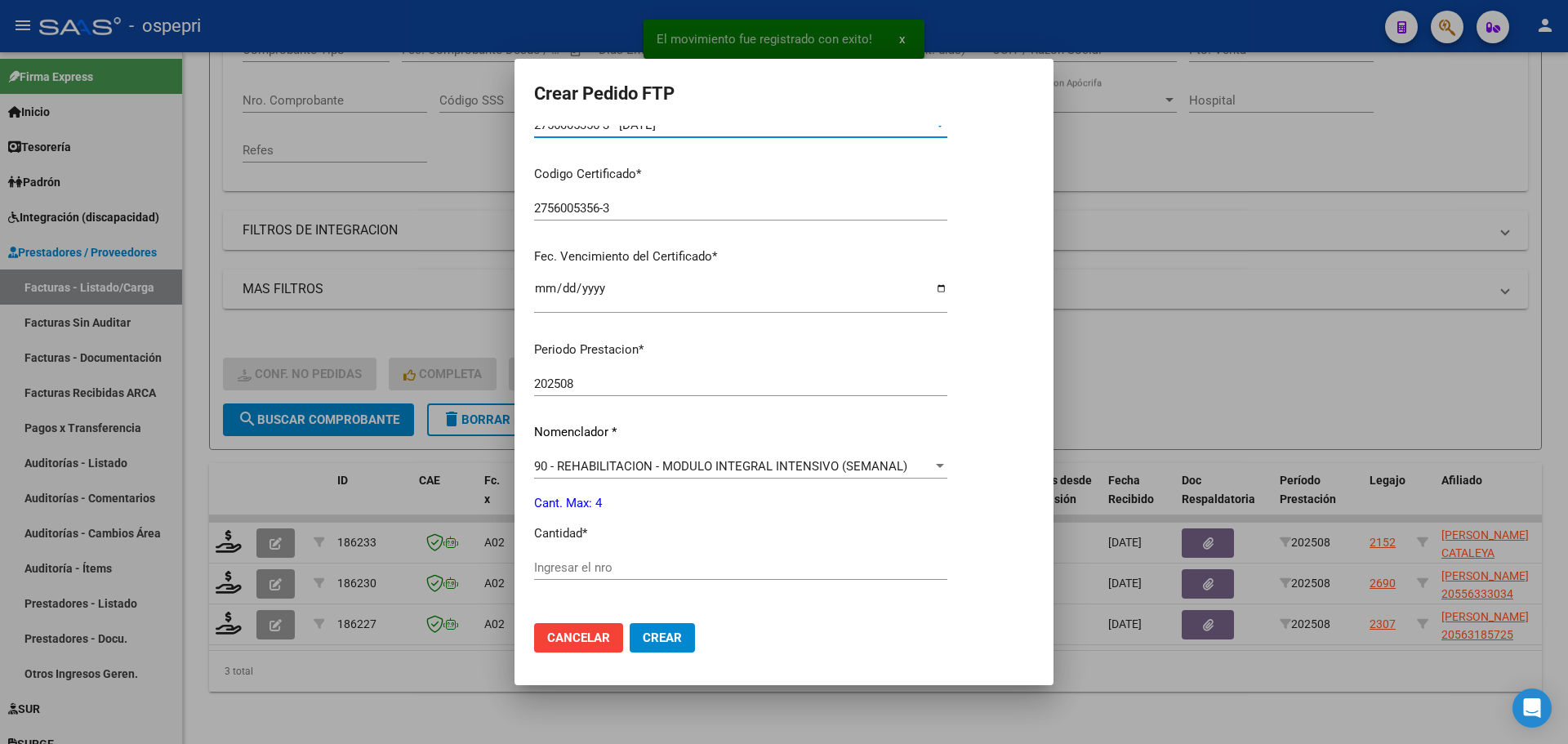
scroll to position [326, 0]
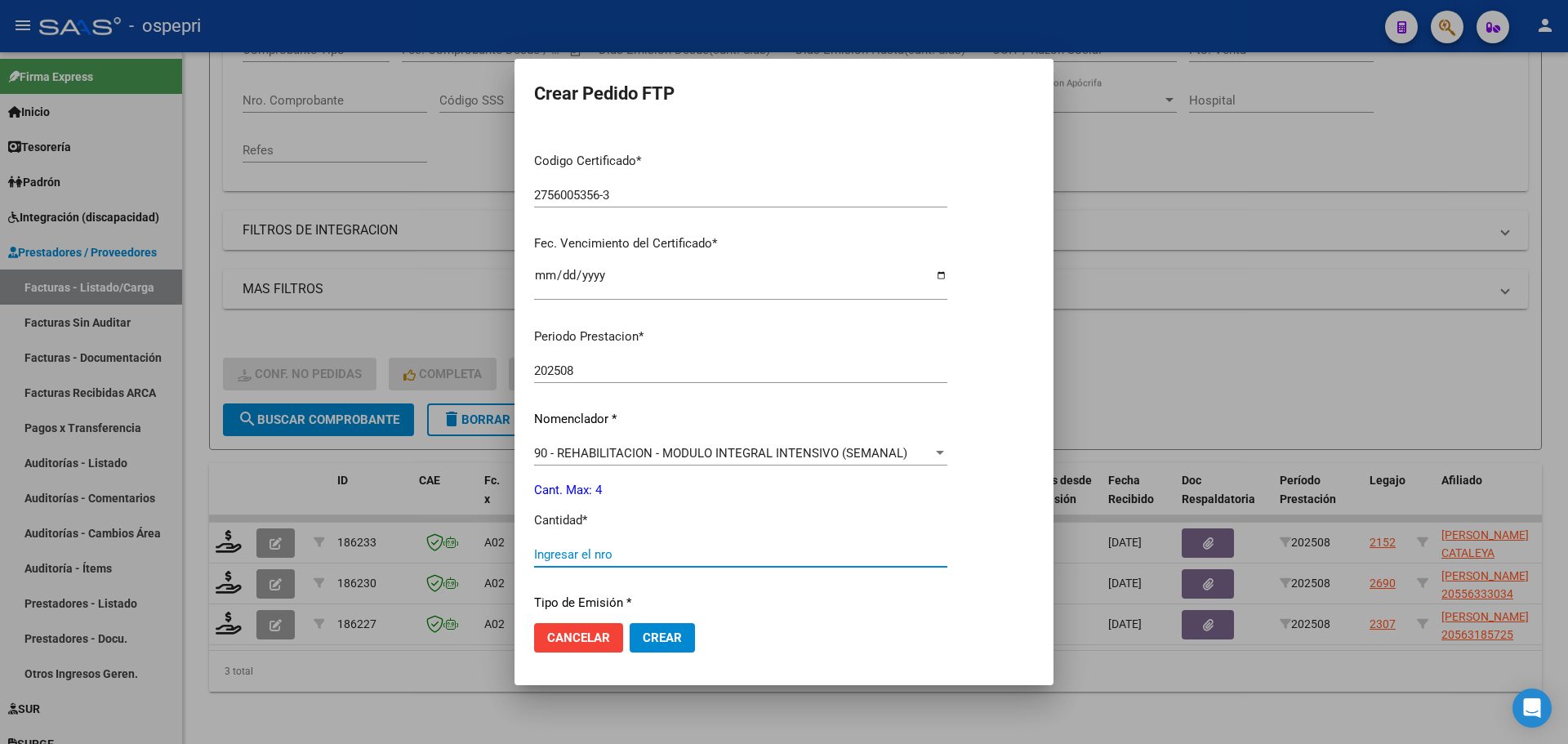
click at [598, 547] on input "Ingresar el nro" at bounding box center [740, 553] width 413 height 14
type input "4"
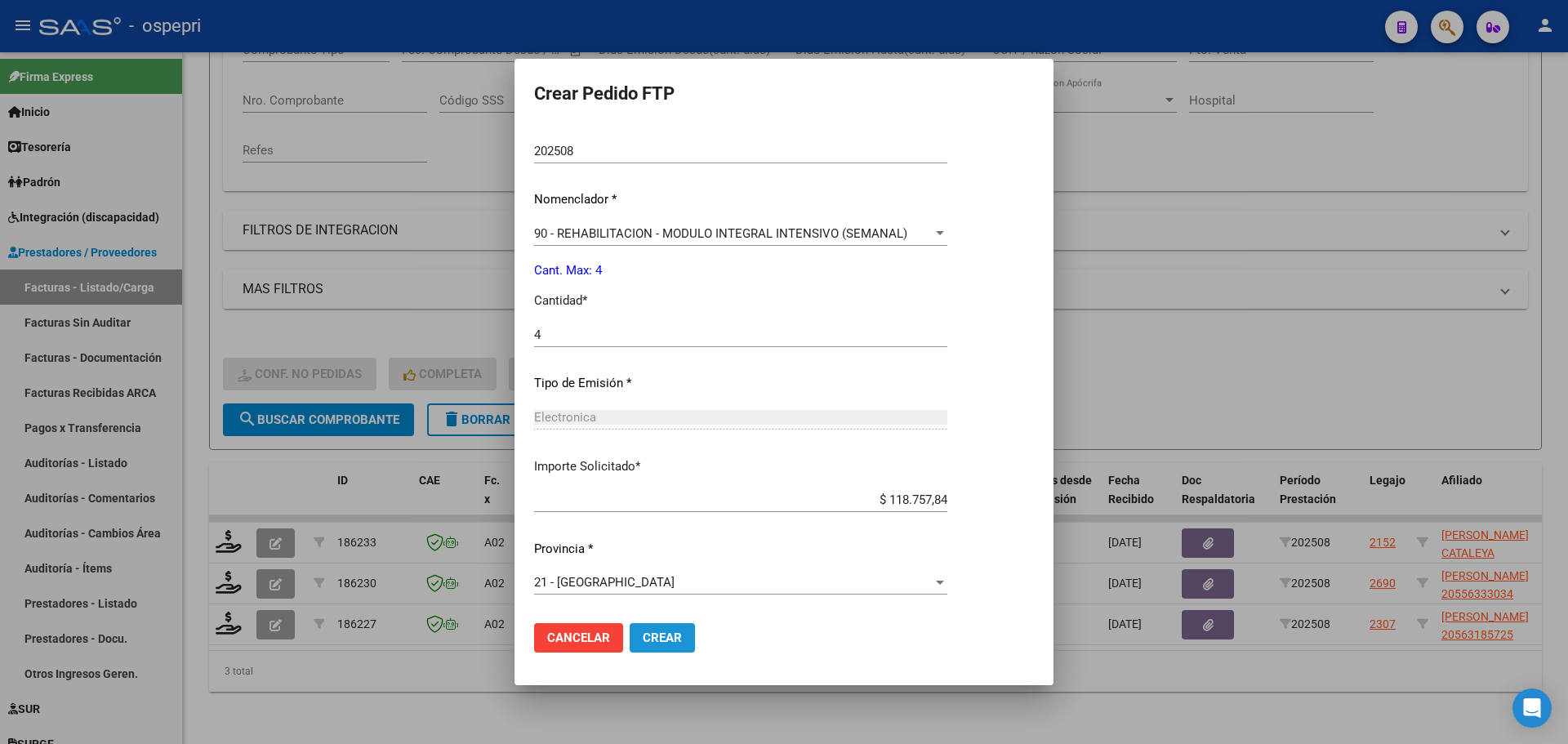
click at [662, 636] on span "Crear" at bounding box center [662, 637] width 39 height 14
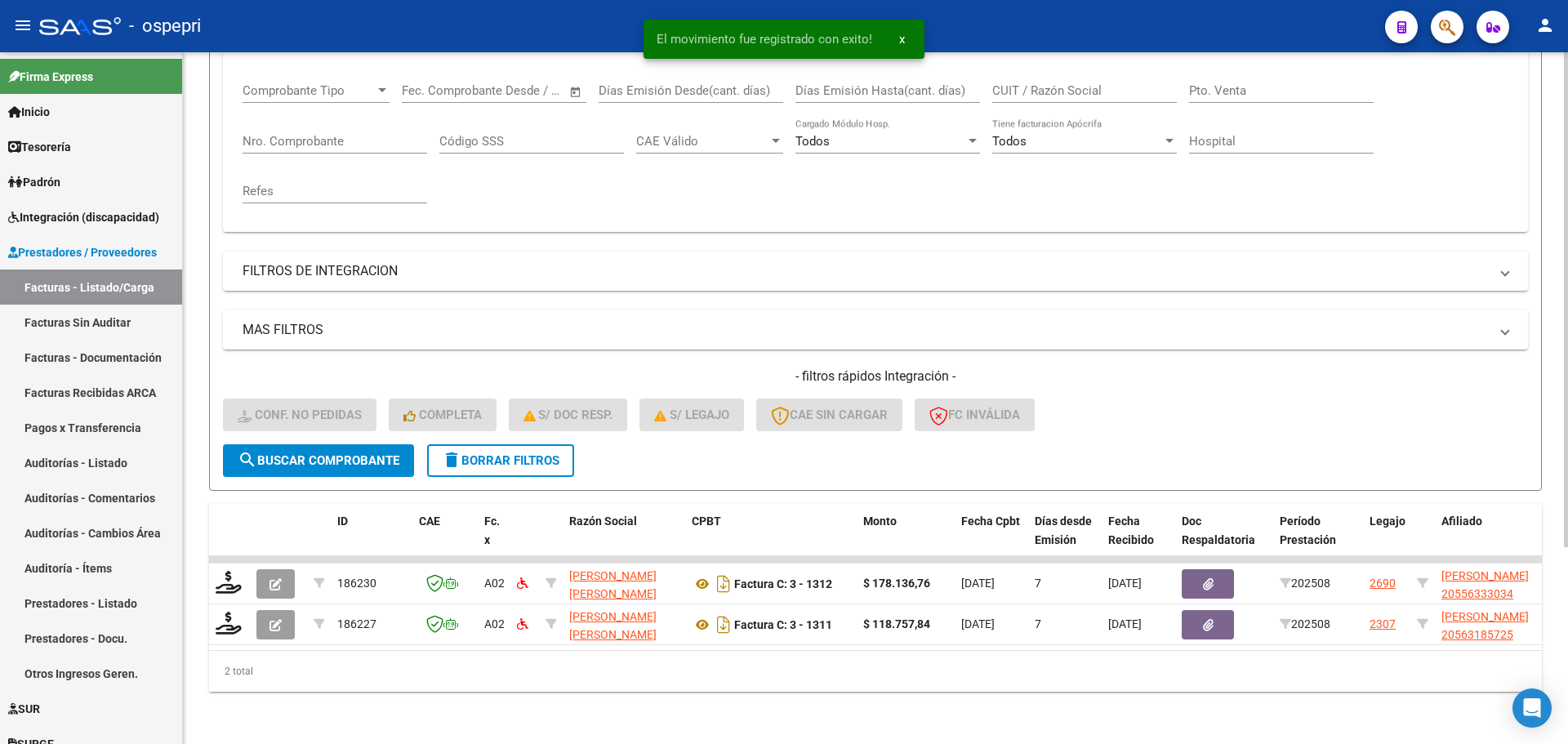
scroll to position [275, 0]
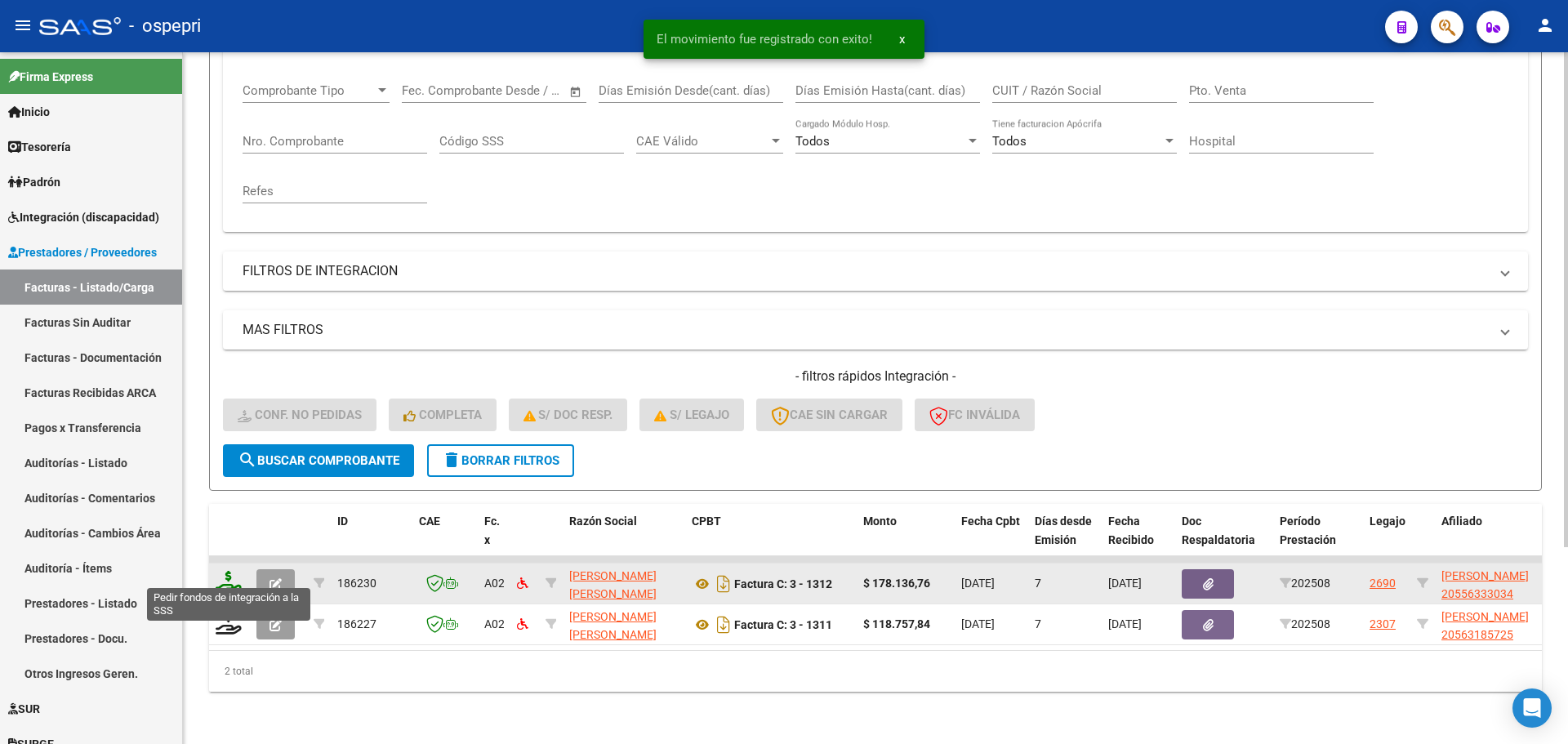
click at [227, 570] on icon at bounding box center [228, 581] width 26 height 23
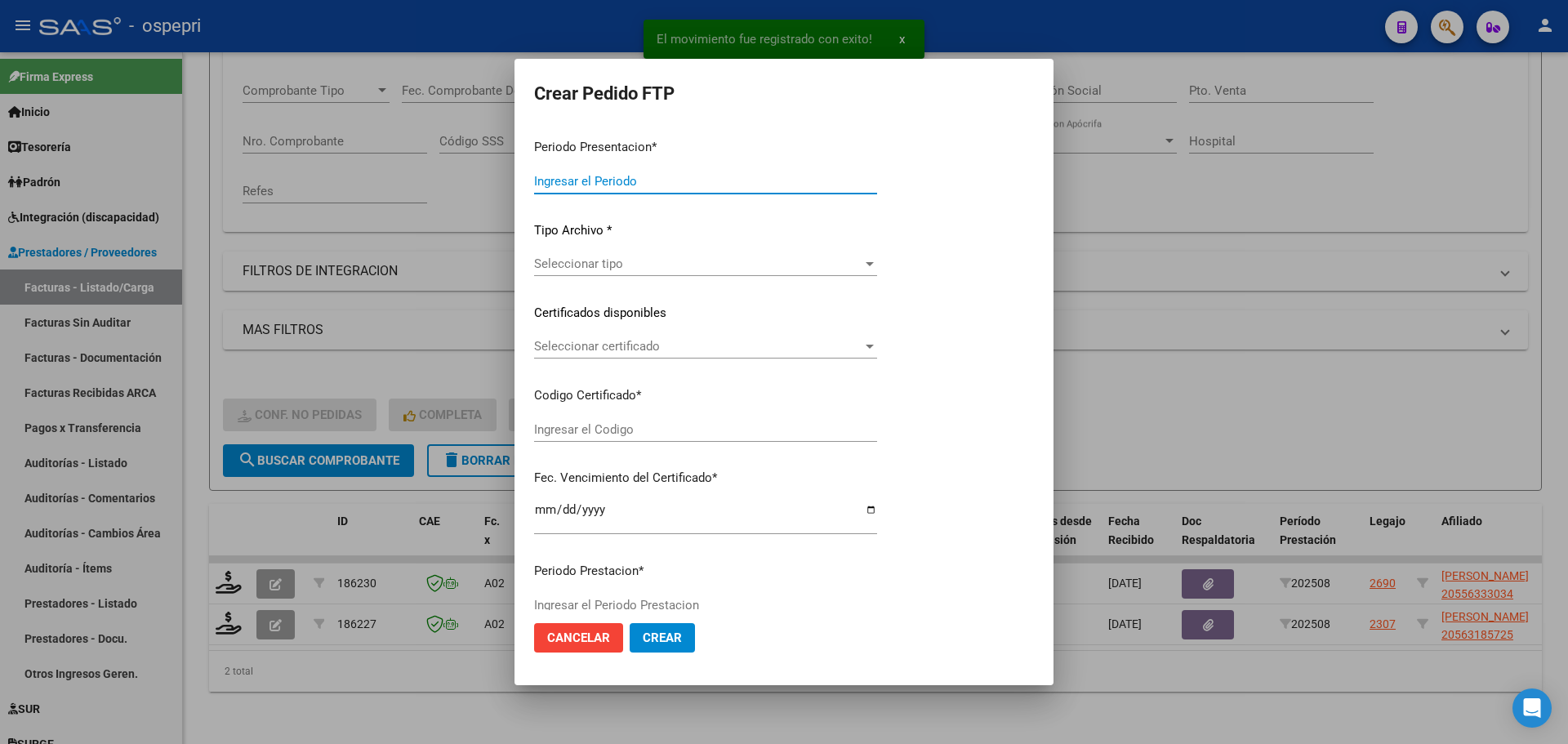
type input "202508"
type input "$ 178.136,76"
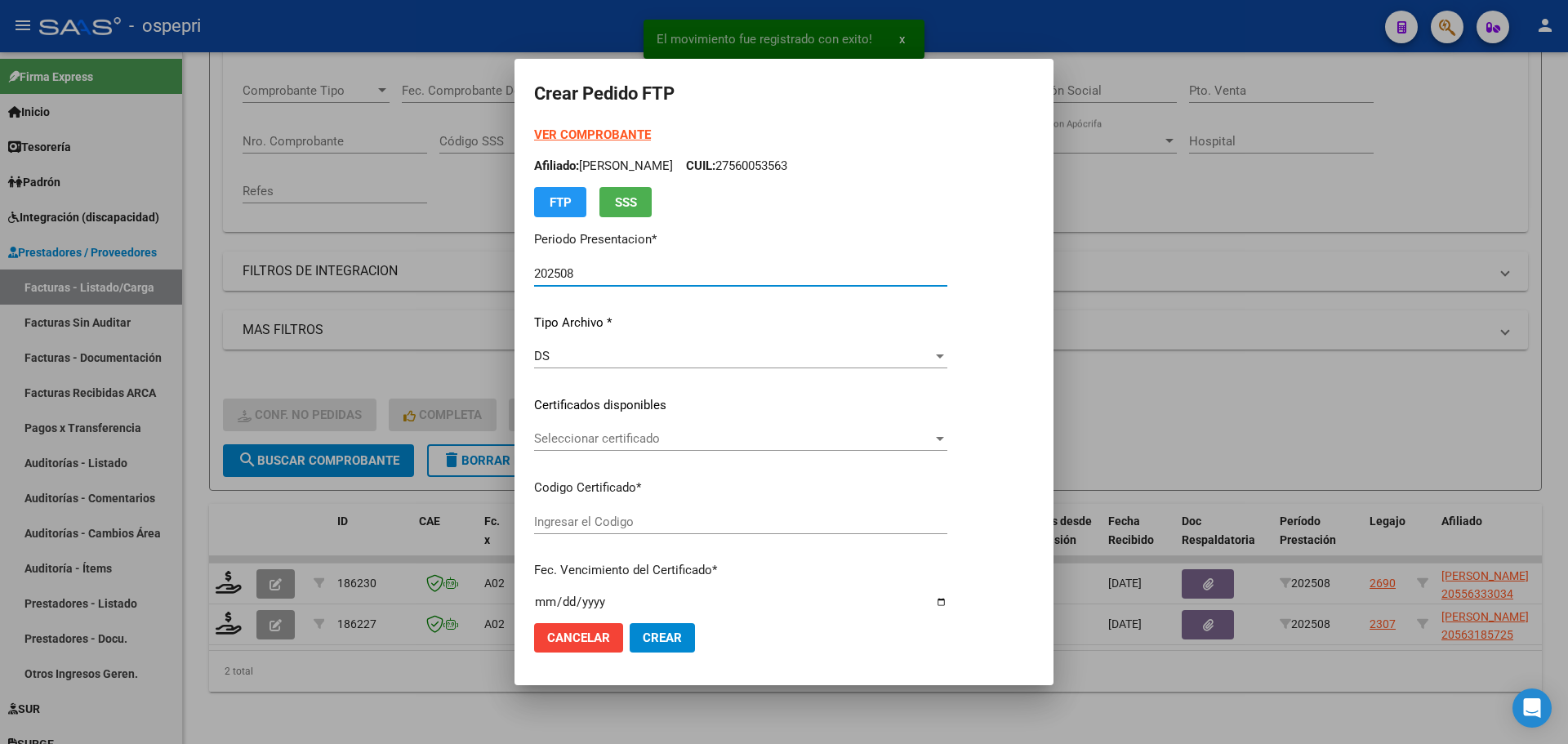
type input "20556333034"
type input "2026-05-30"
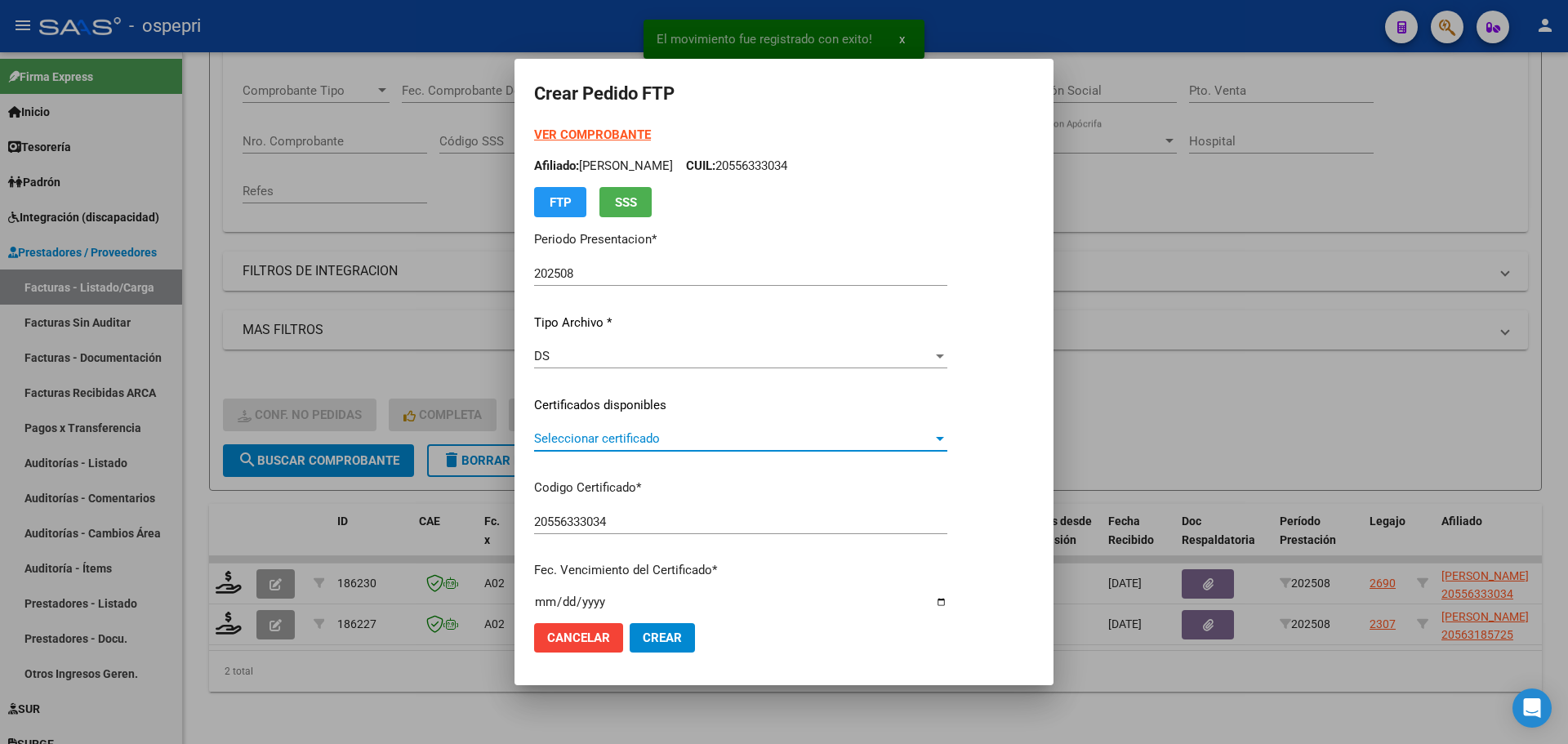
click at [642, 442] on span "Seleccionar certificado" at bounding box center [733, 438] width 398 height 14
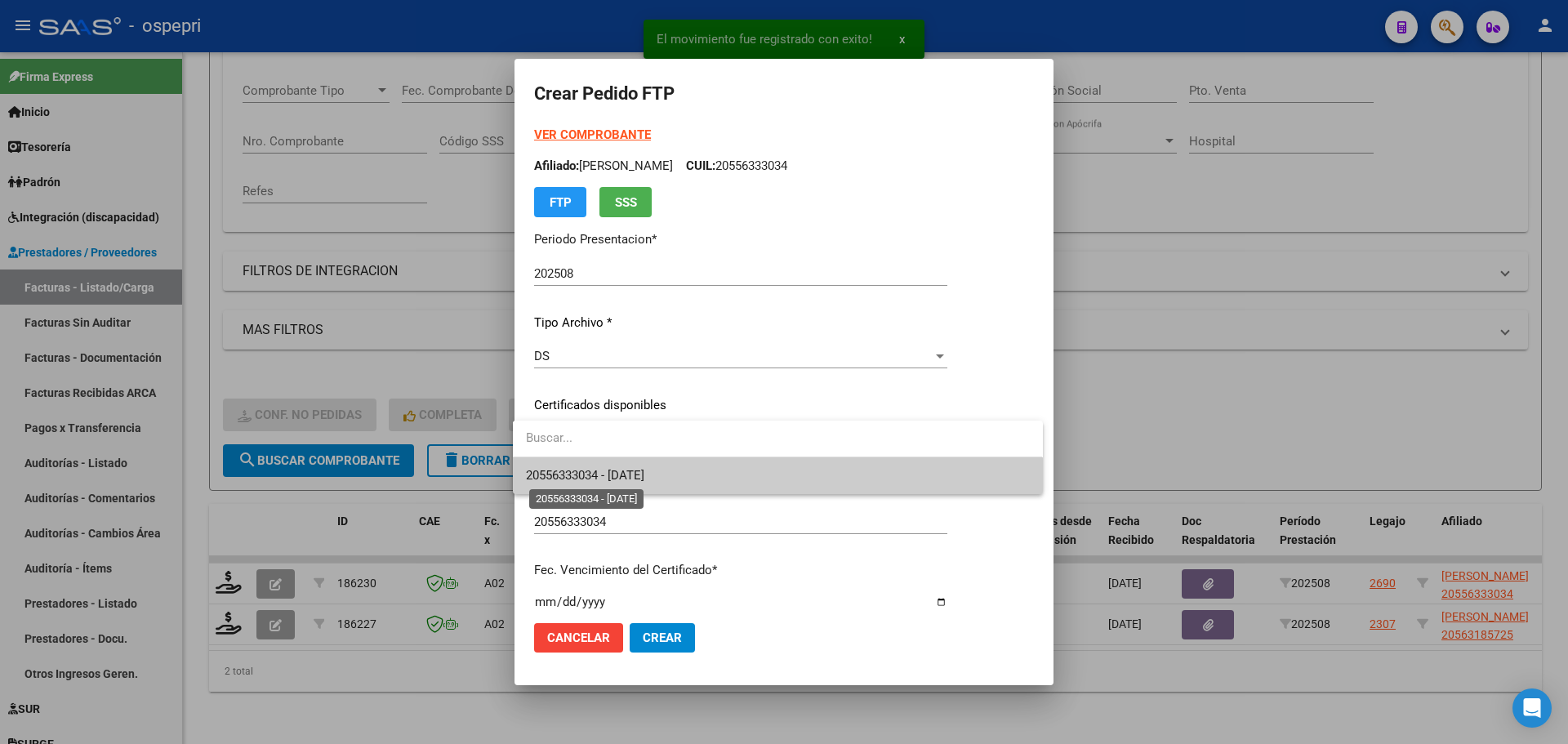
click at [641, 475] on span "20556333034 - 2026-05-30" at bounding box center [585, 475] width 119 height 14
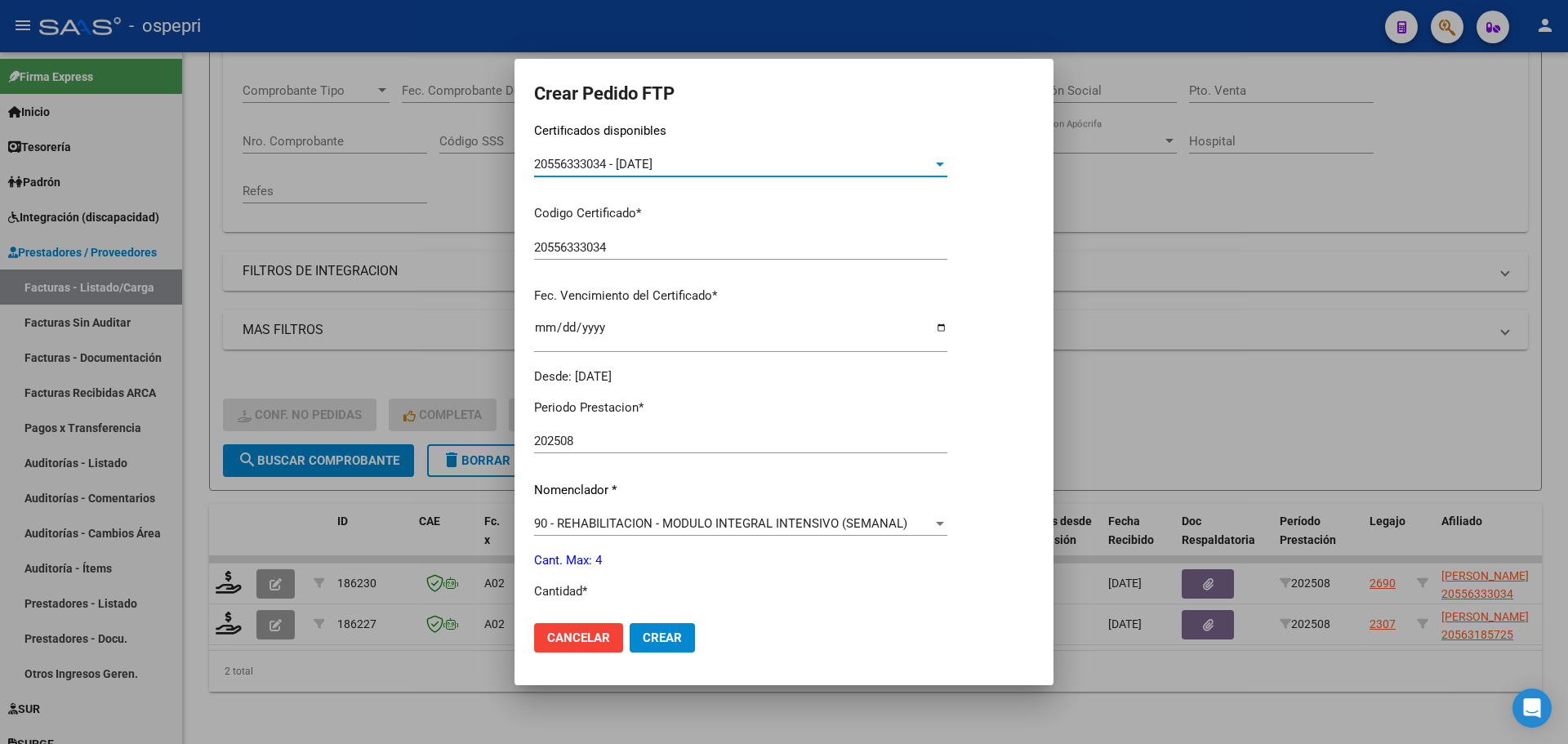
scroll to position [326, 0]
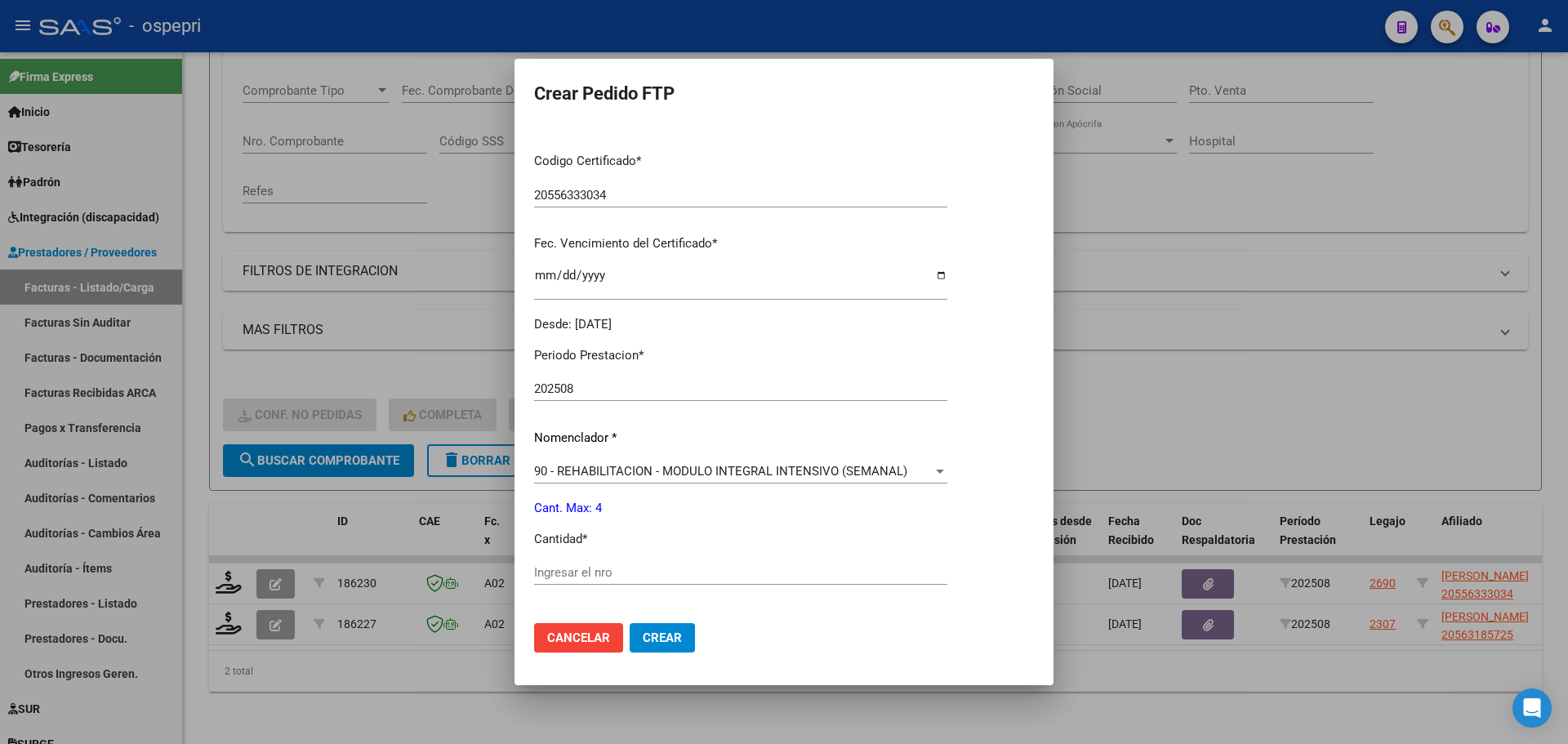
click at [622, 574] on input "Ingresar el nro" at bounding box center [740, 572] width 413 height 14
type input "4"
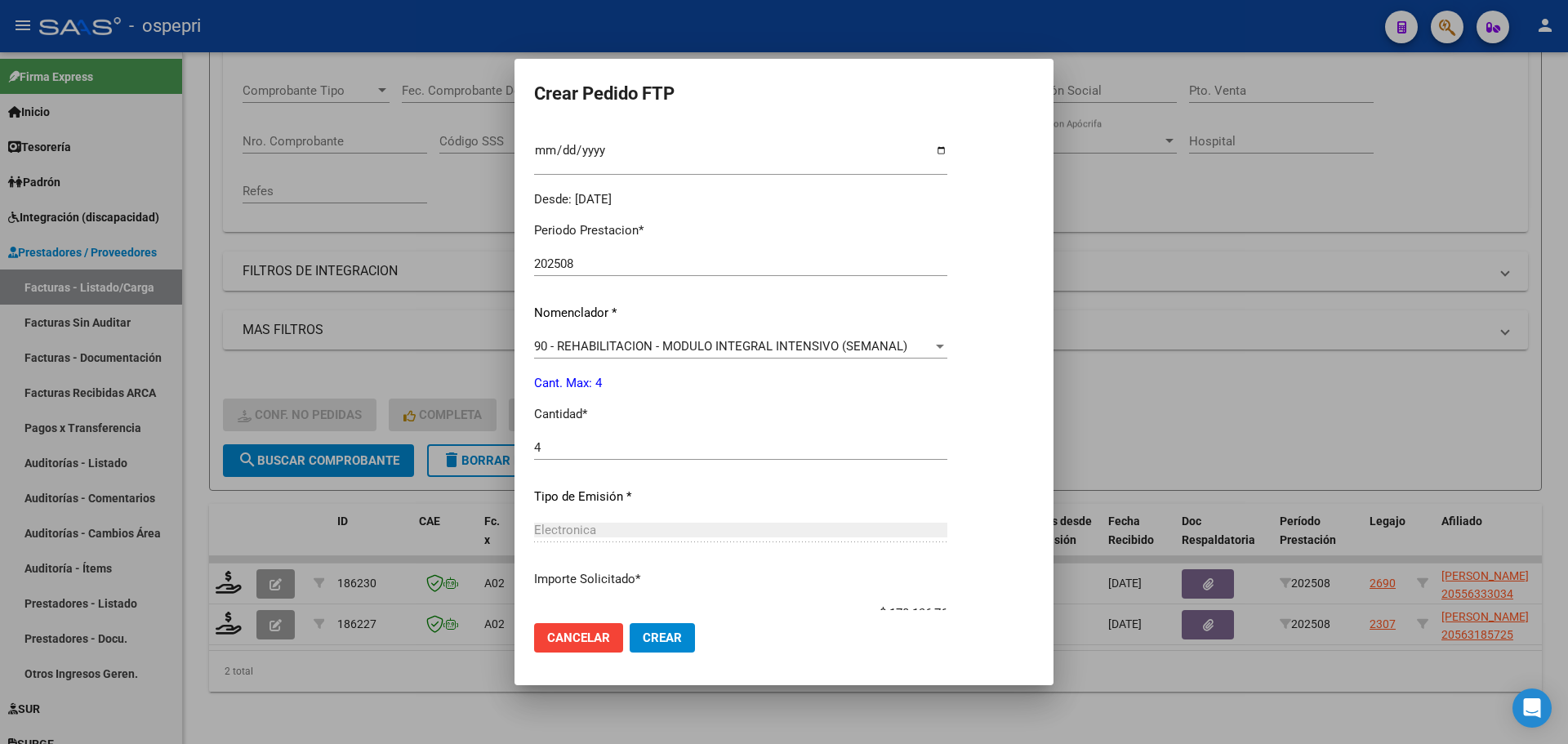
scroll to position [565, 0]
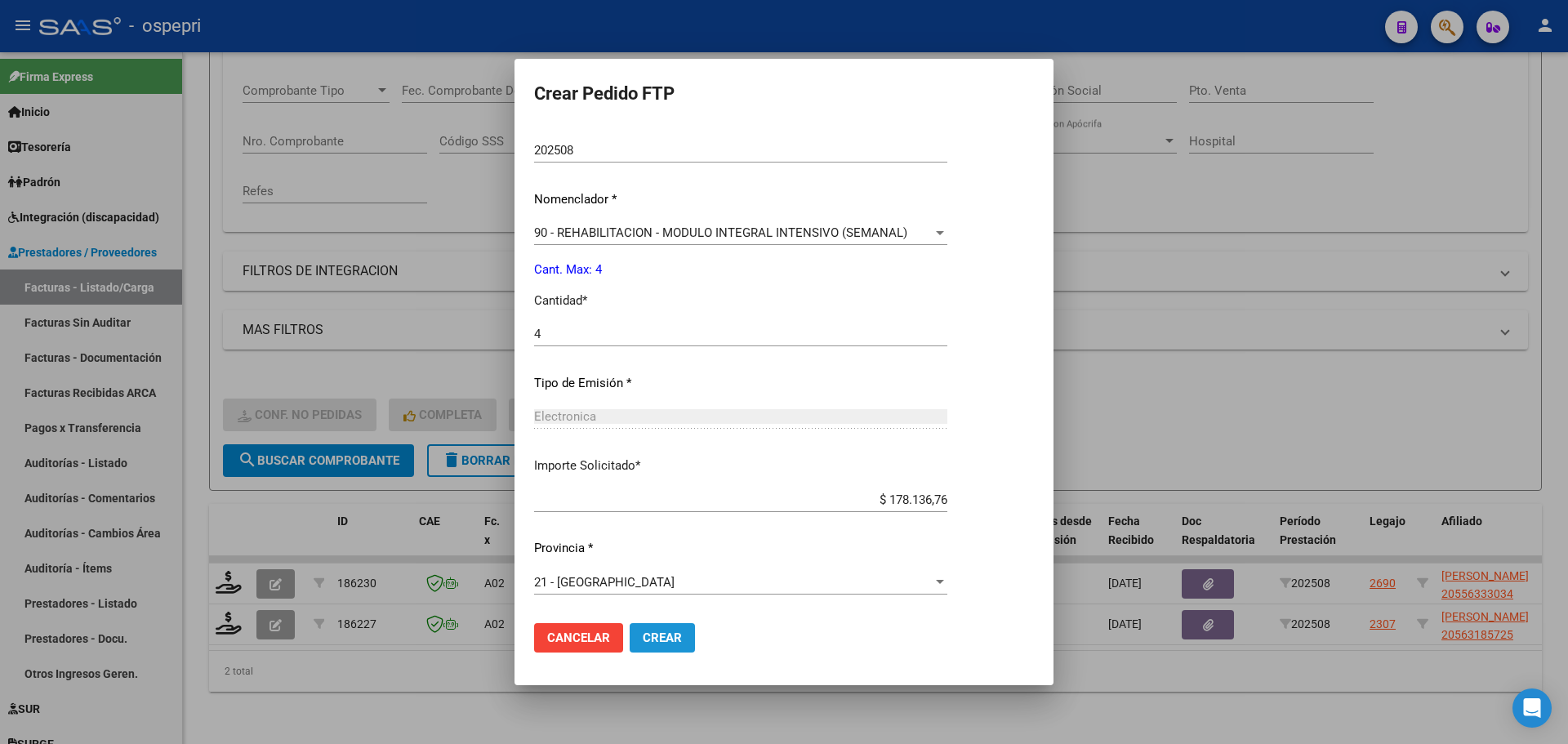
click at [649, 637] on span "Crear" at bounding box center [662, 637] width 39 height 14
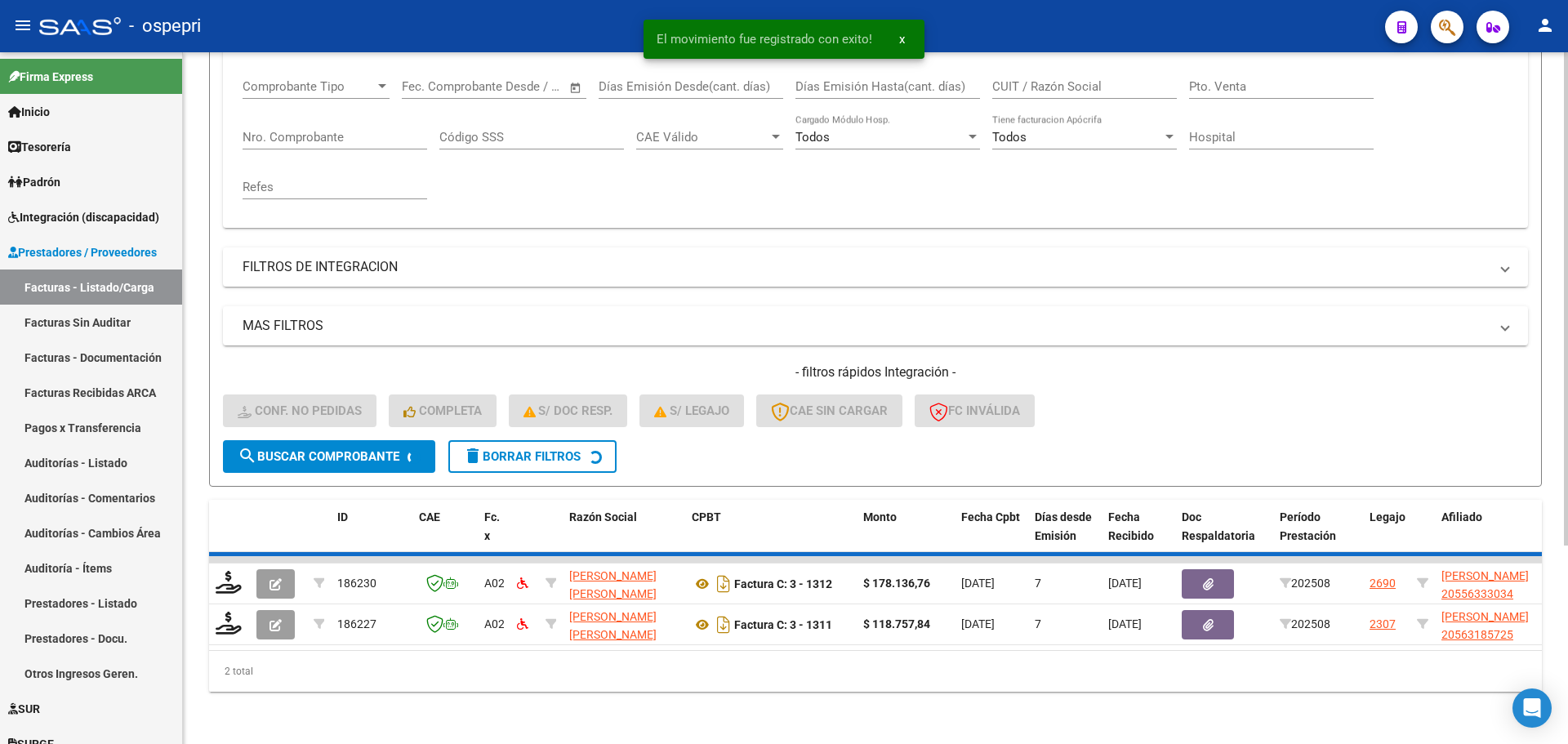
scroll to position [234, 0]
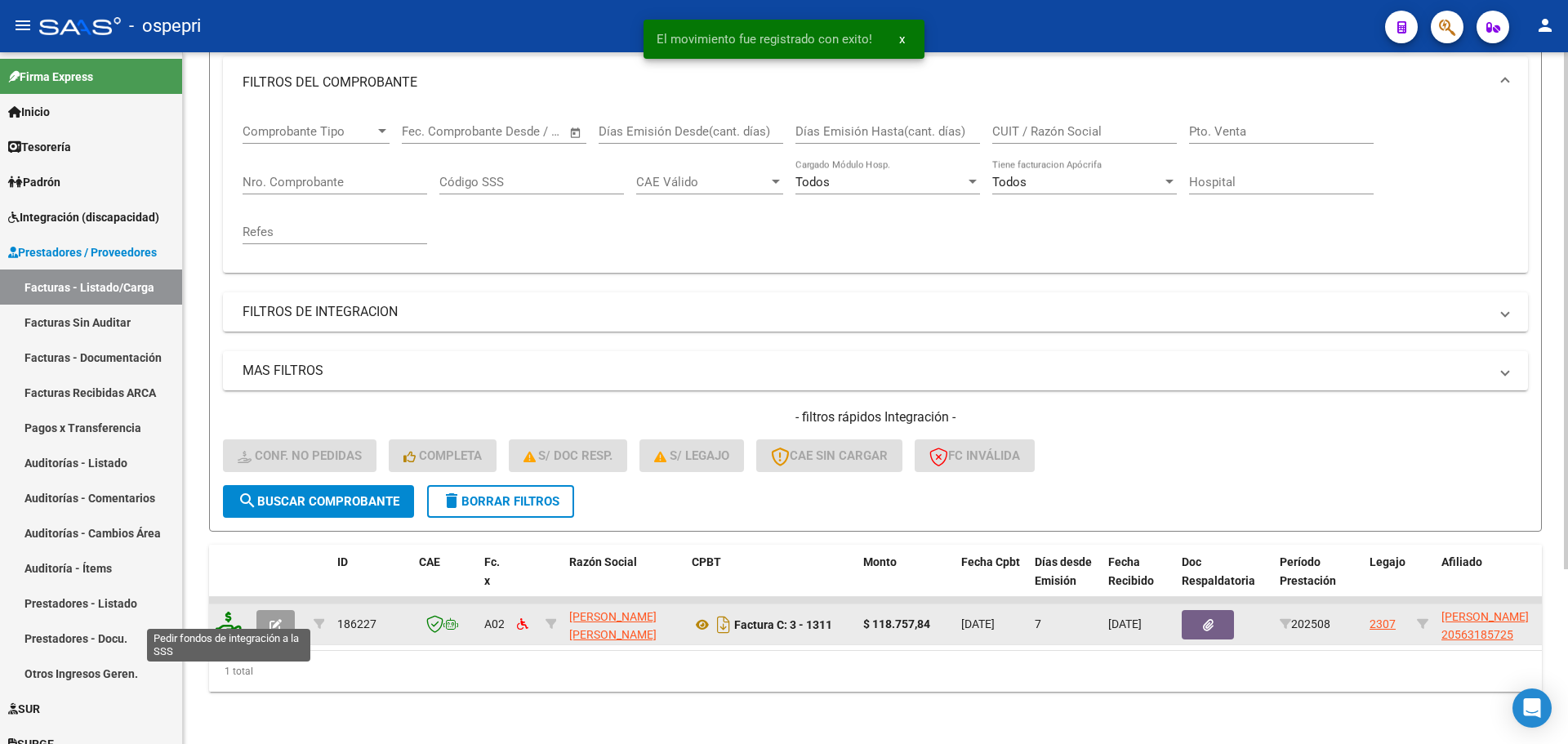
click at [231, 615] on icon at bounding box center [228, 623] width 26 height 23
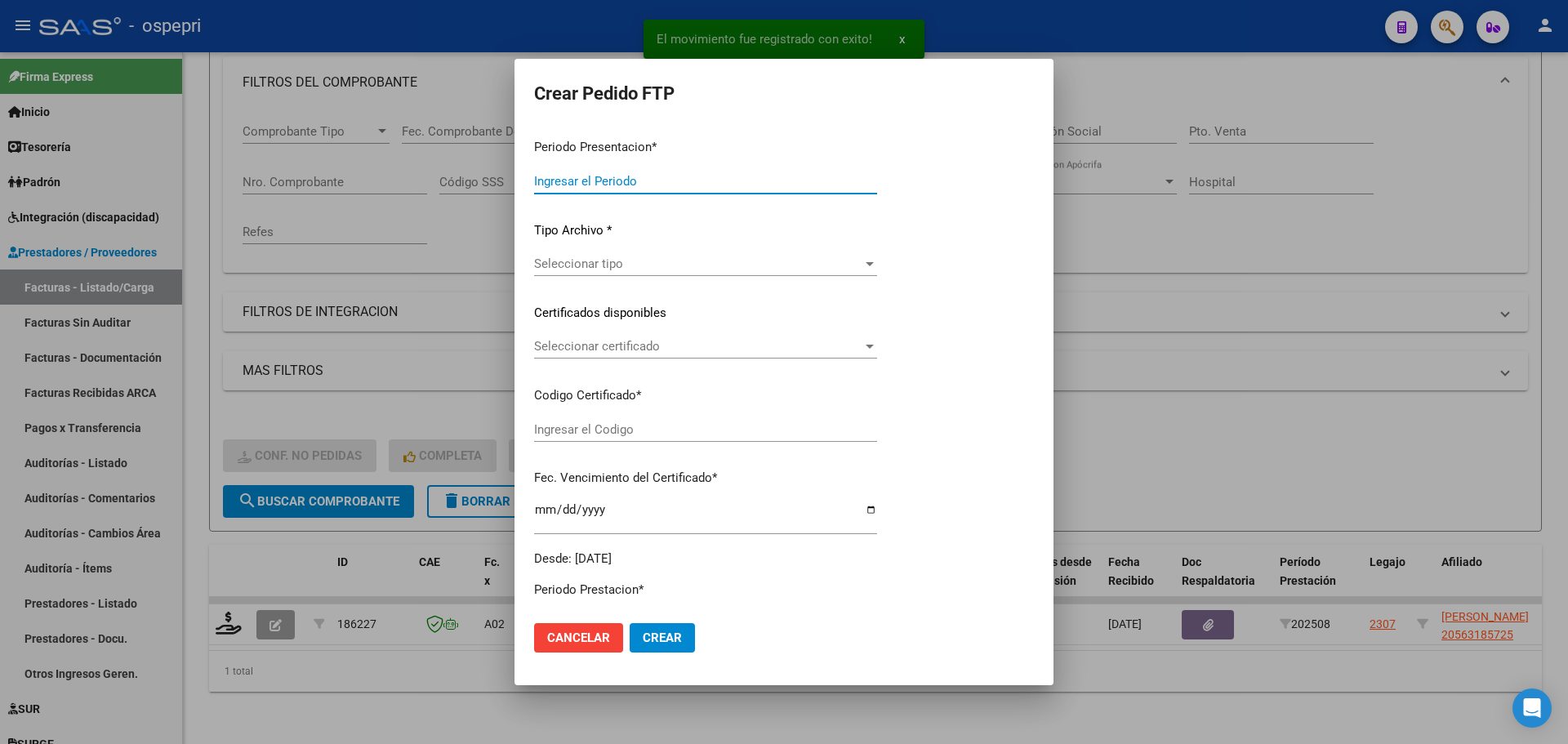
type input "202508"
type input "$ 118.757,84"
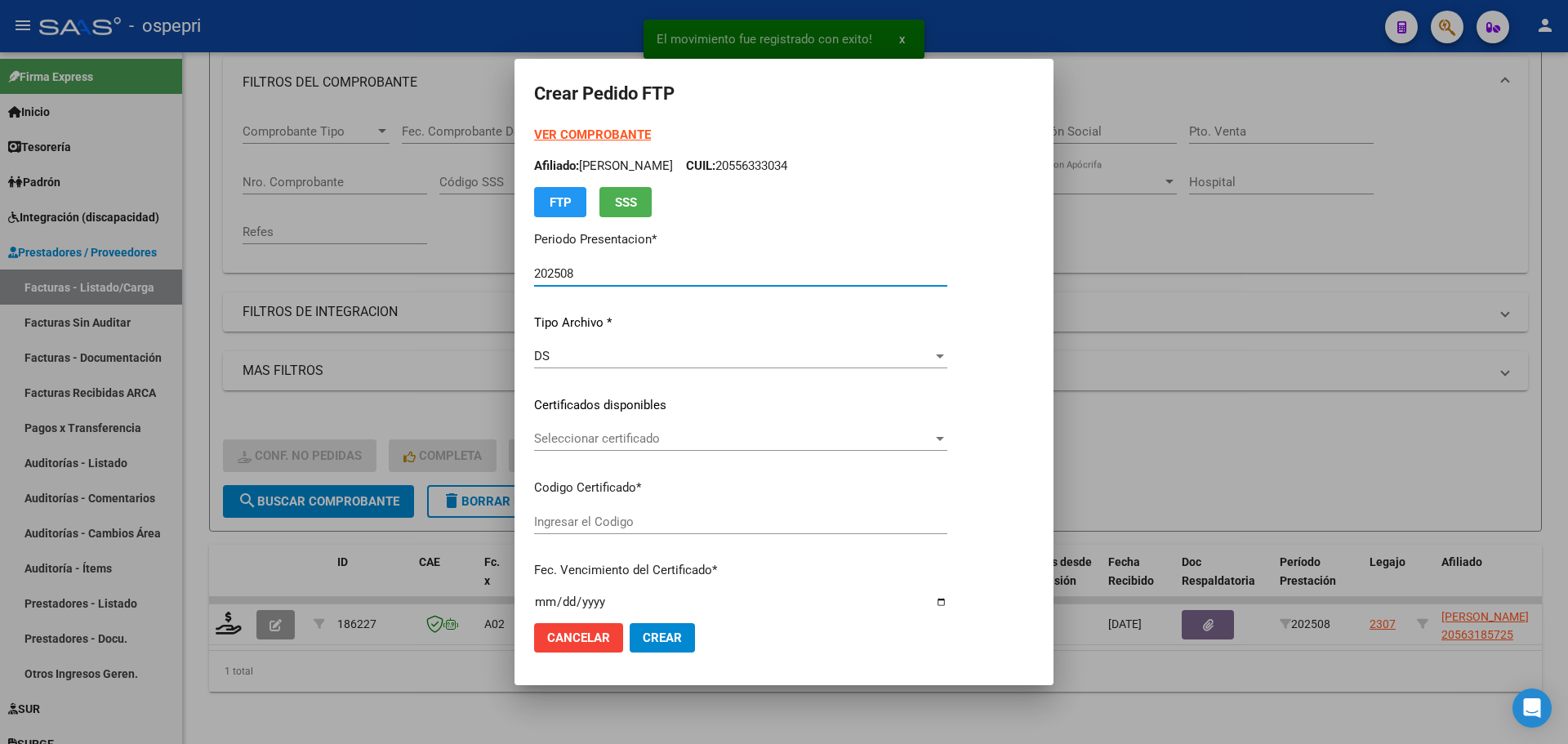
type input "2056318572-5"
type input "2029-08-30"
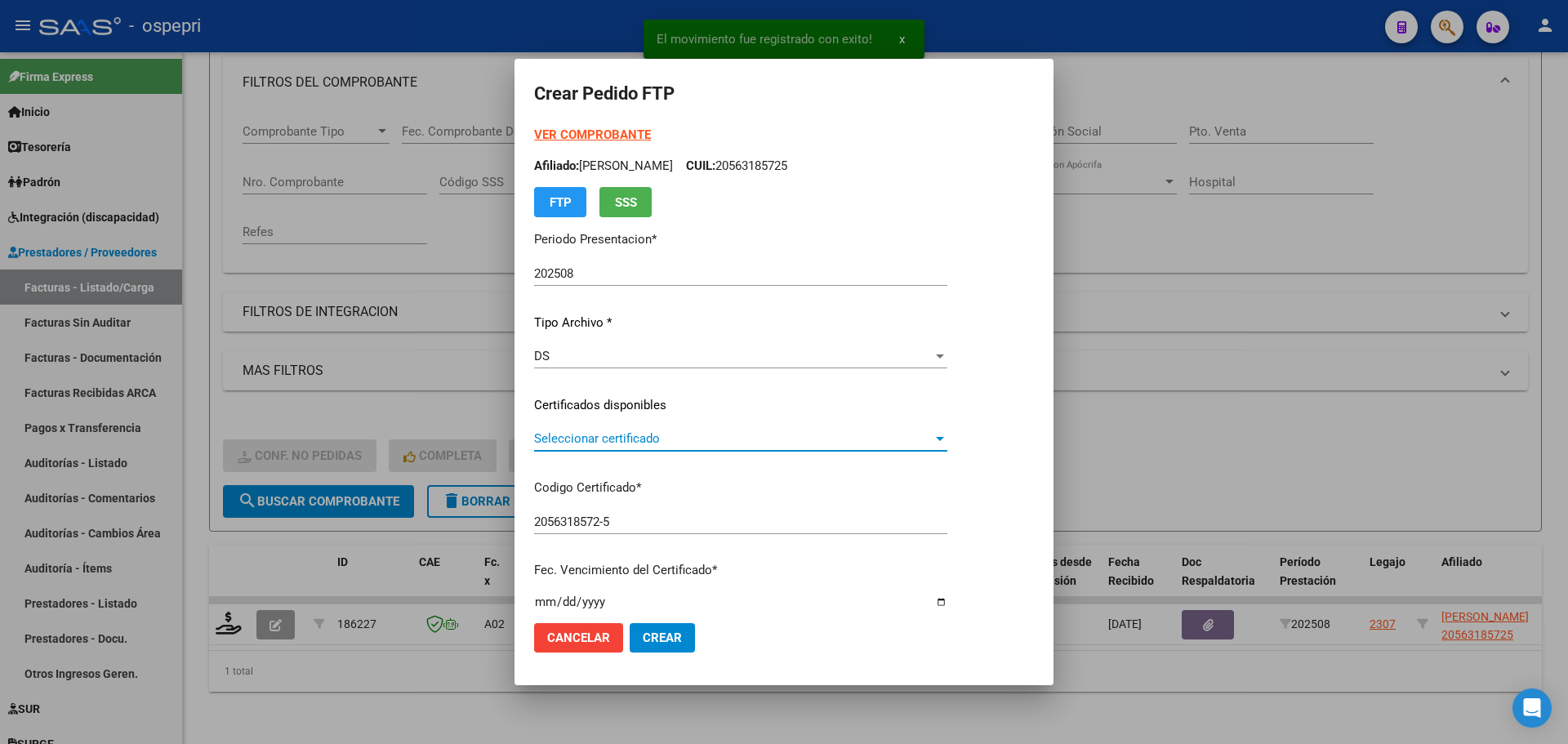
click at [618, 436] on span "Seleccionar certificado" at bounding box center [733, 438] width 398 height 14
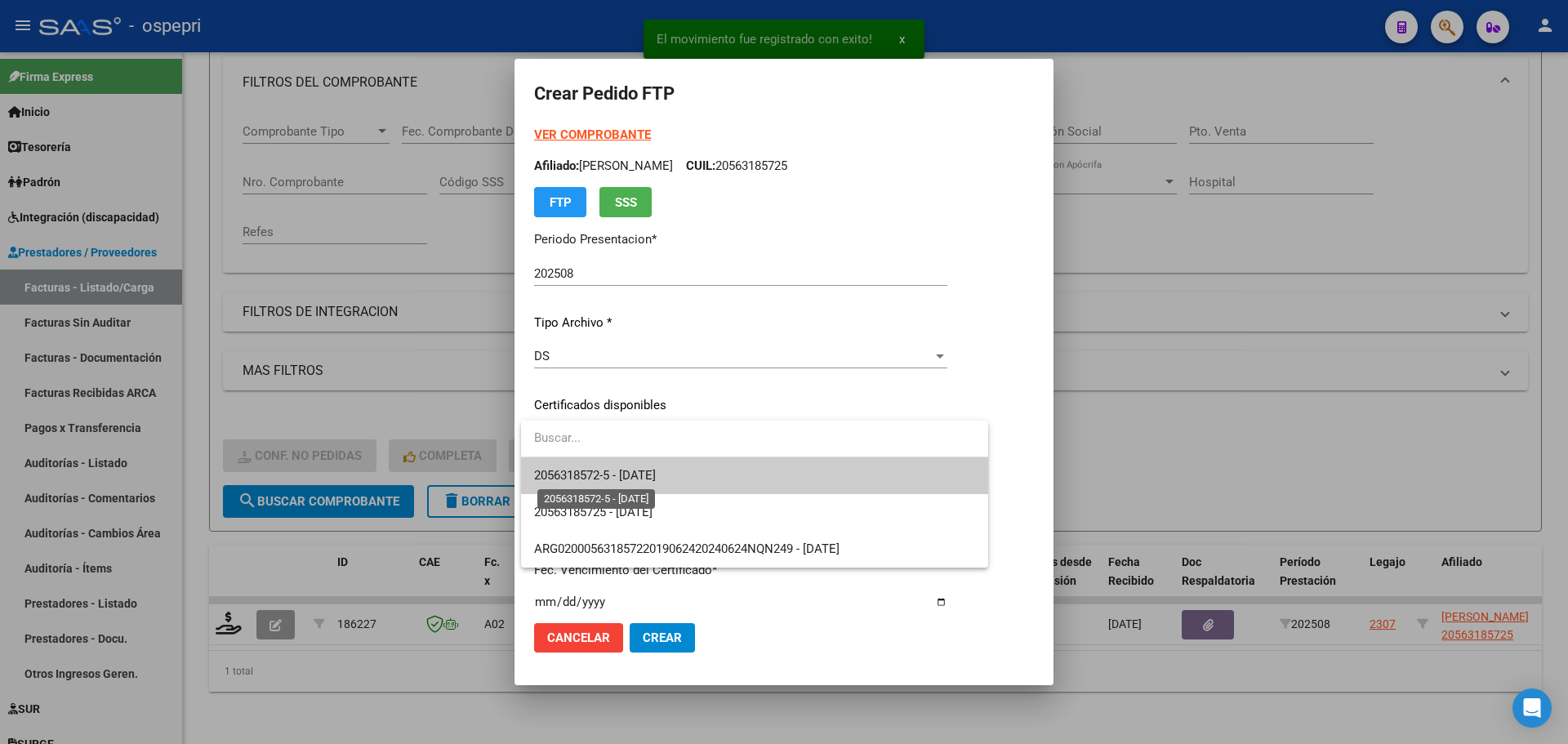
click at [612, 471] on span "2056318572-5 - 2029-08-30" at bounding box center [595, 475] width 122 height 14
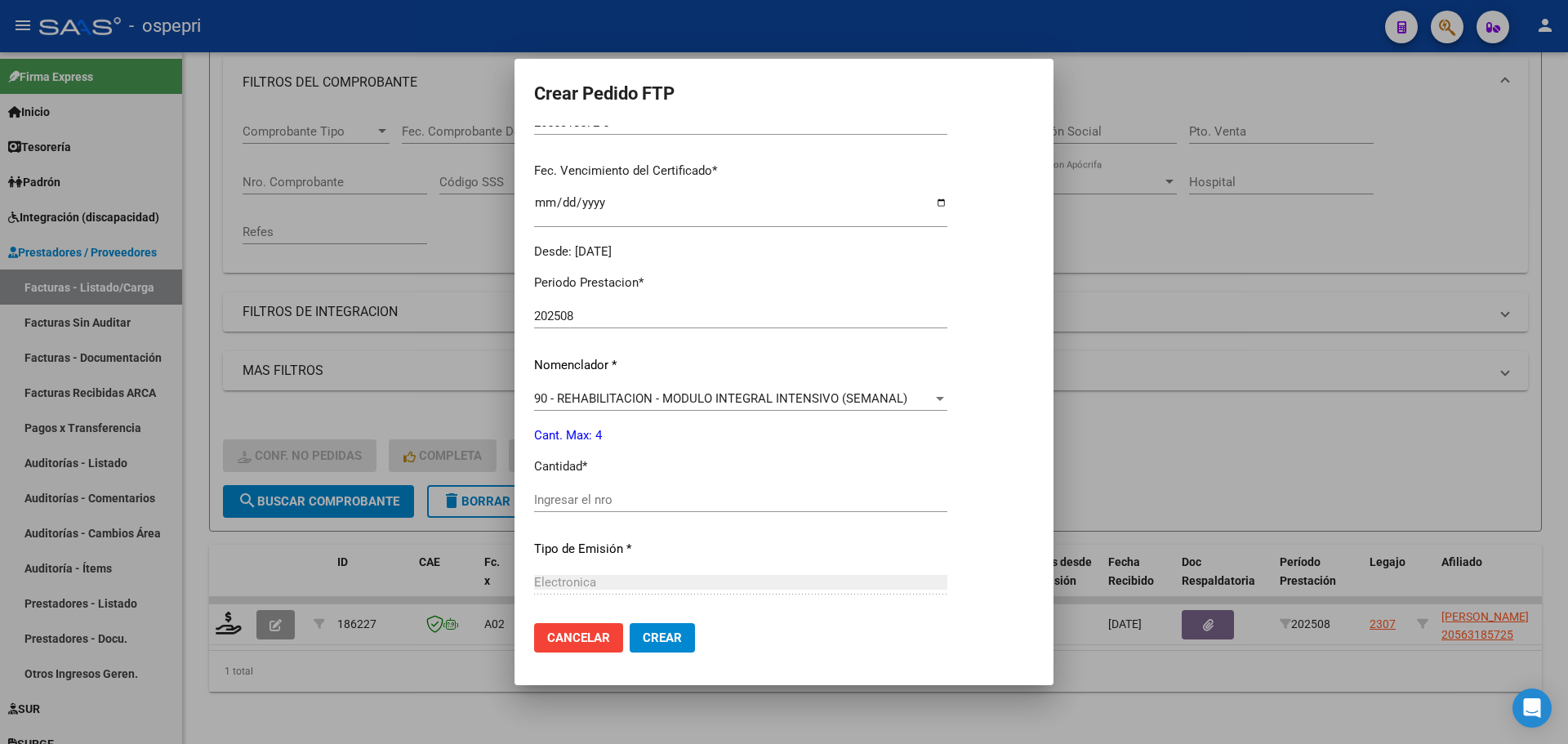
scroll to position [408, 0]
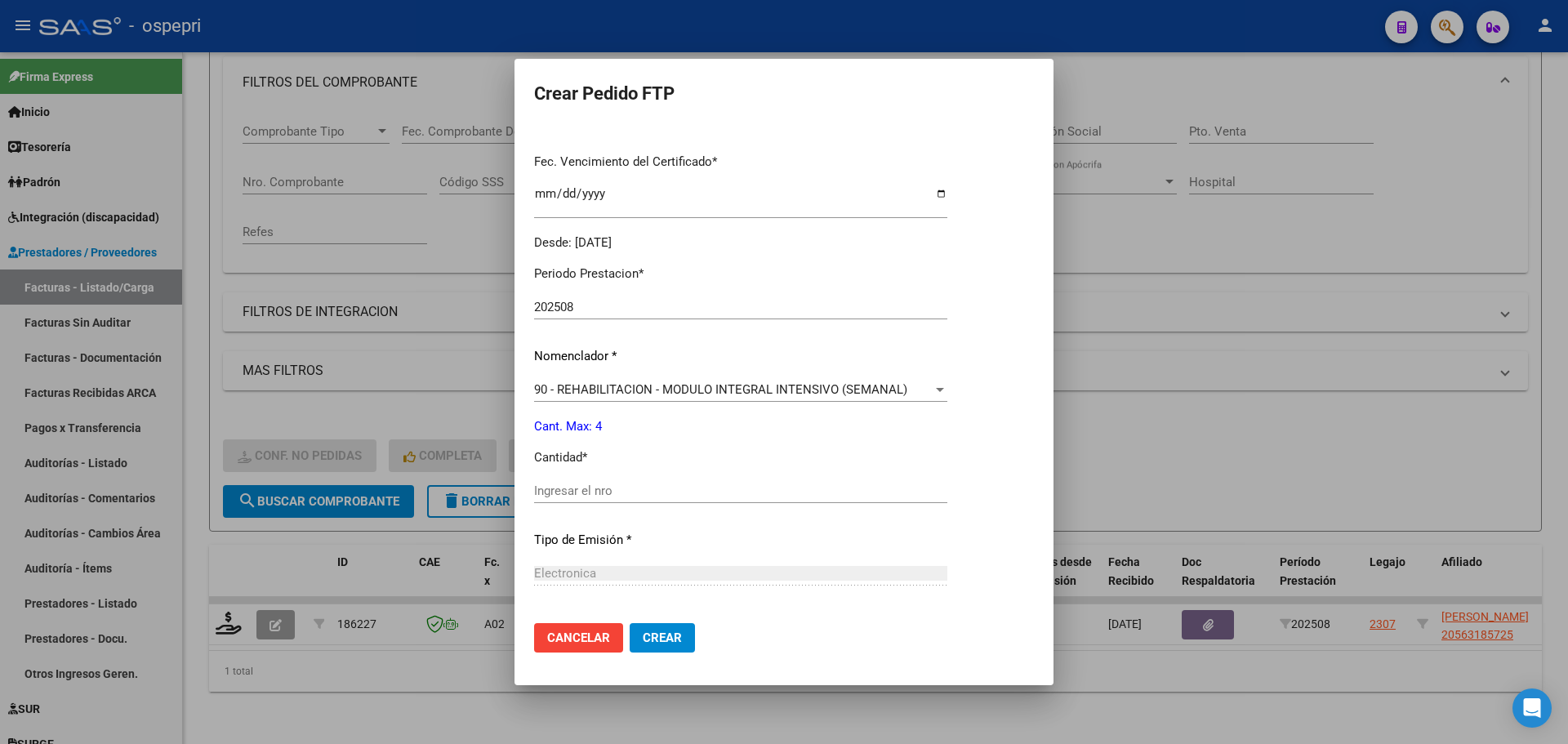
click at [576, 491] on input "Ingresar el nro" at bounding box center [740, 490] width 413 height 14
type input "4"
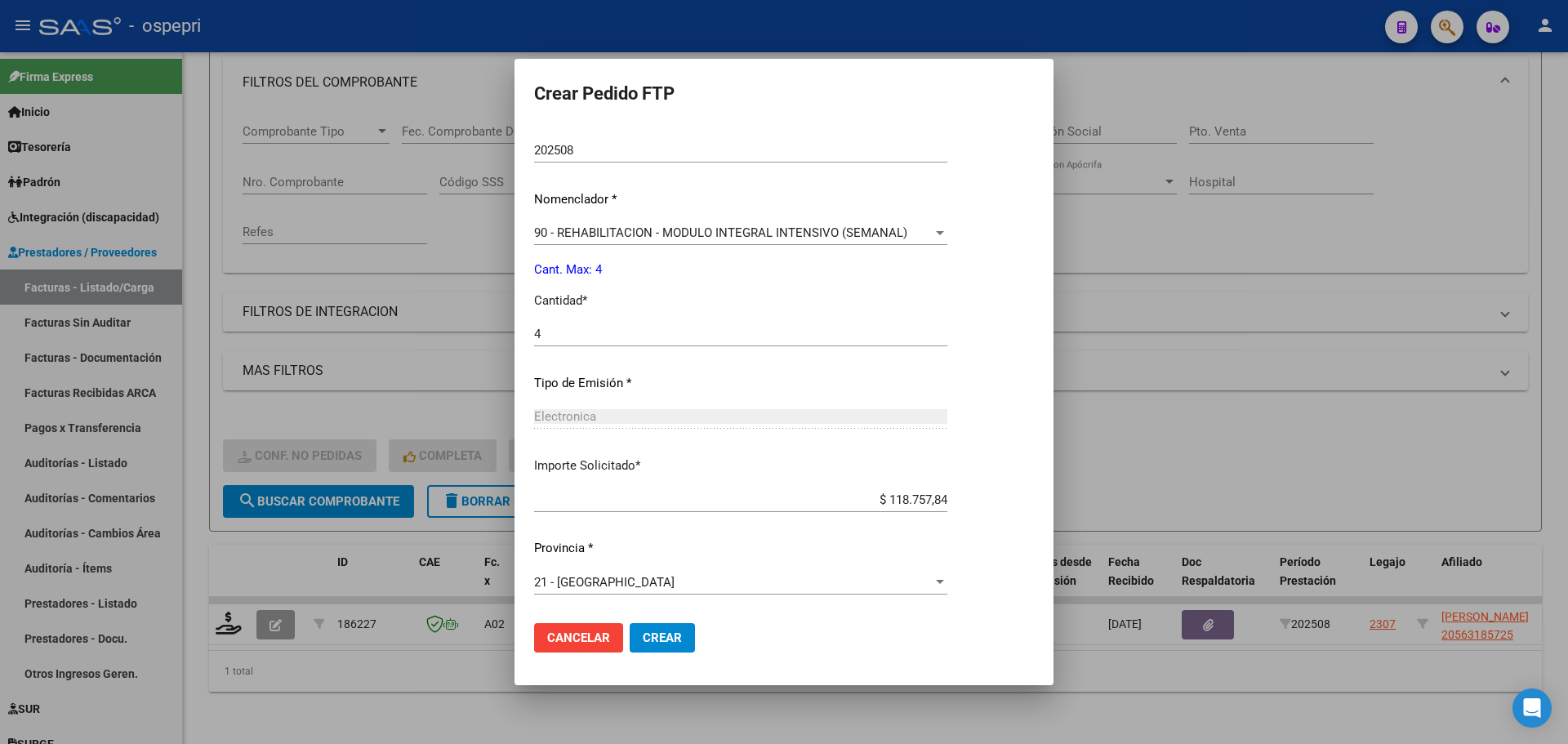
click at [663, 625] on button "Crear" at bounding box center [662, 637] width 65 height 30
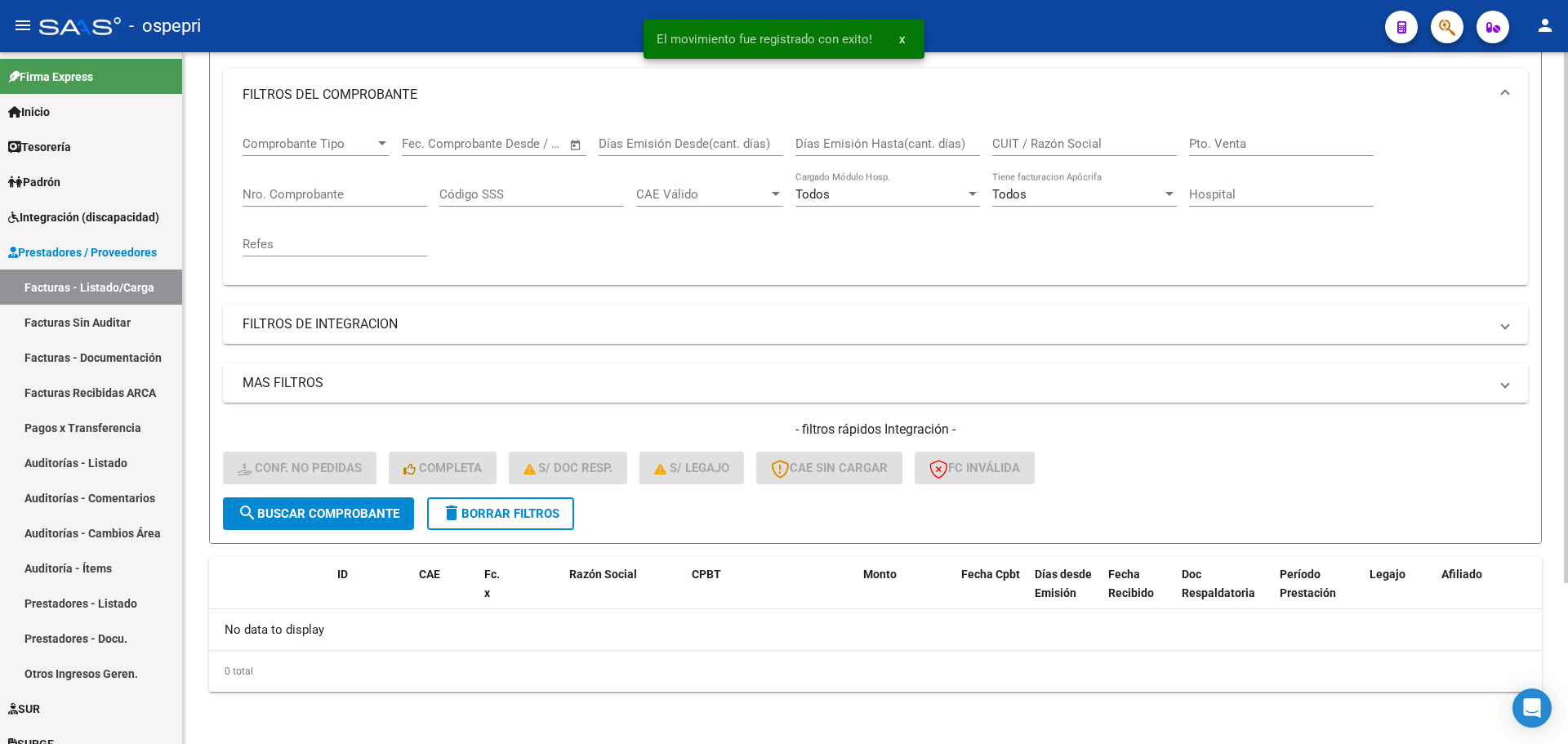
scroll to position [209, 0]
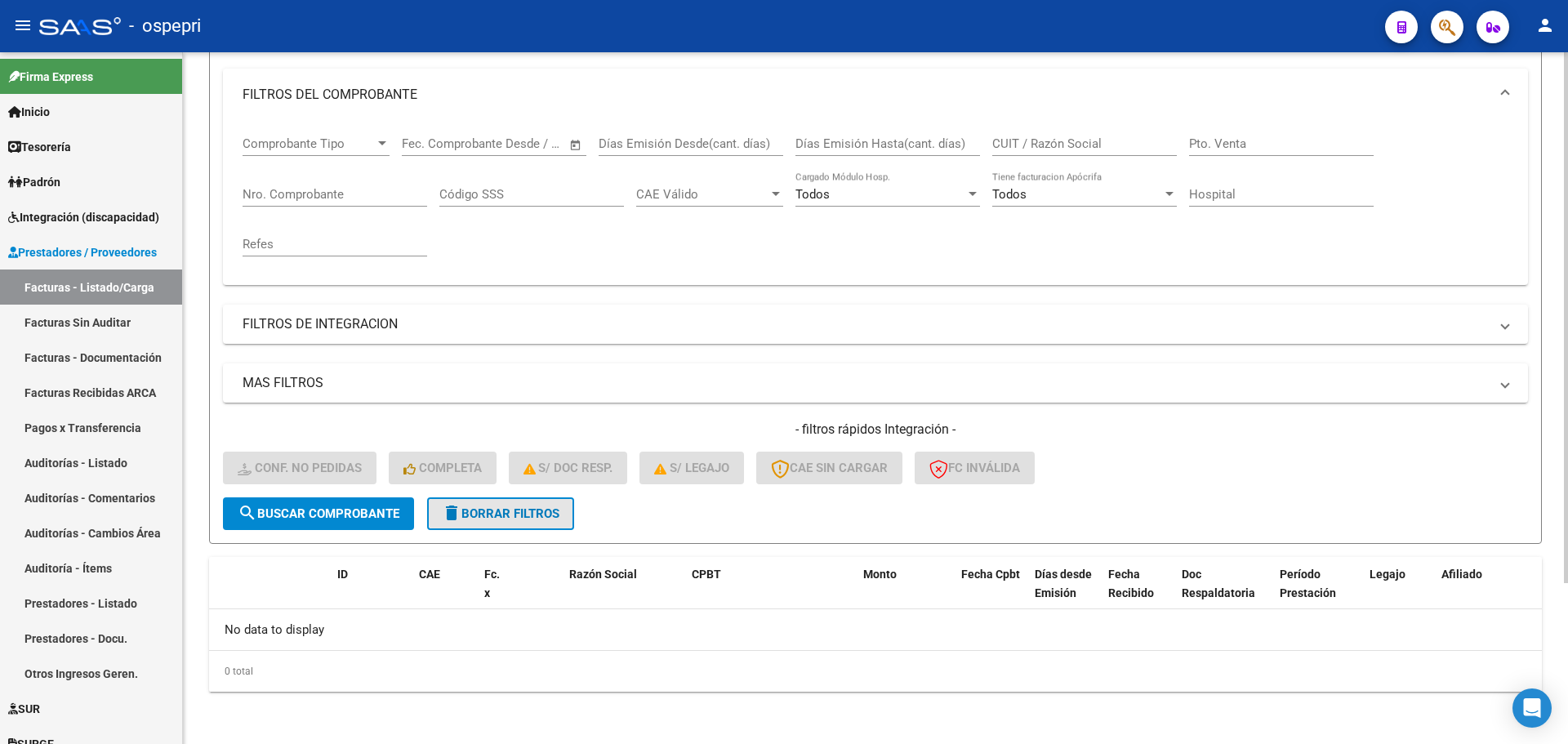
click at [503, 514] on span "delete Borrar Filtros" at bounding box center [500, 513] width 118 height 14
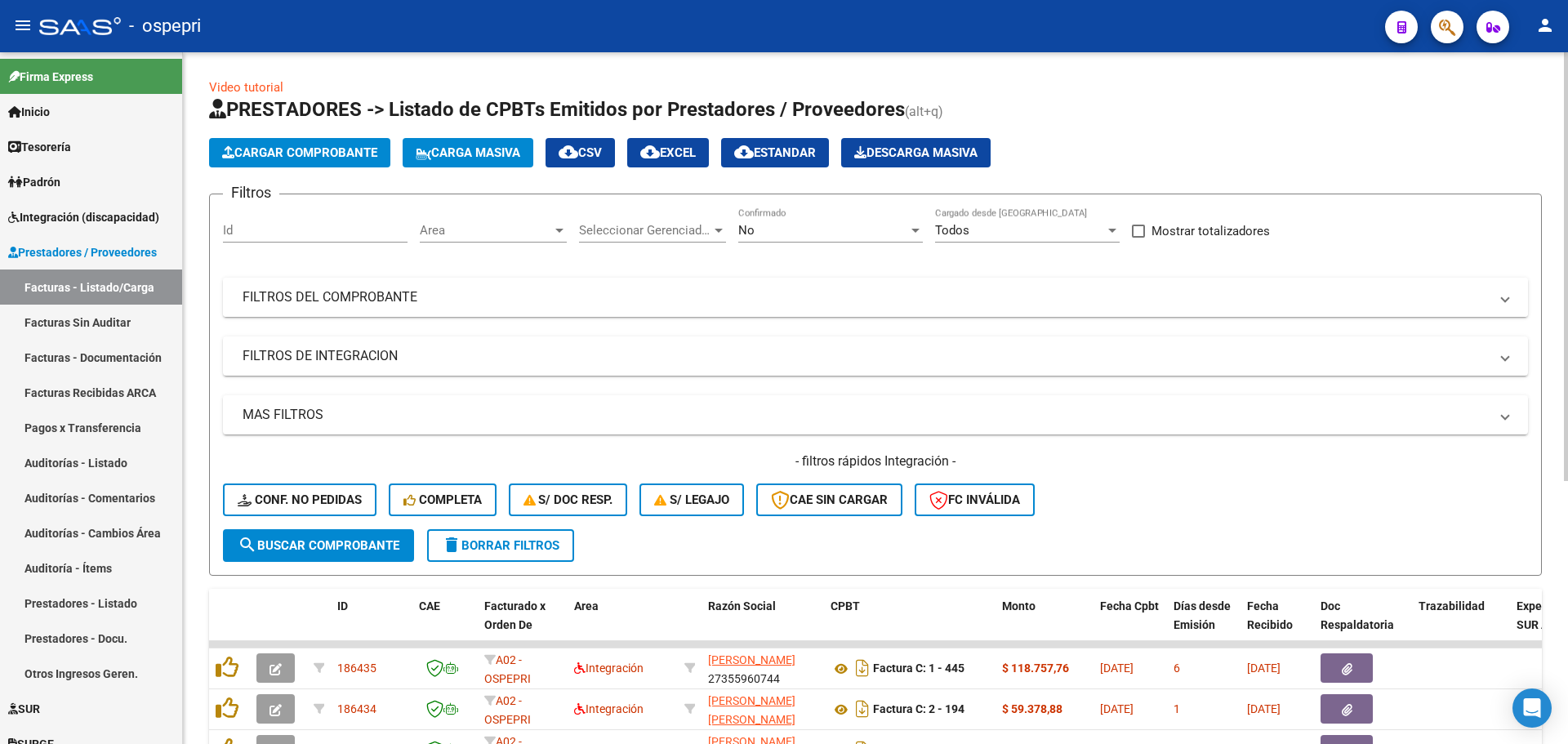
scroll to position [245, 0]
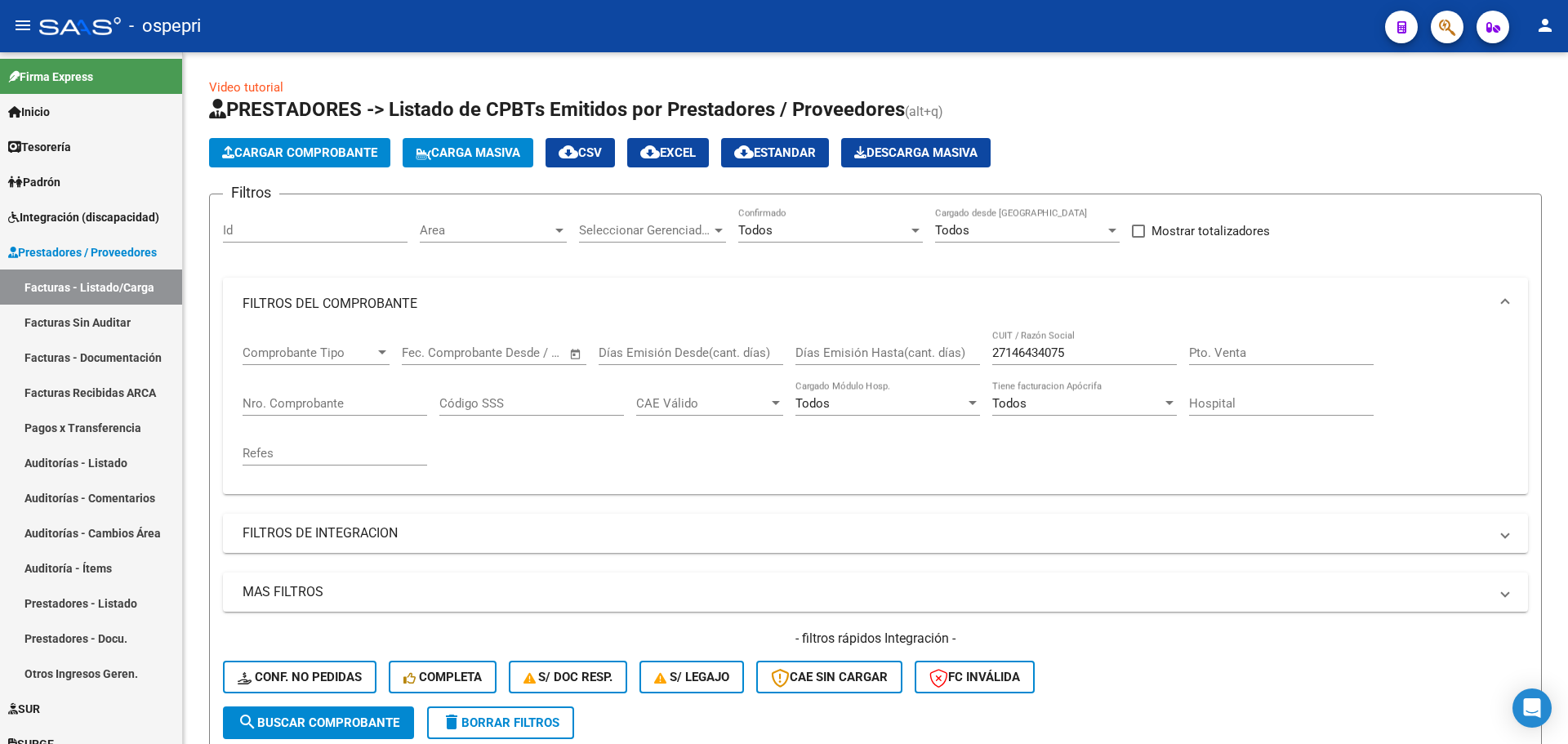
scroll to position [275, 0]
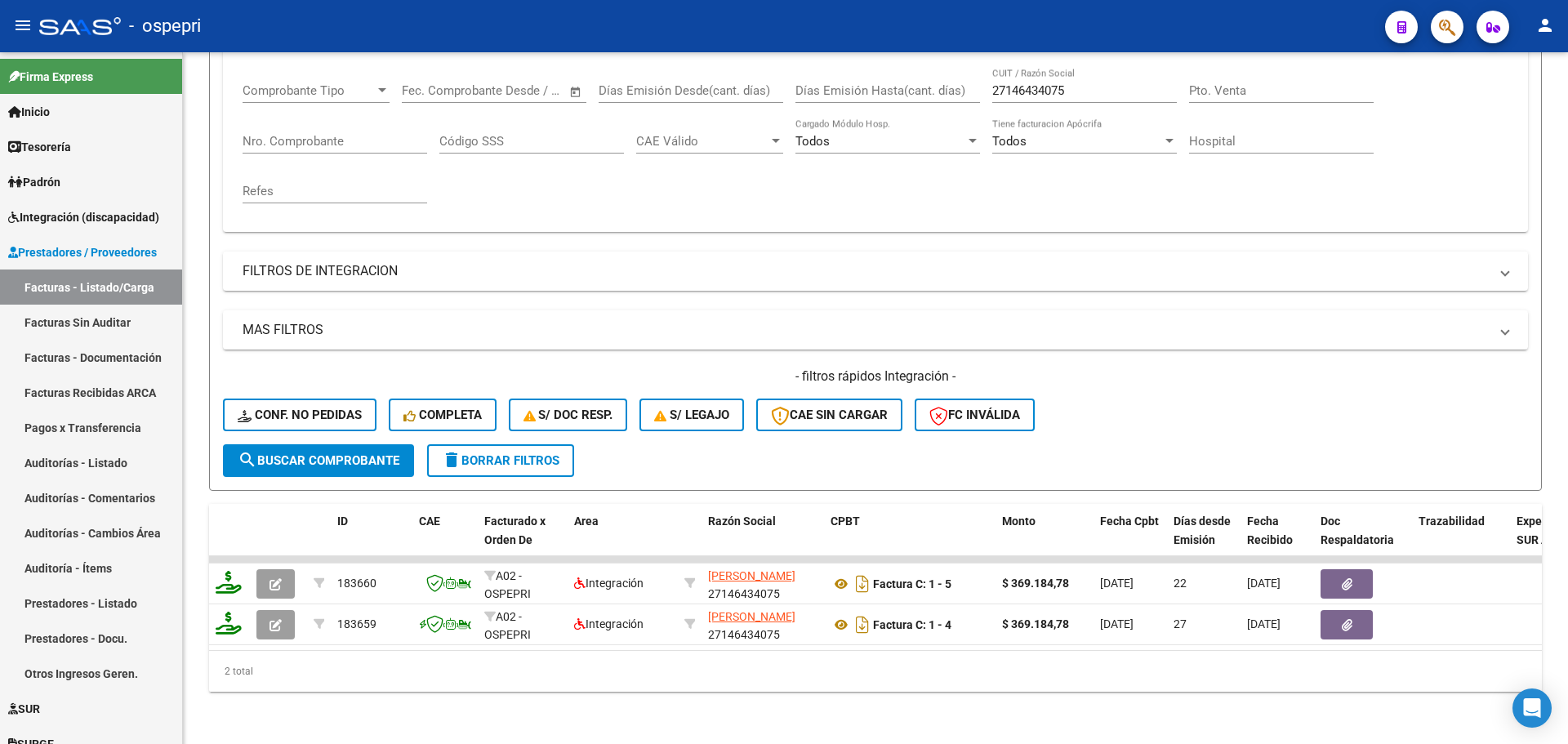
click at [613, 34] on div "- ospepri" at bounding box center [705, 26] width 1332 height 36
click at [1088, 83] on input "27146434075" at bounding box center [1084, 90] width 185 height 14
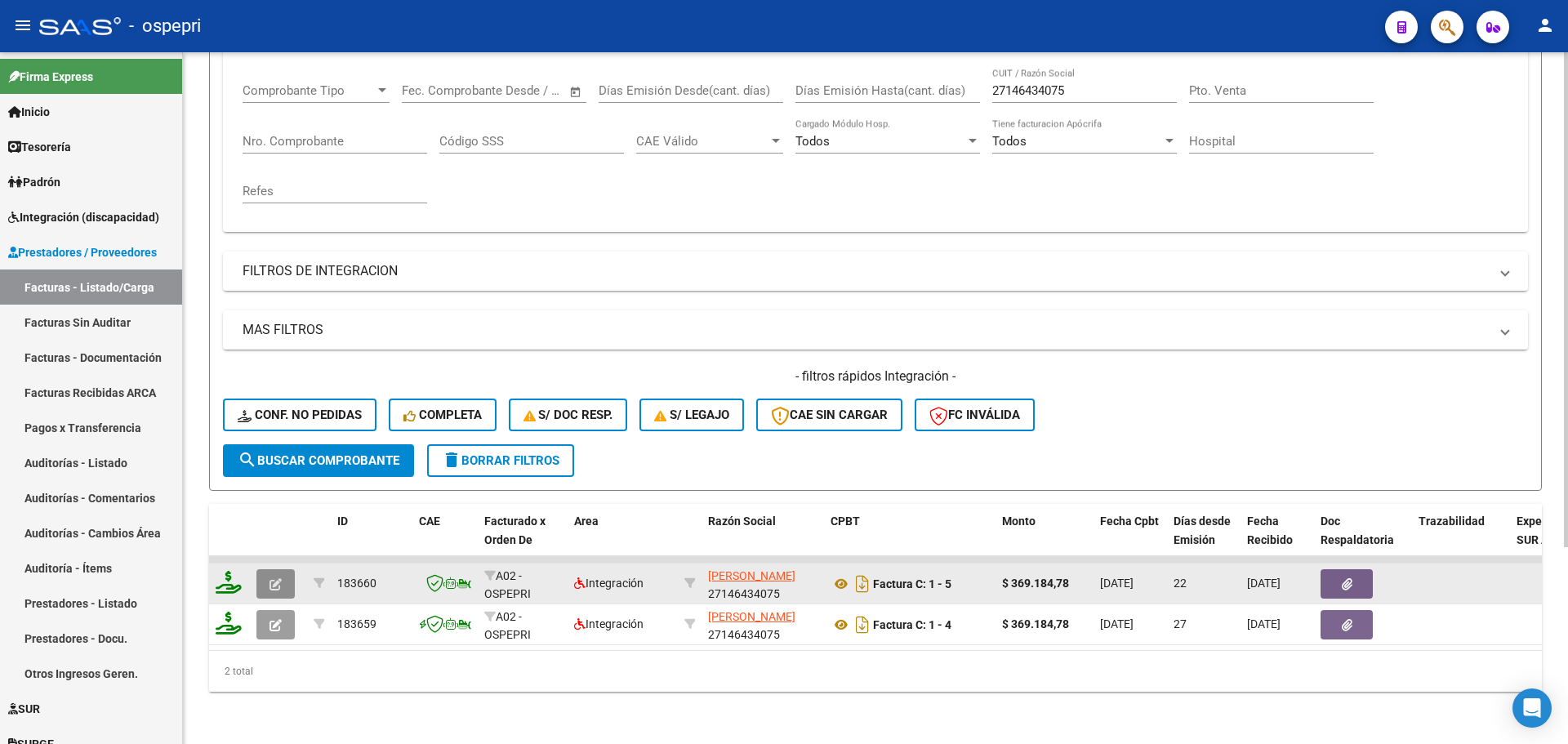
click at [276, 578] on icon "button" at bounding box center [275, 584] width 12 height 12
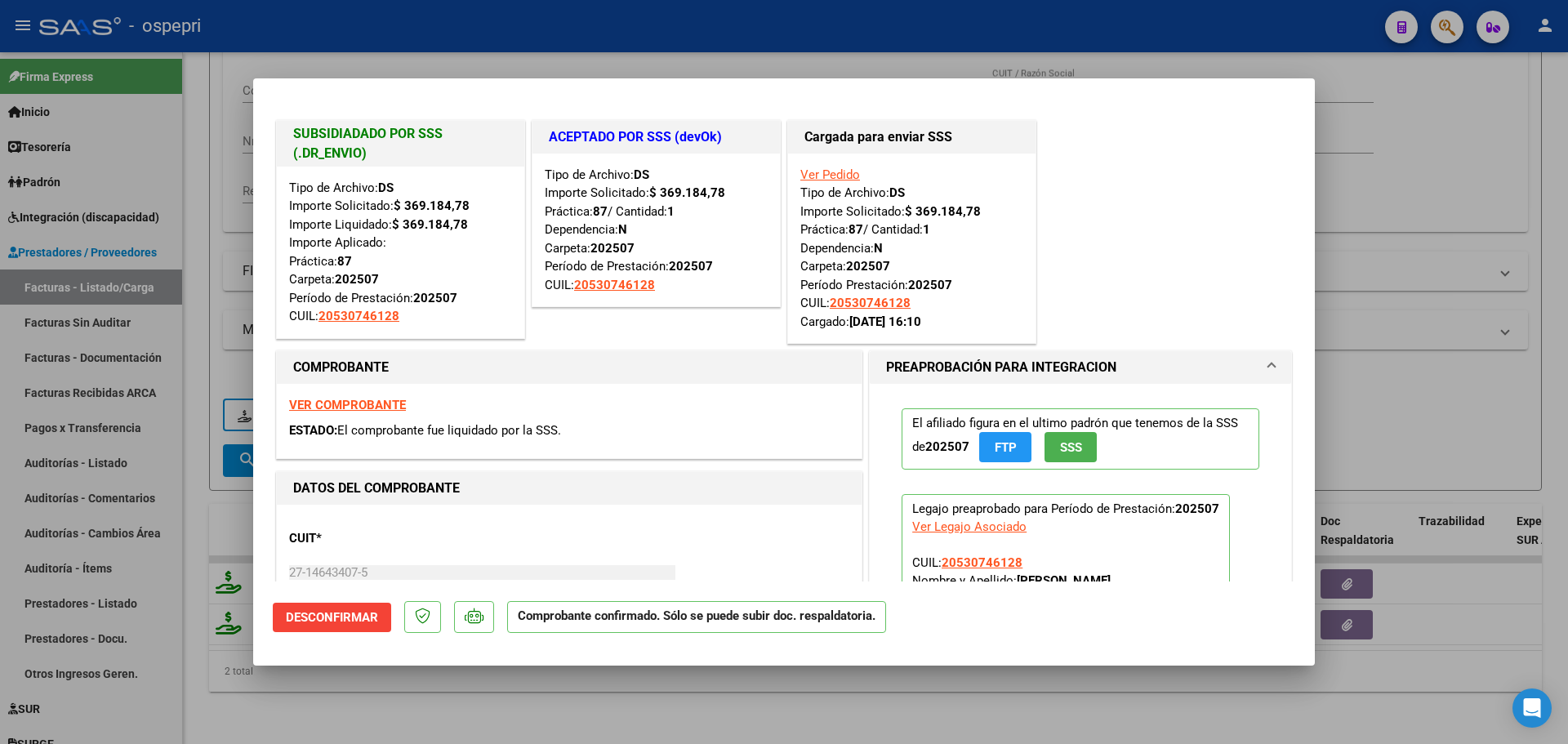
click at [372, 401] on strong "VER COMPROBANTE" at bounding box center [348, 404] width 117 height 14
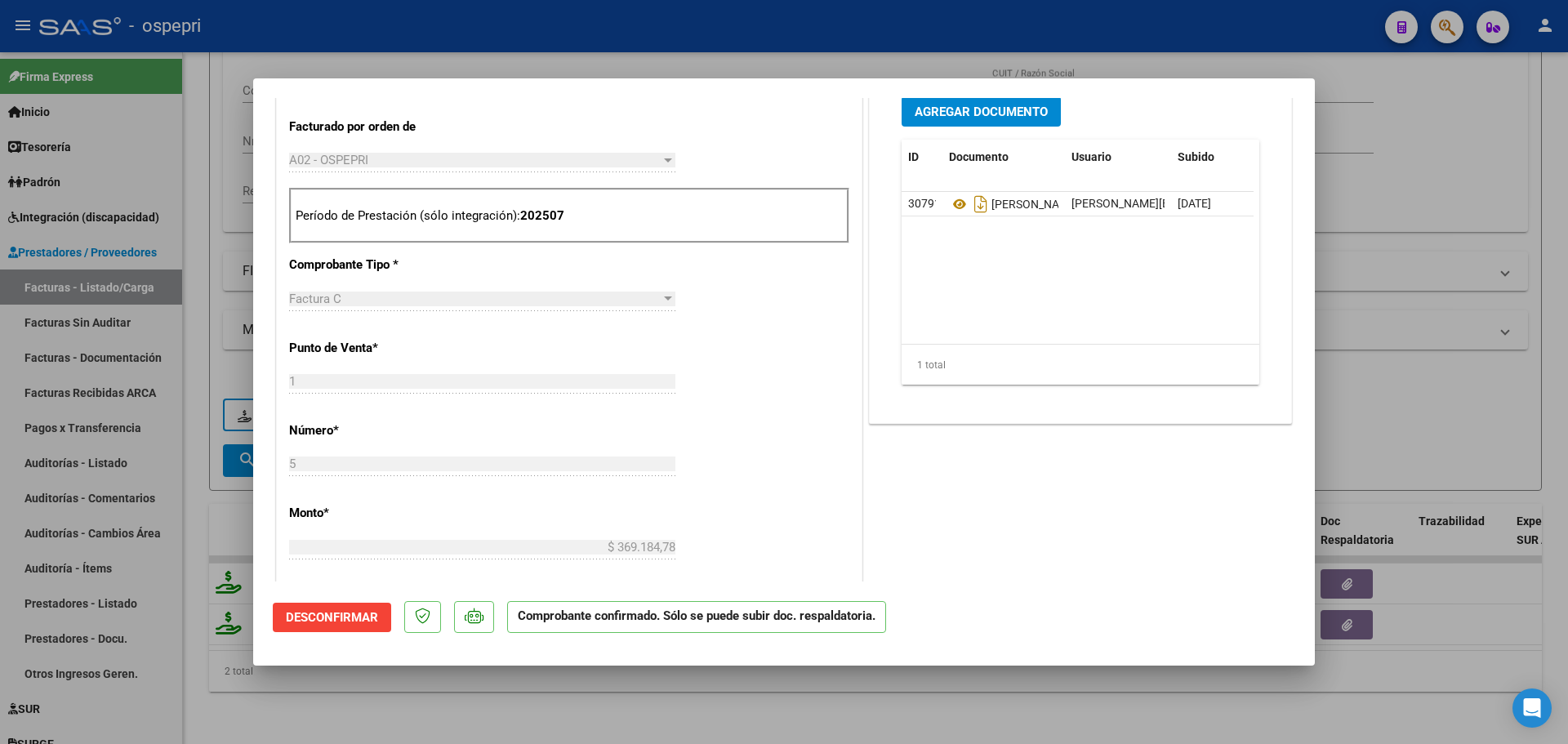
scroll to position [653, 0]
type input "$ 0,00"
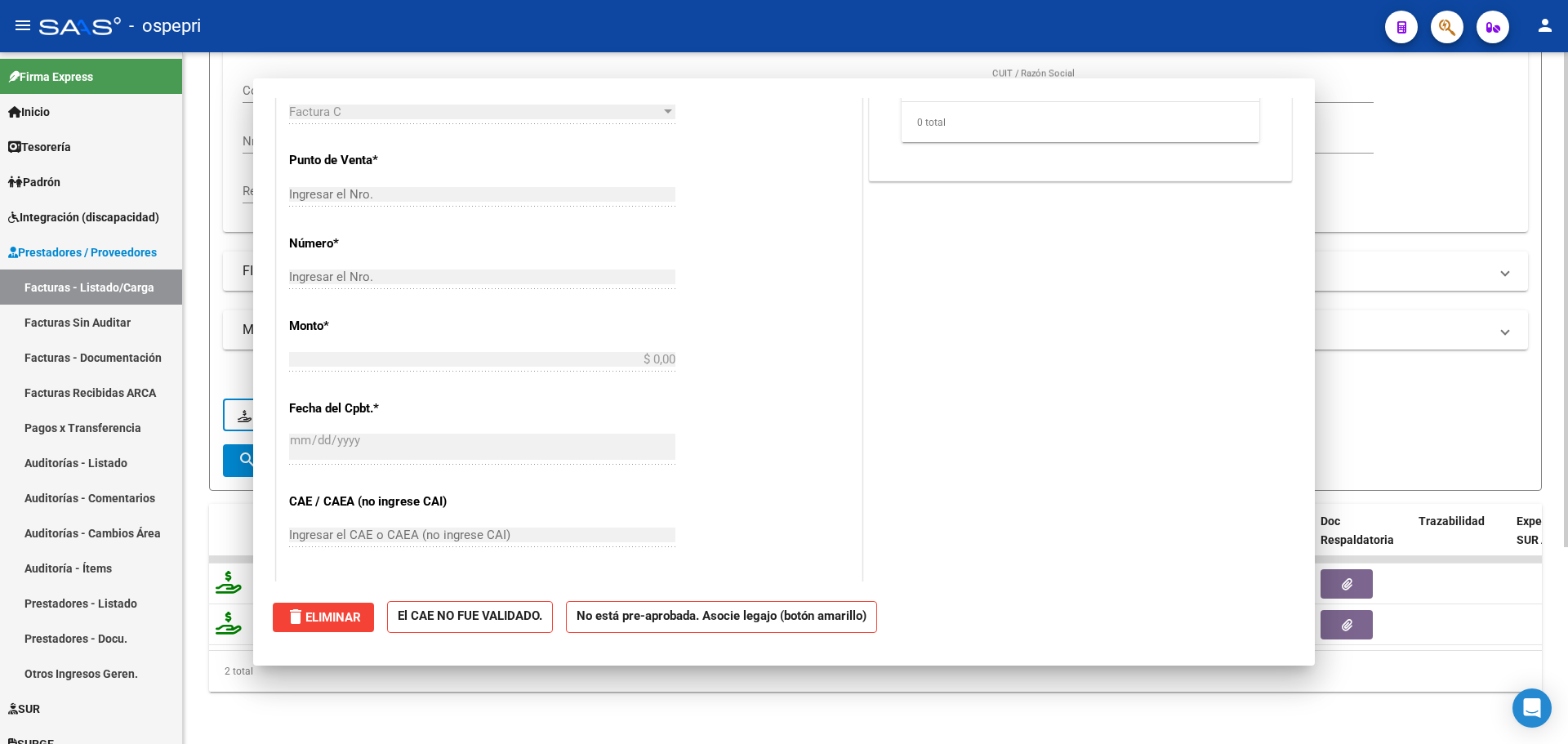
scroll to position [0, 0]
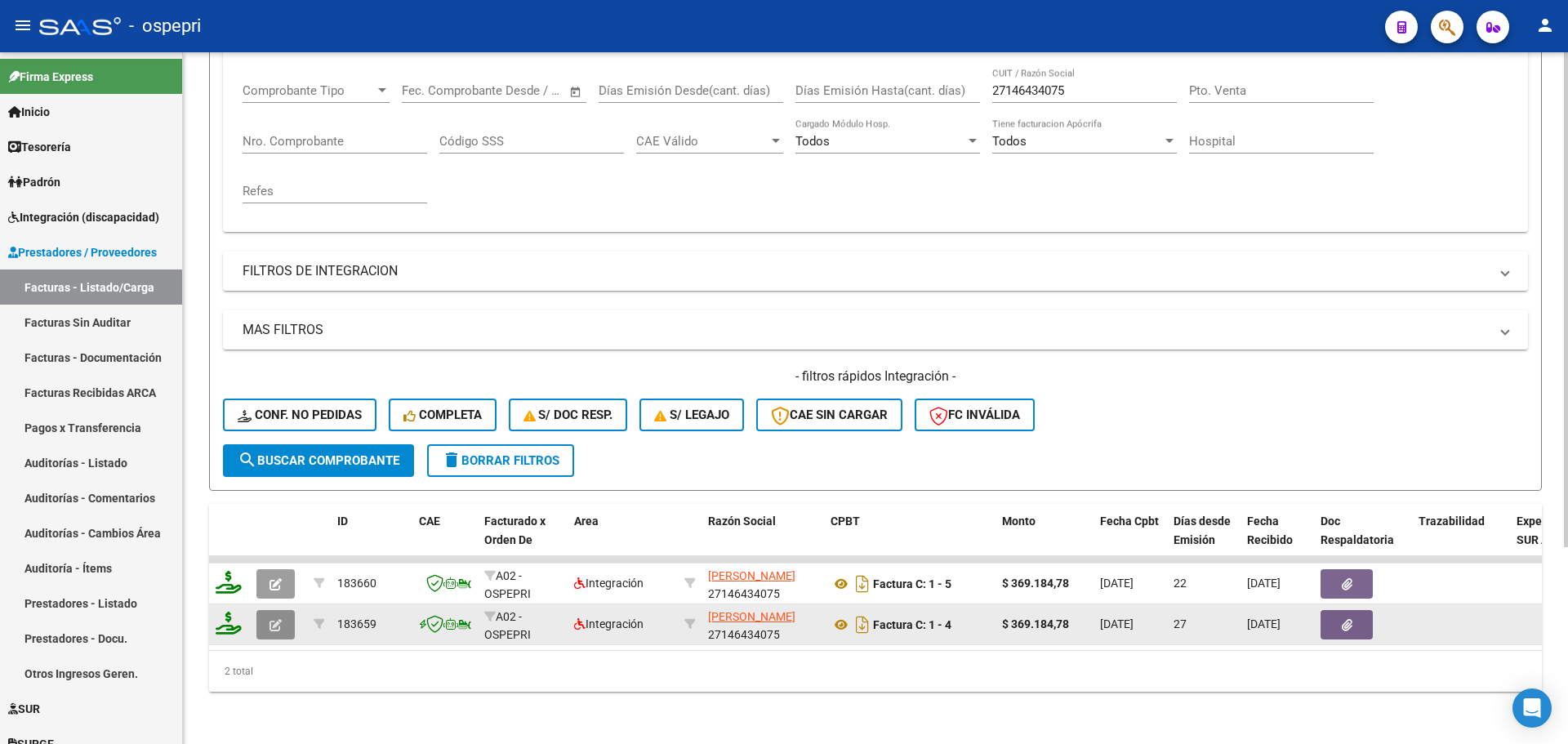
click at [271, 619] on icon "button" at bounding box center [275, 625] width 12 height 12
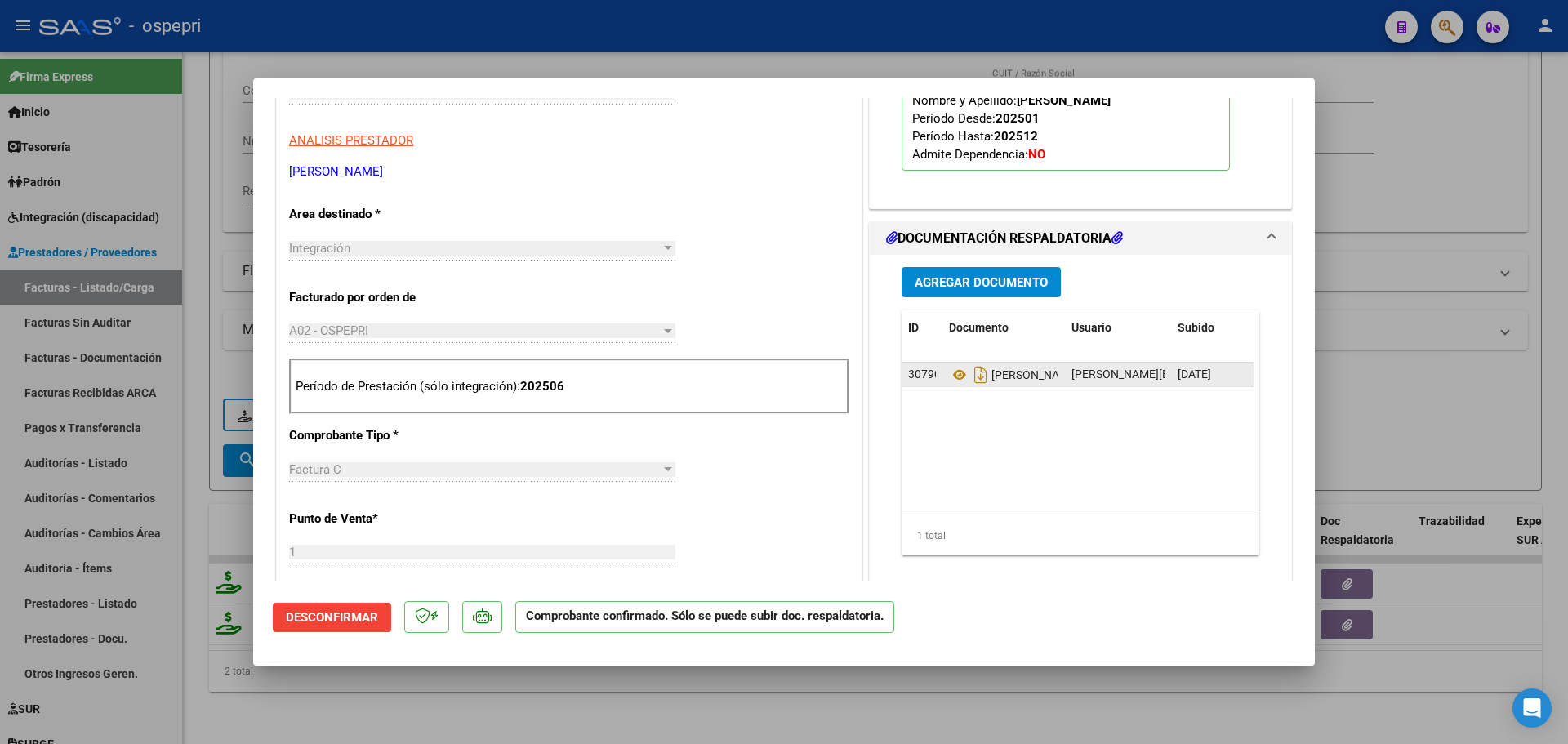
scroll to position [488, 0]
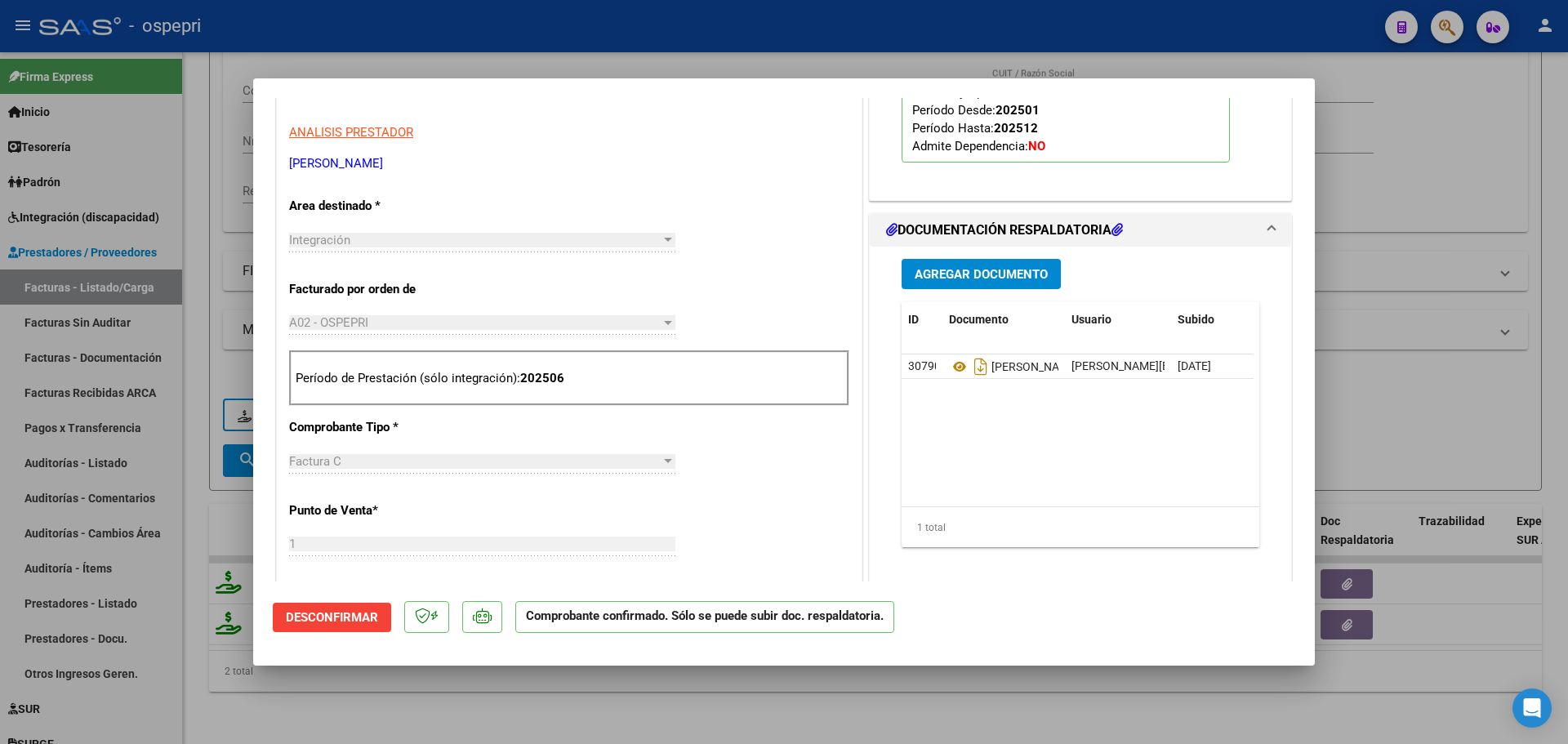
type input "$ 0,00"
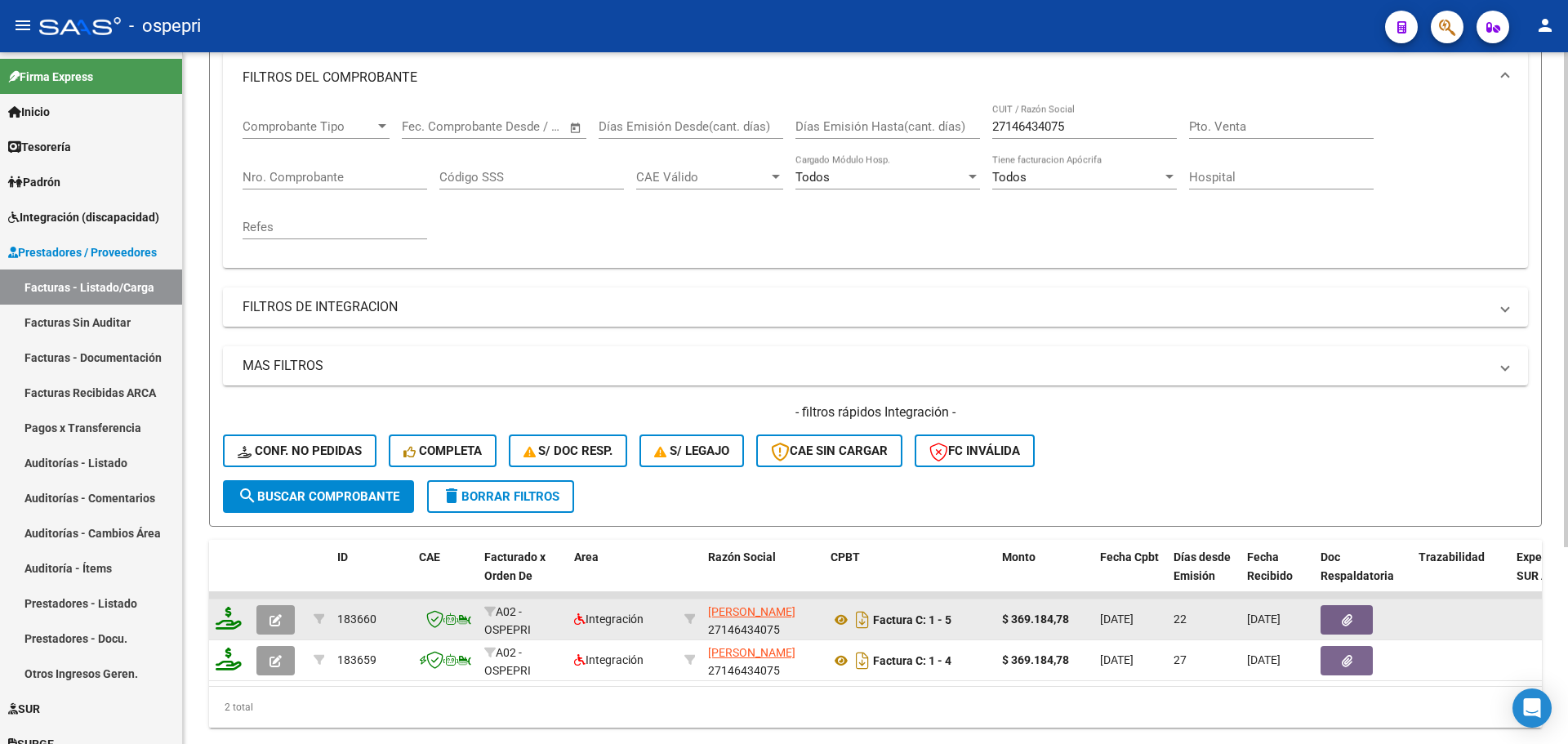
scroll to position [275, 0]
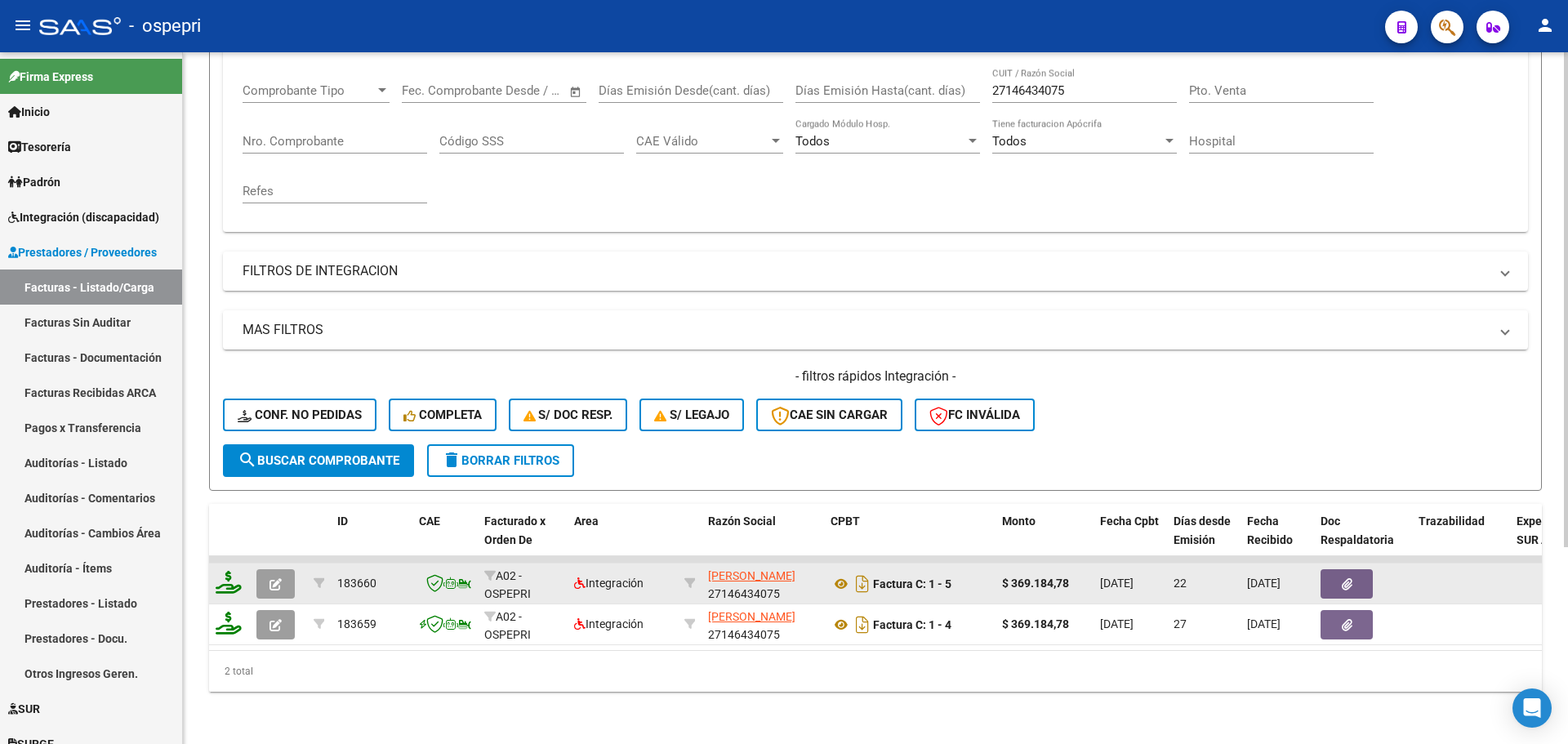
click at [271, 578] on icon "button" at bounding box center [275, 584] width 12 height 12
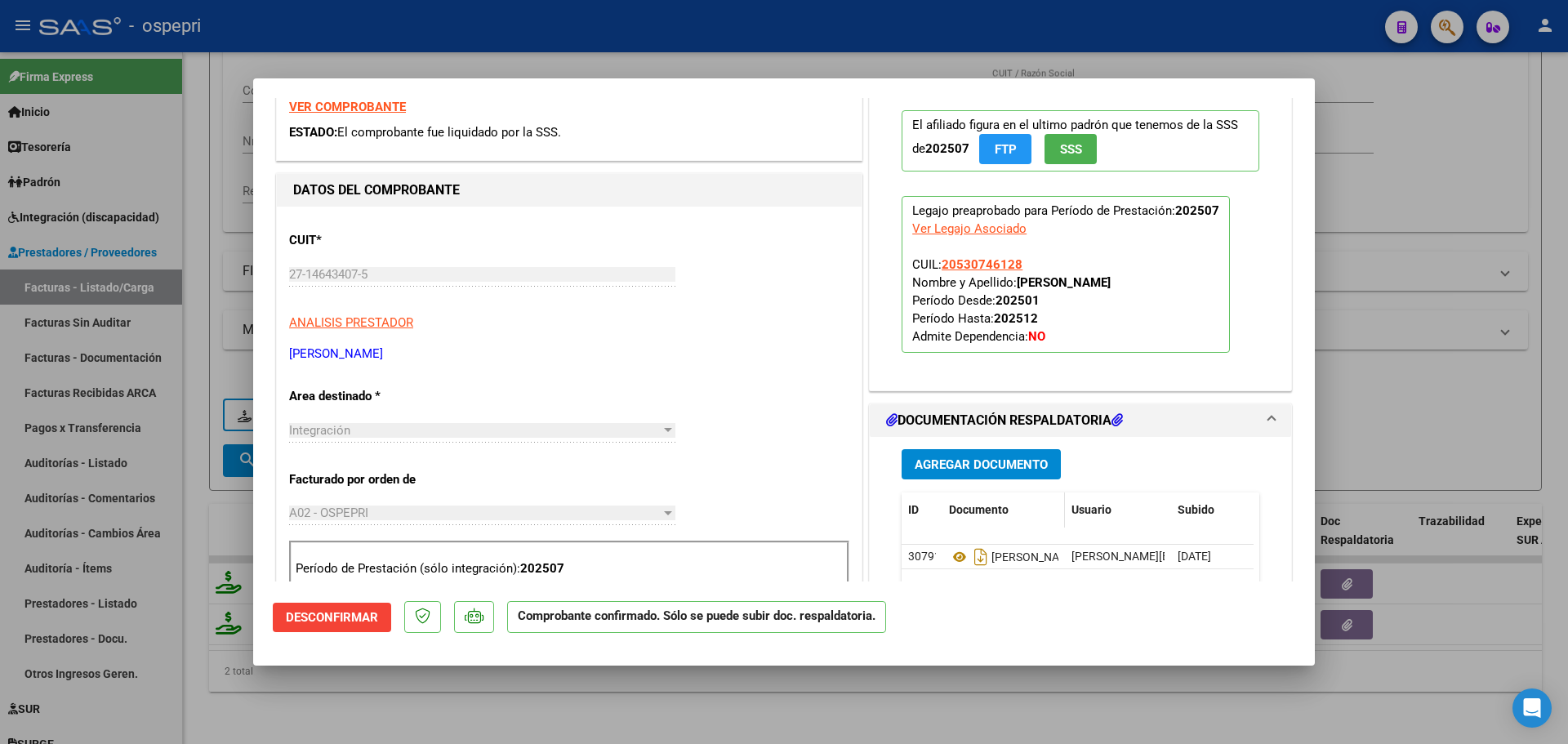
scroll to position [326, 0]
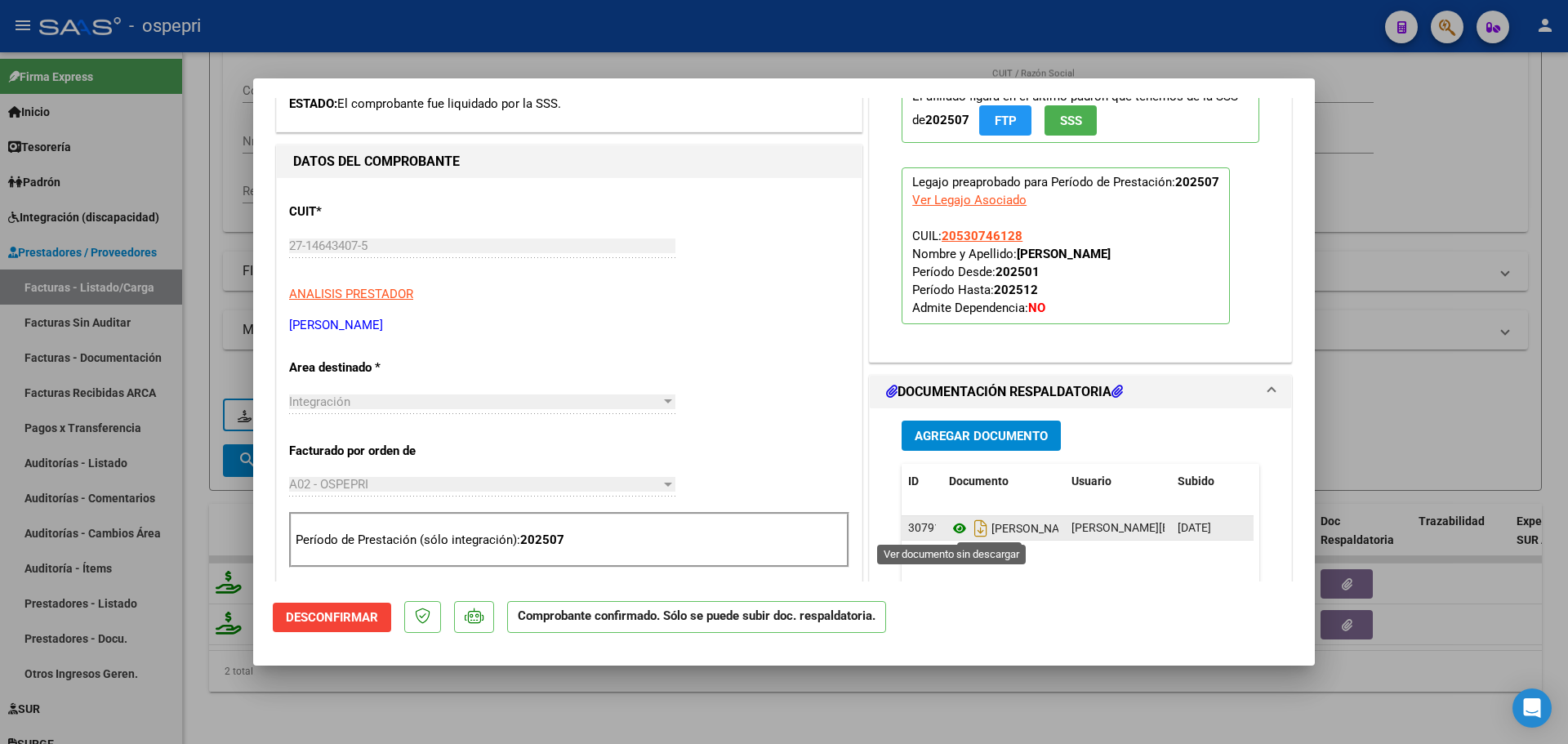
click at [954, 525] on icon at bounding box center [959, 528] width 21 height 19
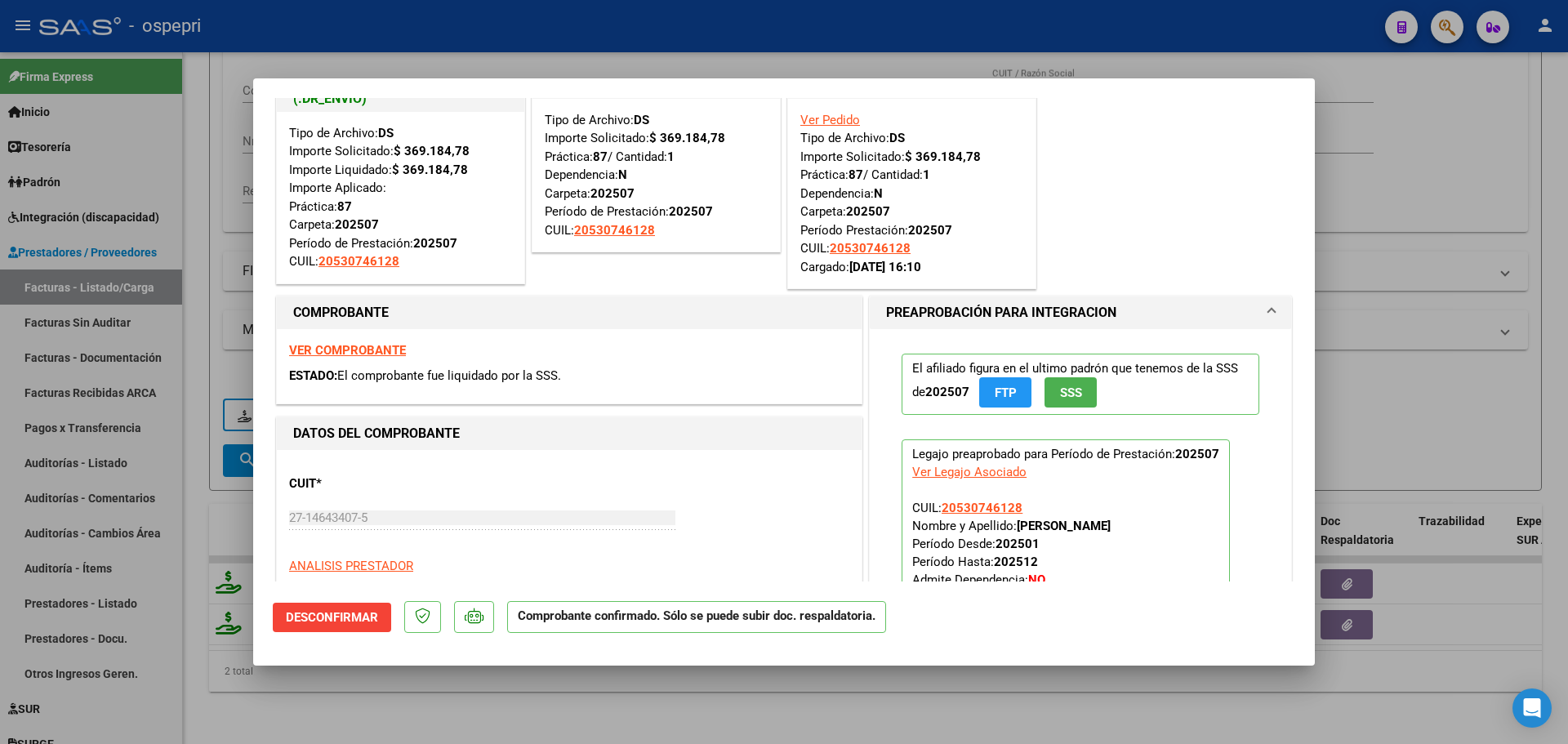
scroll to position [0, 0]
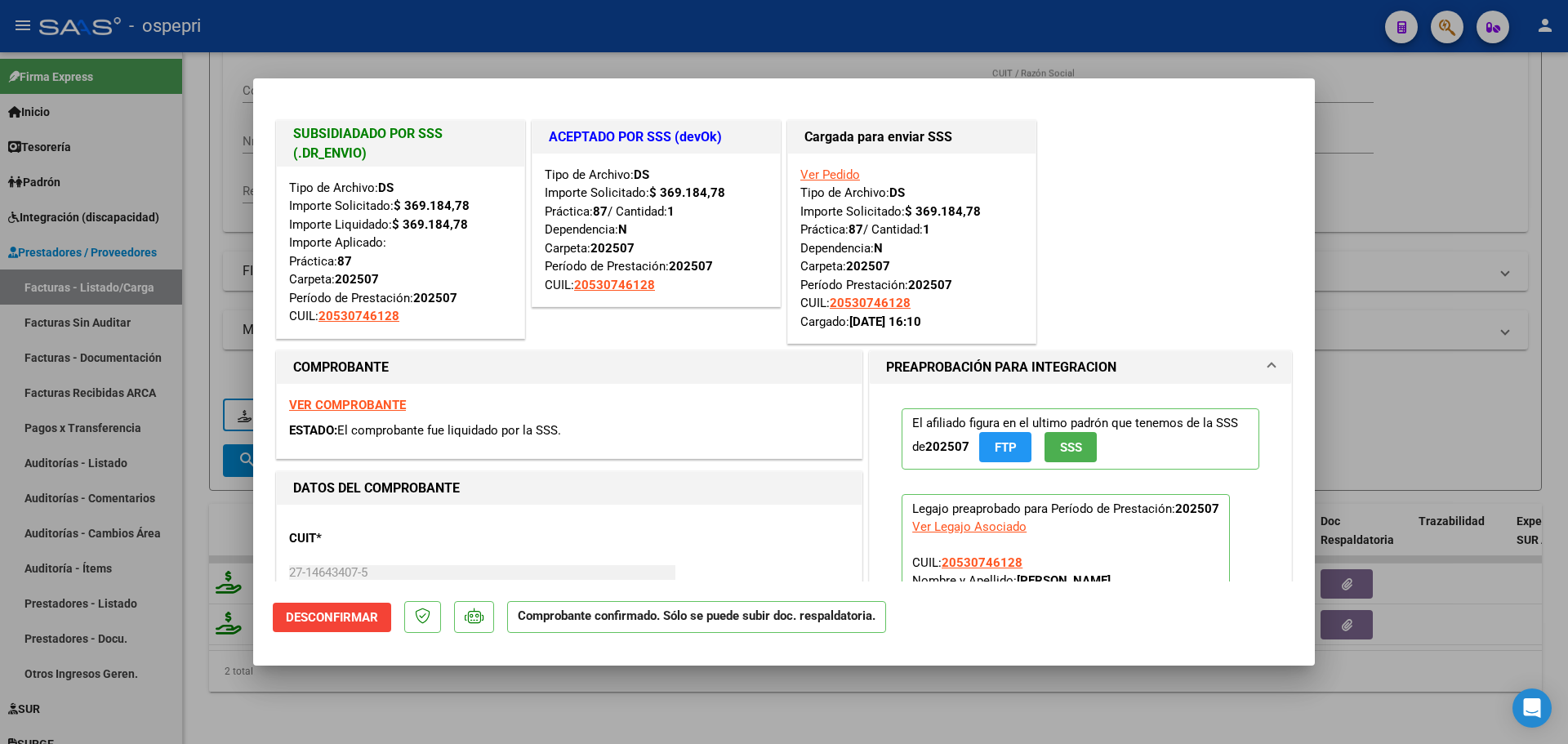
click at [357, 400] on strong "VER COMPROBANTE" at bounding box center [348, 404] width 117 height 14
type input "$ 0,00"
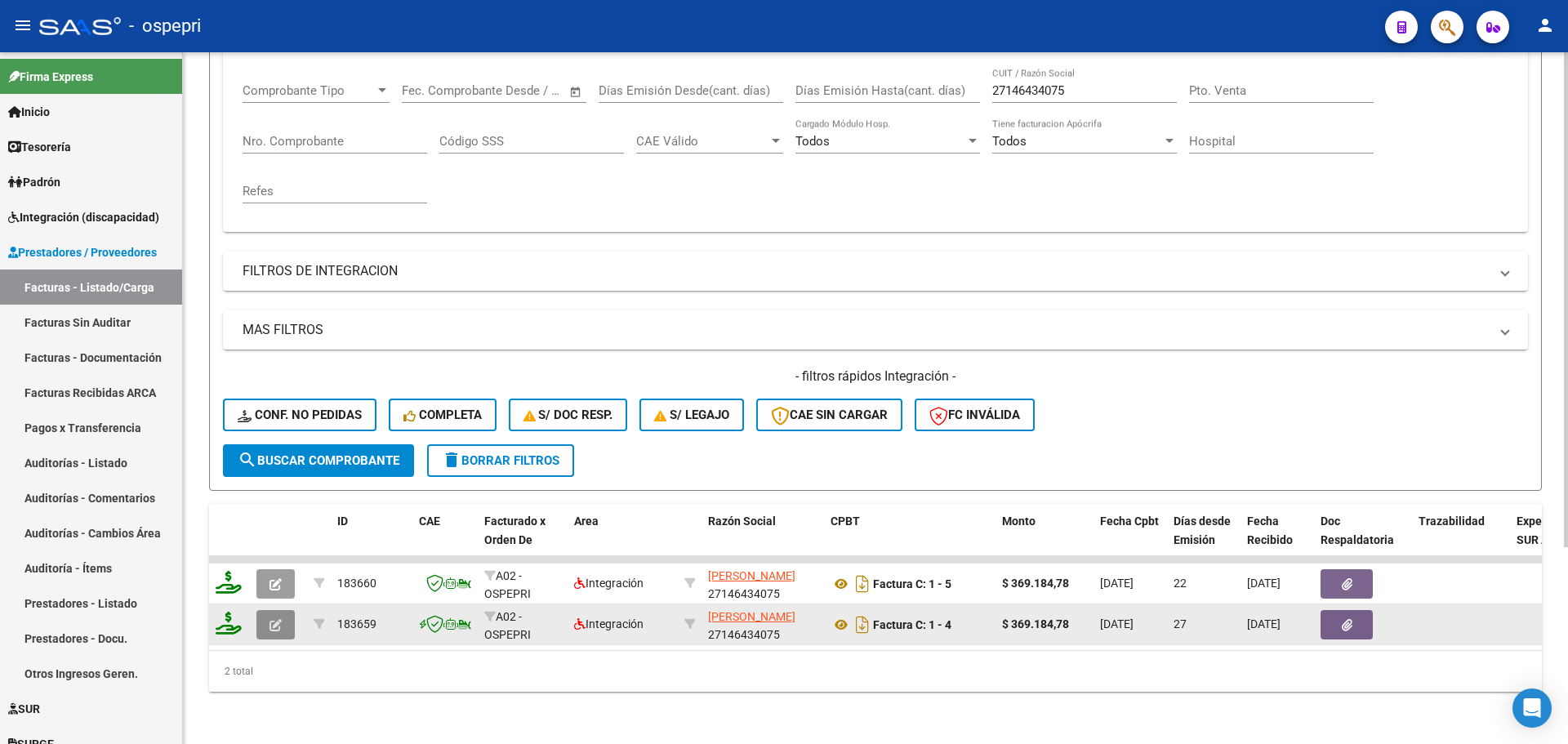
click at [270, 619] on icon "button" at bounding box center [275, 625] width 12 height 12
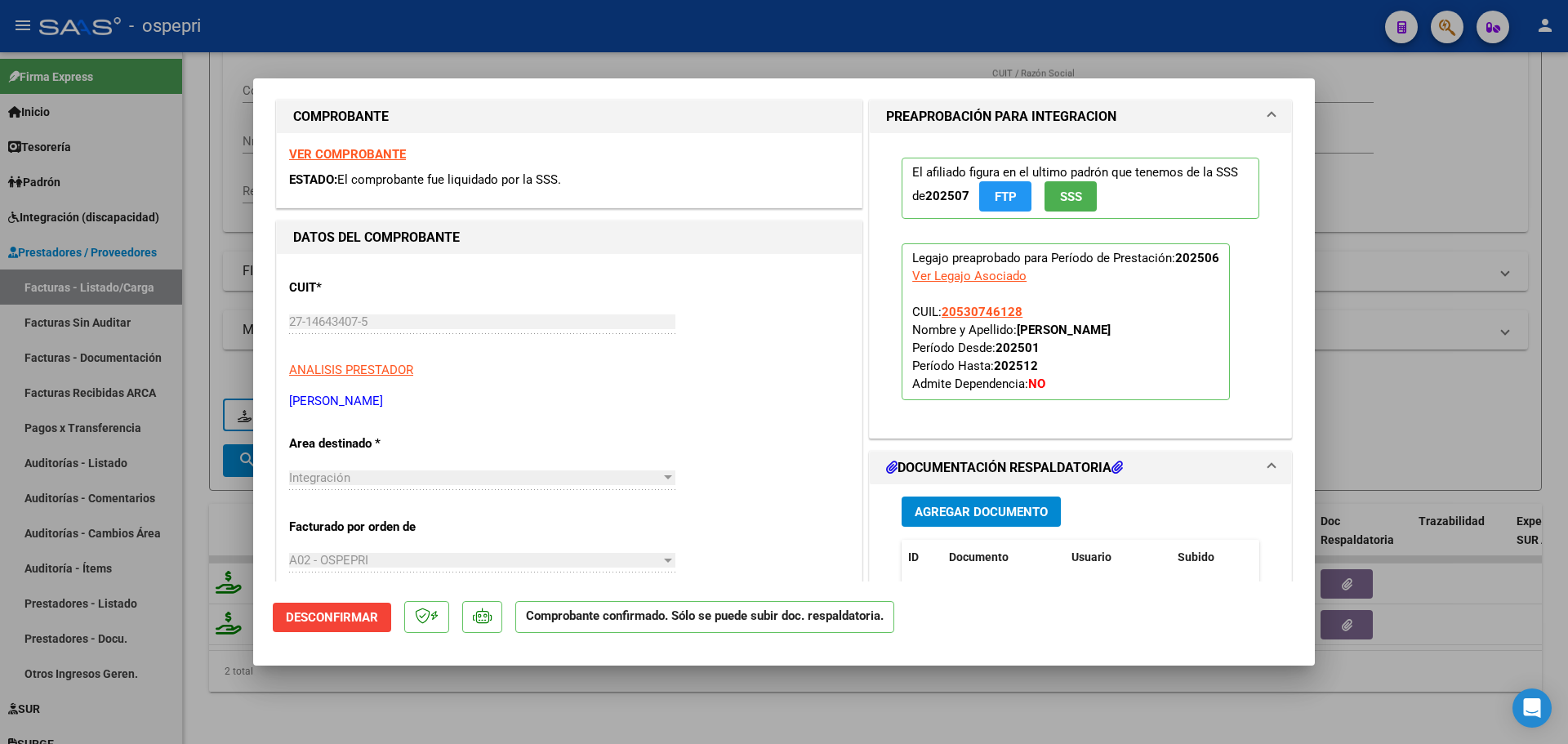
scroll to position [81, 0]
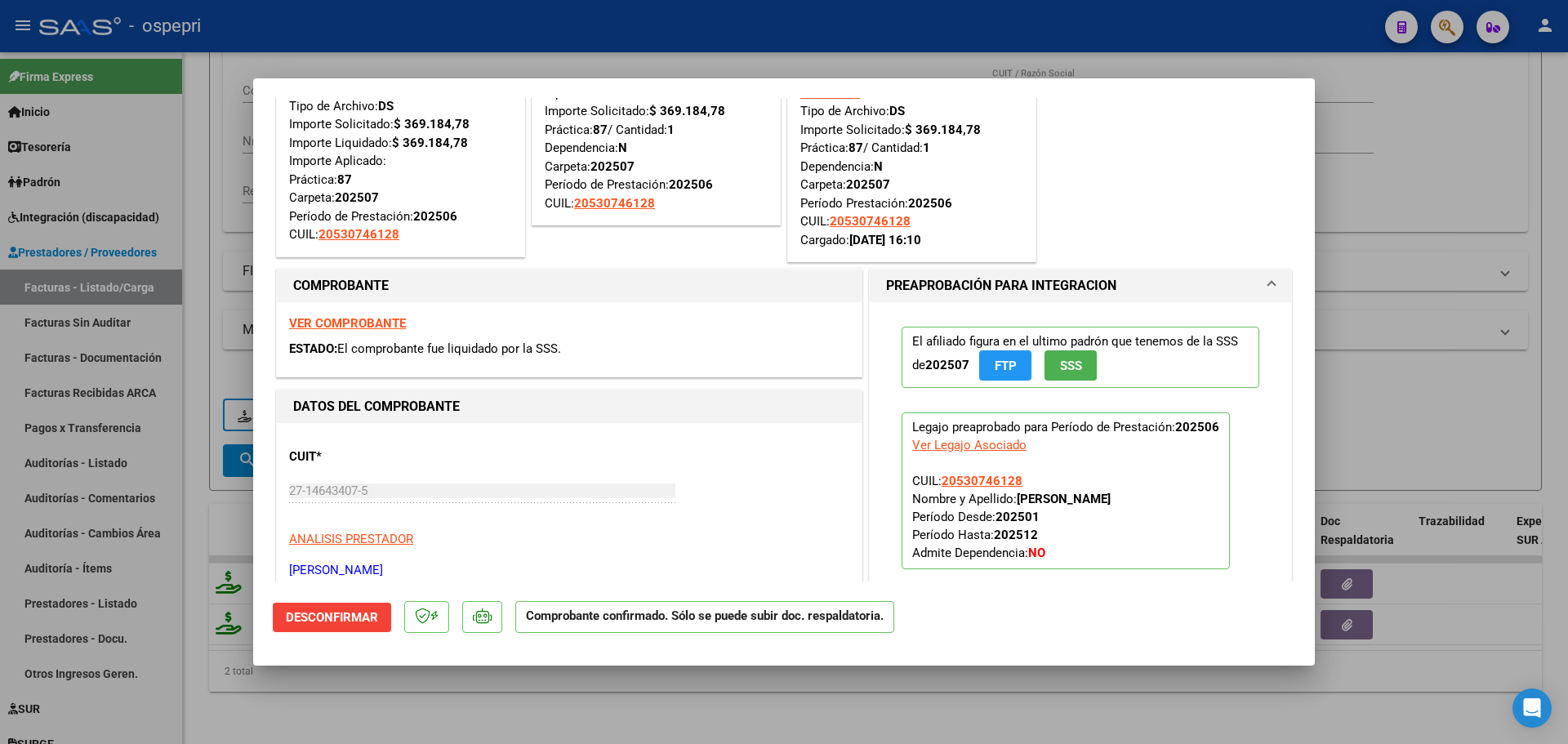
click at [375, 324] on strong "VER COMPROBANTE" at bounding box center [348, 323] width 117 height 14
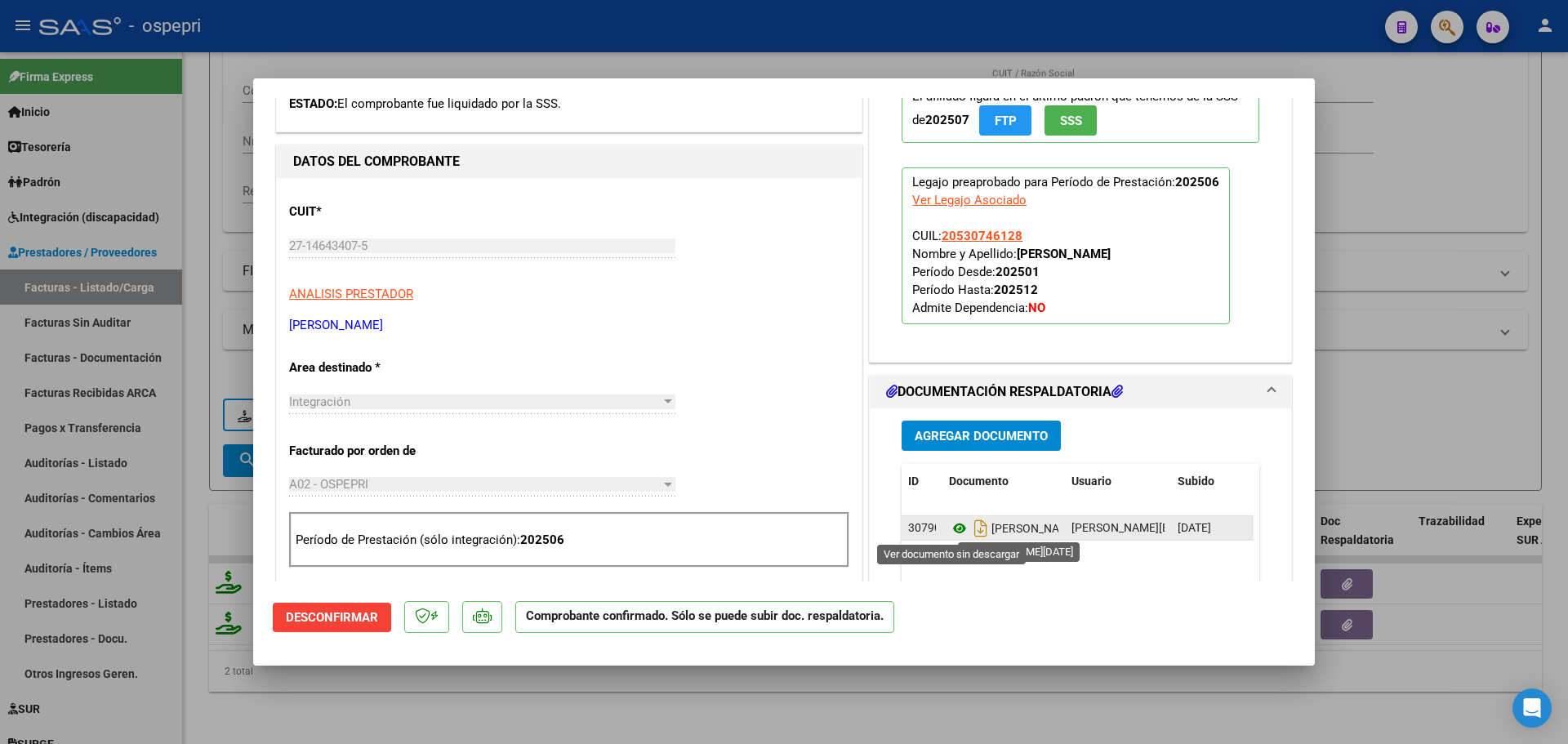
click at [955, 528] on icon at bounding box center [959, 528] width 21 height 19
type input "$ 0,00"
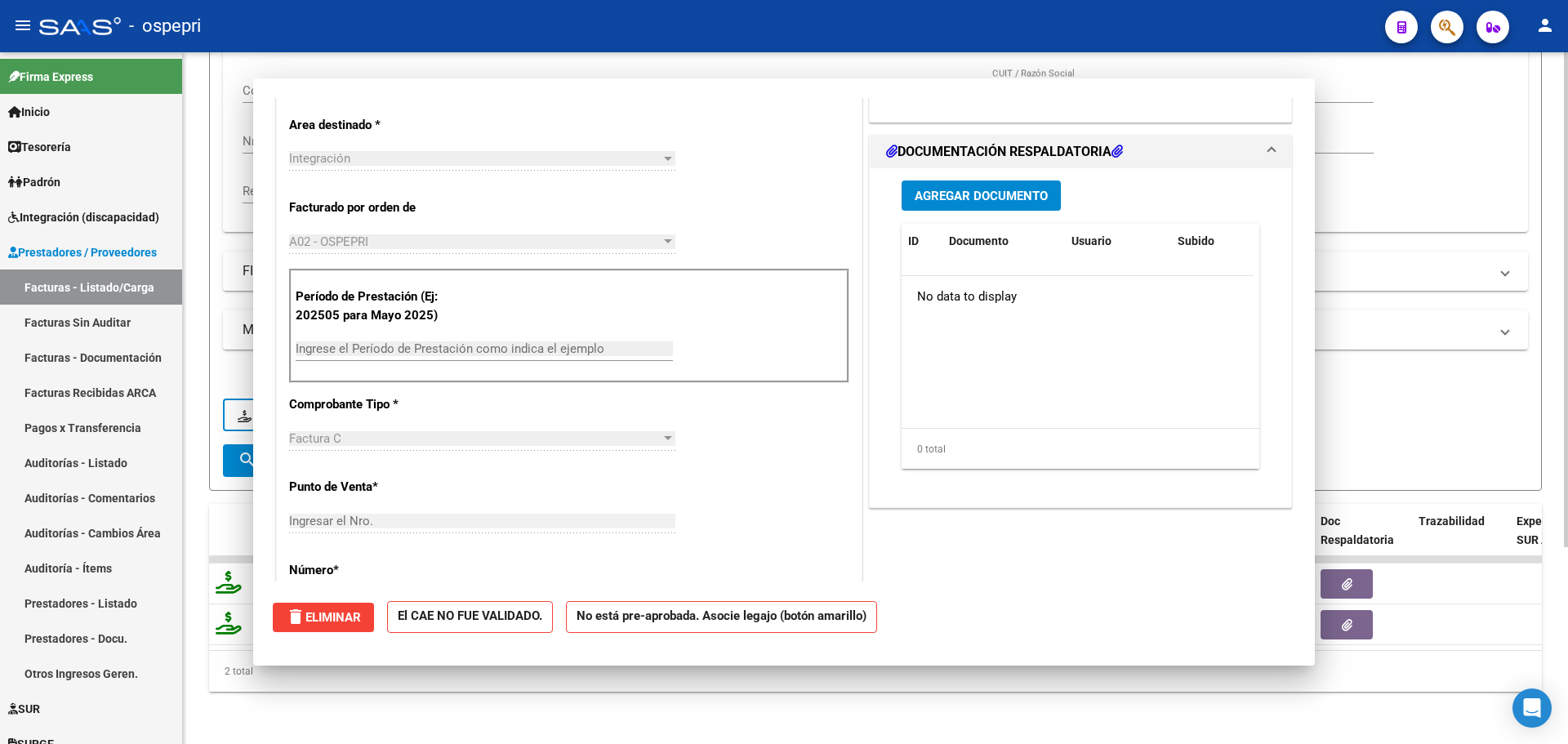
scroll to position [0, 0]
